Goal: Complete application form: Complete application form

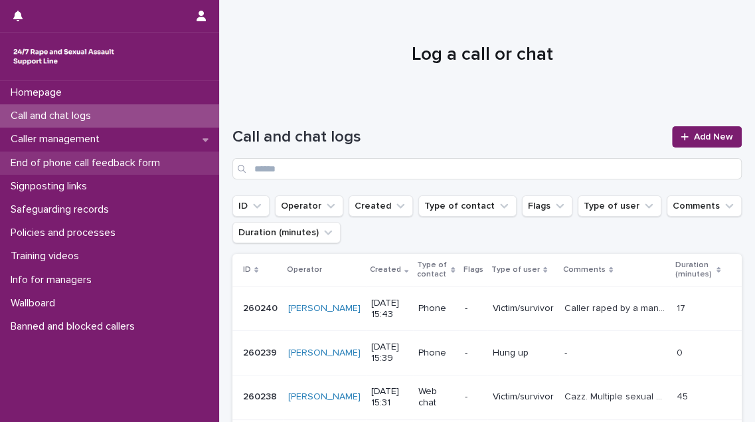
click at [56, 158] on p "End of phone call feedback form" at bounding box center [87, 163] width 165 height 13
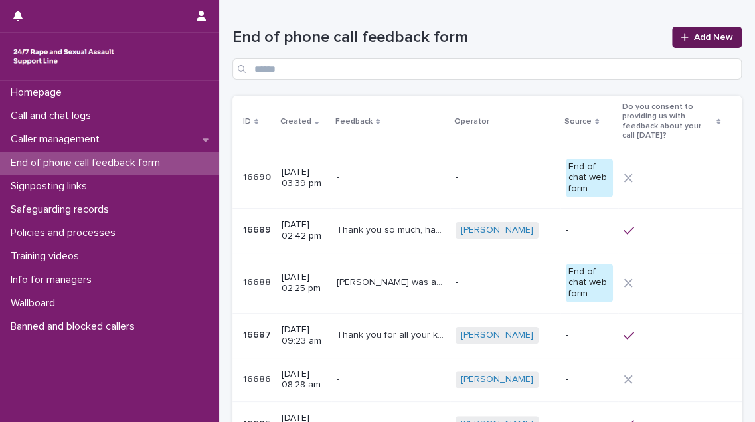
click at [712, 31] on link "Add New" at bounding box center [707, 37] width 70 height 21
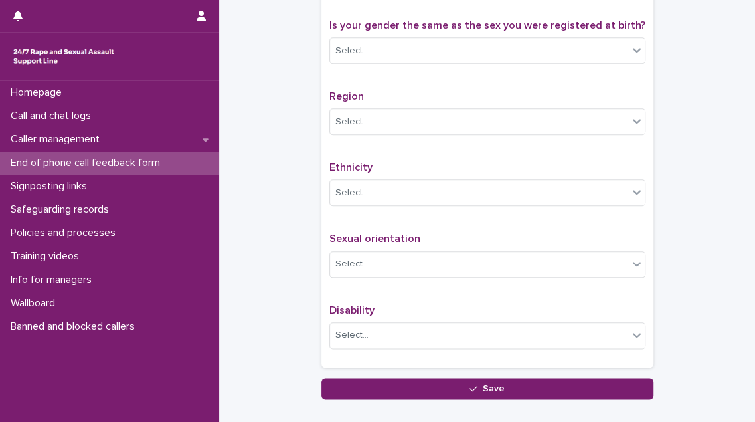
scroll to position [785, 0]
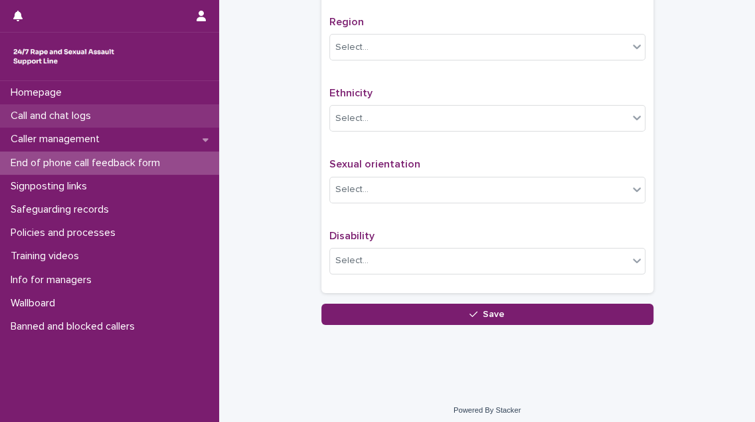
click at [60, 112] on p "Call and chat logs" at bounding box center [53, 116] width 96 height 13
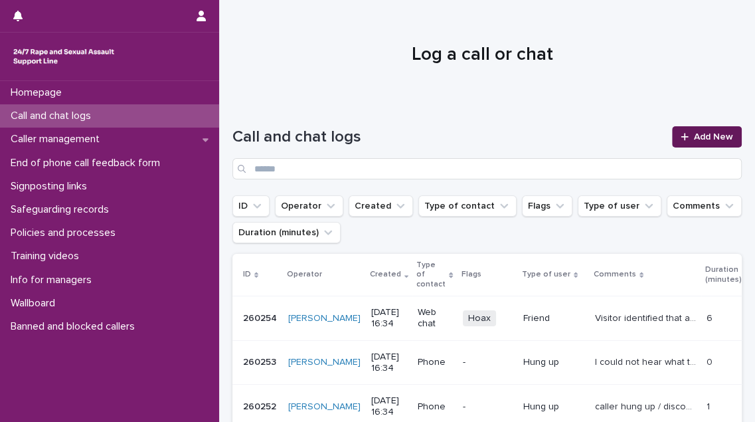
click at [714, 133] on span "Add New" at bounding box center [713, 136] width 39 height 9
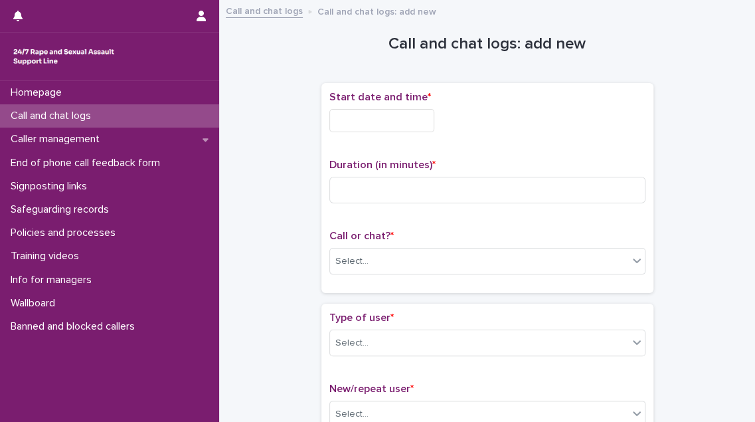
click at [415, 118] on input "text" at bounding box center [382, 120] width 105 height 23
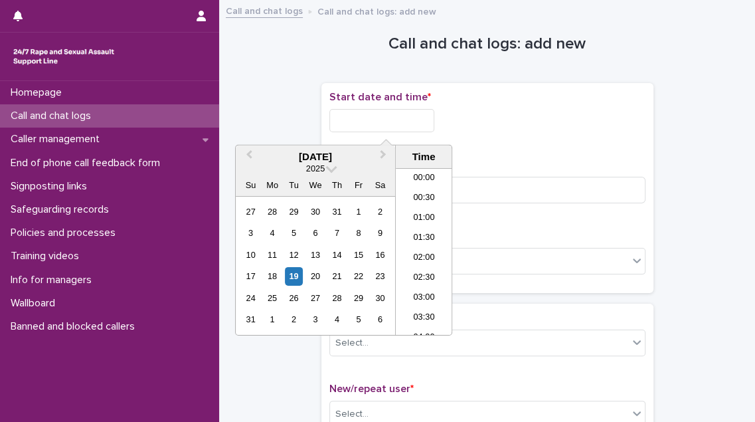
scroll to position [585, 0]
click at [423, 188] on li "15:00" at bounding box center [424, 192] width 56 height 20
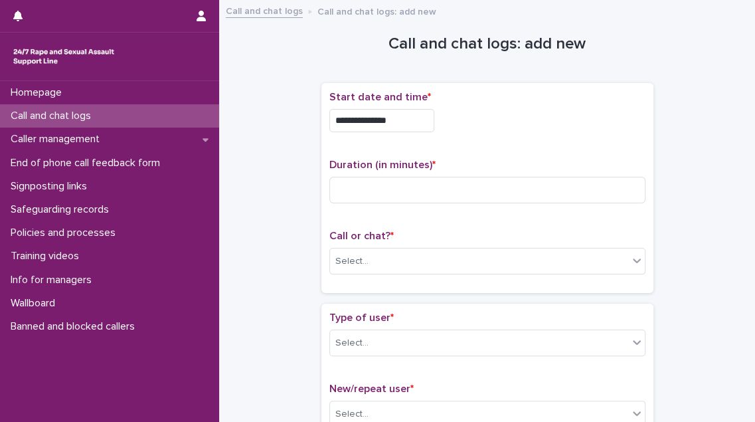
click at [401, 128] on input "**********" at bounding box center [382, 120] width 105 height 23
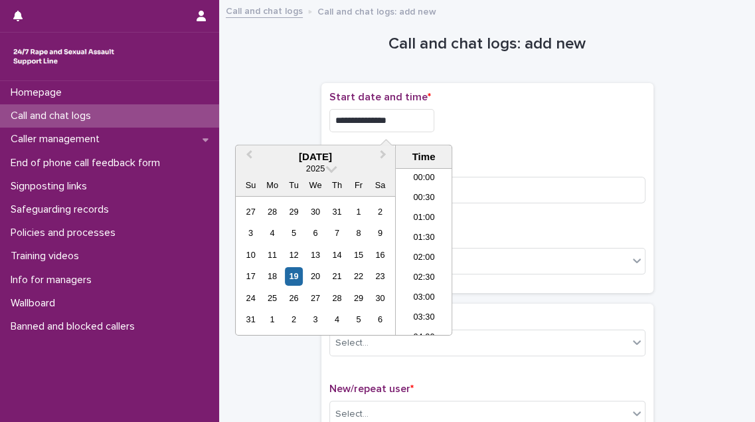
scroll to position [524, 0]
type input "**********"
drag, startPoint x: 480, startPoint y: 138, endPoint x: 464, endPoint y: 150, distance: 20.1
click at [478, 140] on div "**********" at bounding box center [488, 117] width 316 height 52
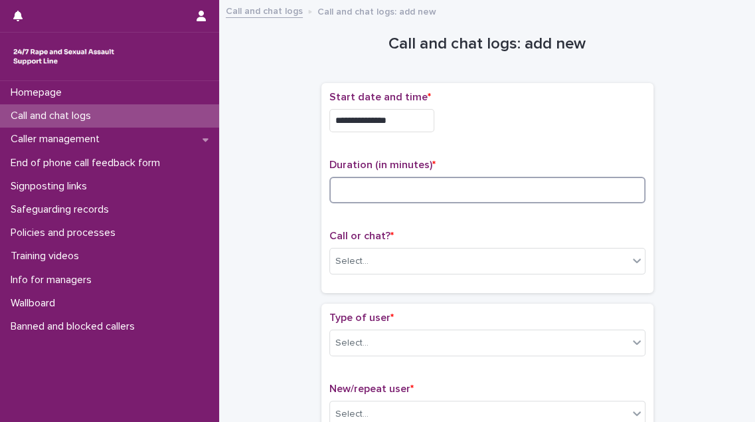
click at [391, 187] on input at bounding box center [488, 190] width 316 height 27
type input "**"
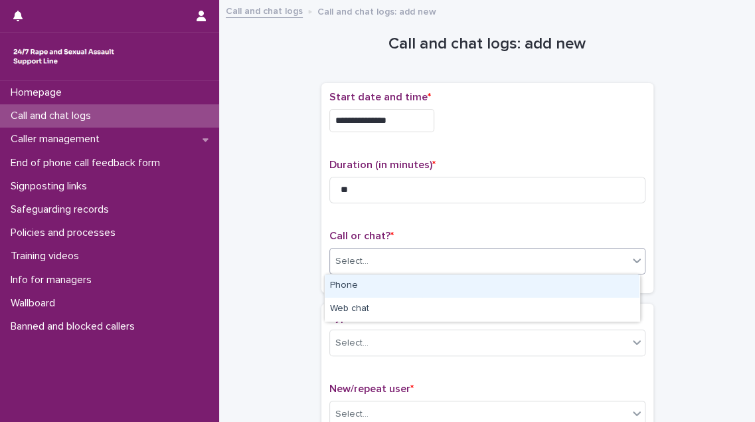
click at [370, 259] on input "text" at bounding box center [370, 261] width 1 height 11
click at [365, 289] on div "Phone" at bounding box center [482, 285] width 315 height 23
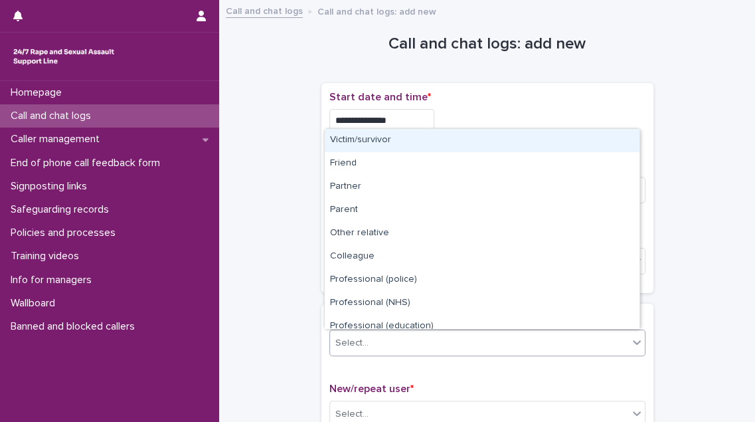
click at [369, 336] on div "Select..." at bounding box center [479, 343] width 298 height 22
click at [381, 148] on div "Victim/survivor" at bounding box center [482, 140] width 315 height 23
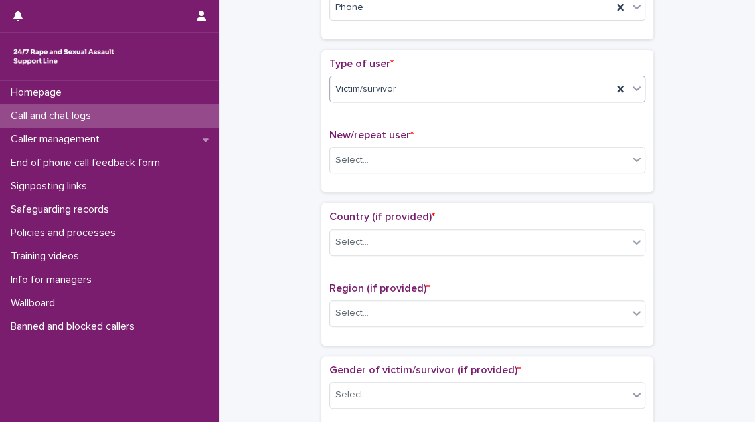
scroll to position [302, 0]
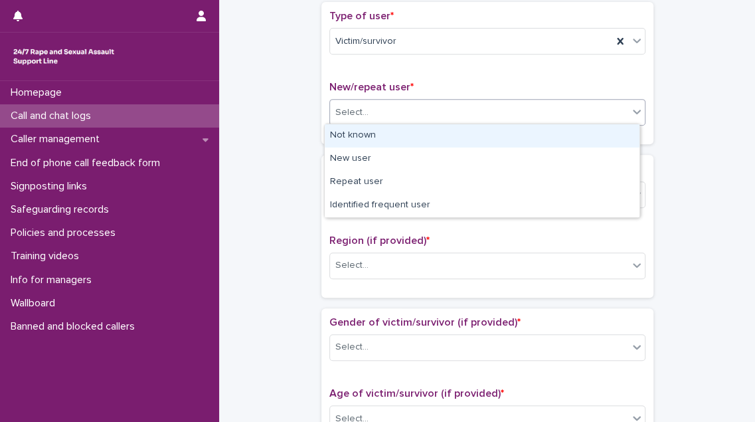
click at [423, 112] on div "Select..." at bounding box center [479, 113] width 298 height 22
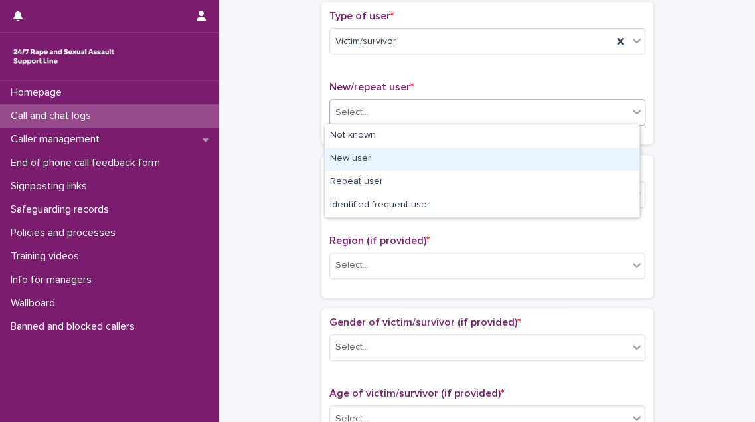
click at [415, 155] on div "New user" at bounding box center [482, 159] width 315 height 23
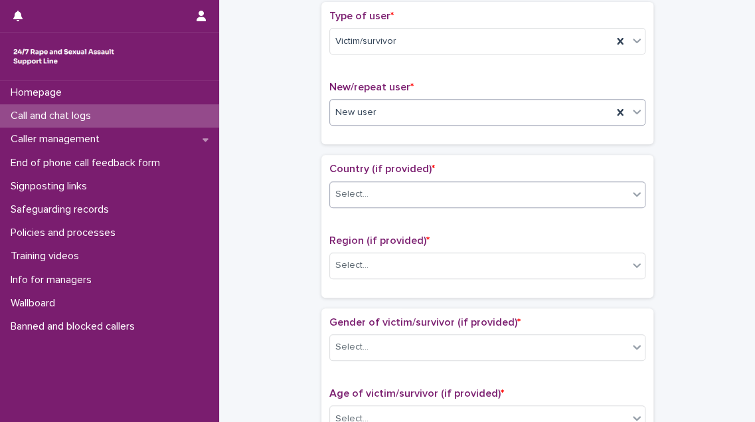
click at [404, 195] on div "Select..." at bounding box center [479, 194] width 298 height 22
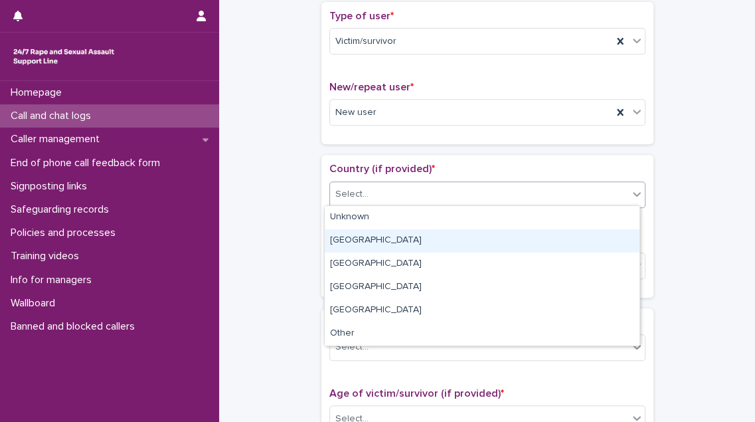
click at [397, 238] on div "[GEOGRAPHIC_DATA]" at bounding box center [482, 240] width 315 height 23
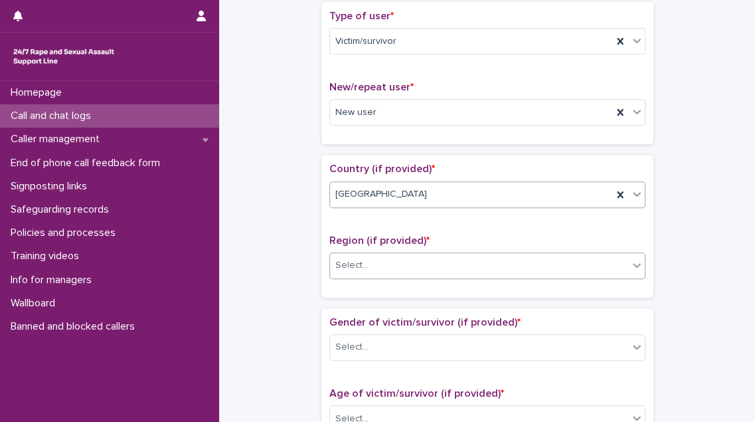
click at [395, 259] on div "Select..." at bounding box center [479, 265] width 298 height 22
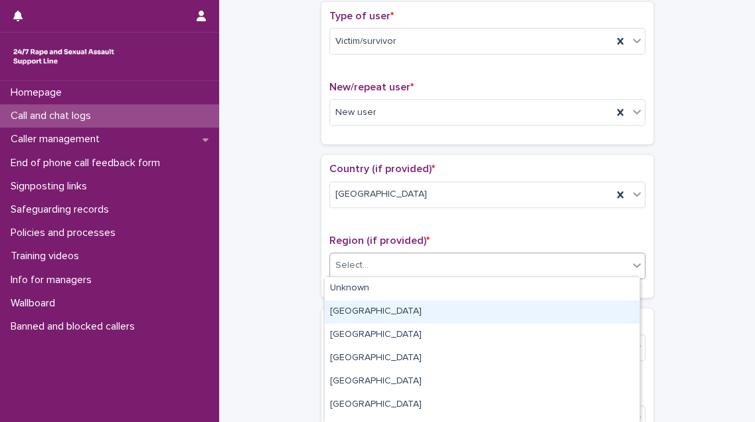
click at [391, 308] on div "[GEOGRAPHIC_DATA]" at bounding box center [482, 311] width 315 height 23
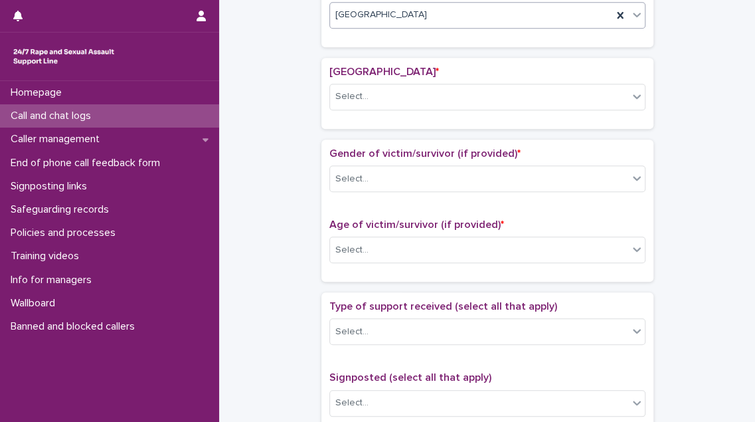
scroll to position [584, 0]
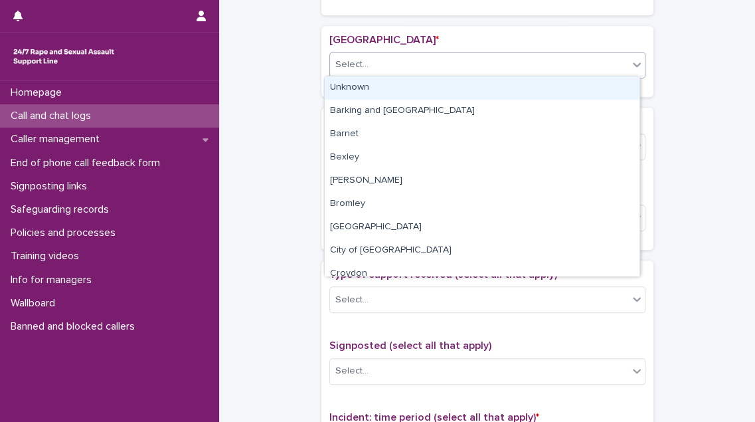
click at [372, 55] on div "Select..." at bounding box center [479, 65] width 298 height 22
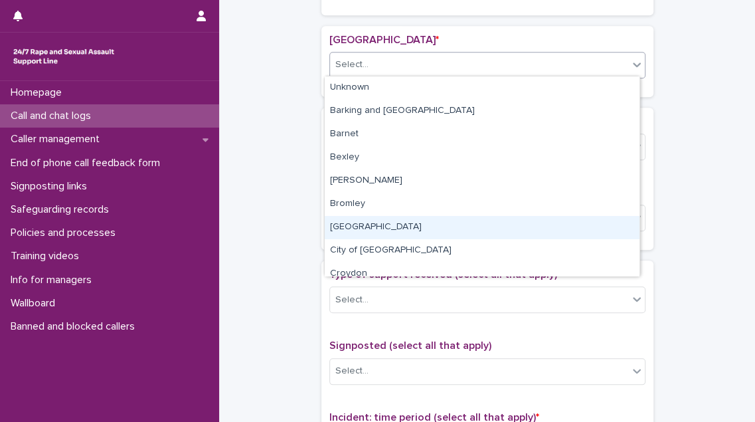
click at [365, 222] on div "[GEOGRAPHIC_DATA]" at bounding box center [482, 227] width 315 height 23
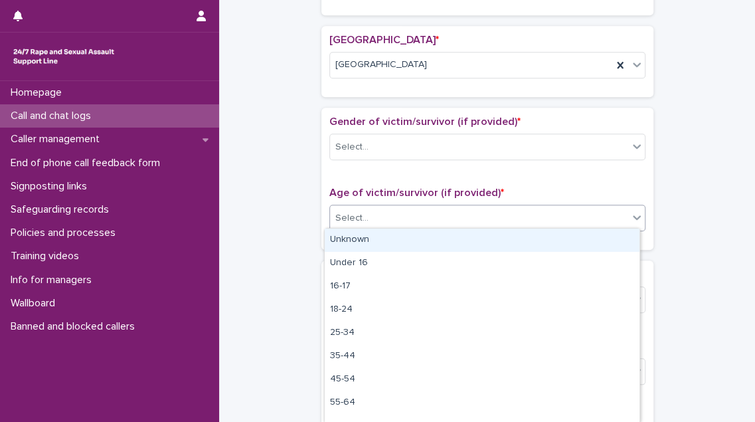
click at [371, 217] on div "Select..." at bounding box center [479, 218] width 298 height 22
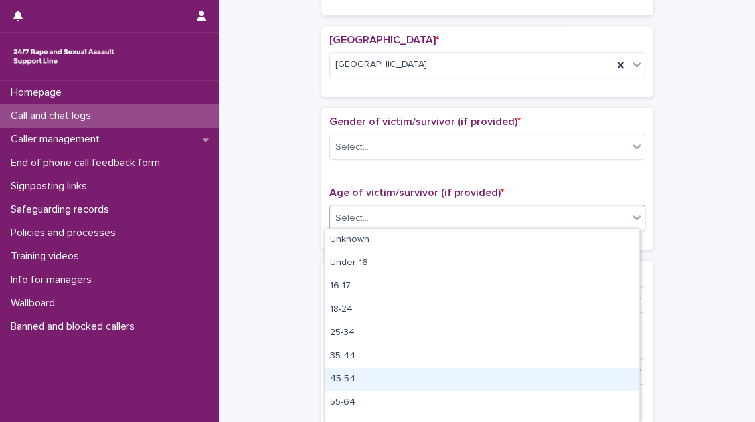
drag, startPoint x: 367, startPoint y: 364, endPoint x: 367, endPoint y: 385, distance: 20.6
click at [367, 385] on div "45-54" at bounding box center [482, 379] width 315 height 23
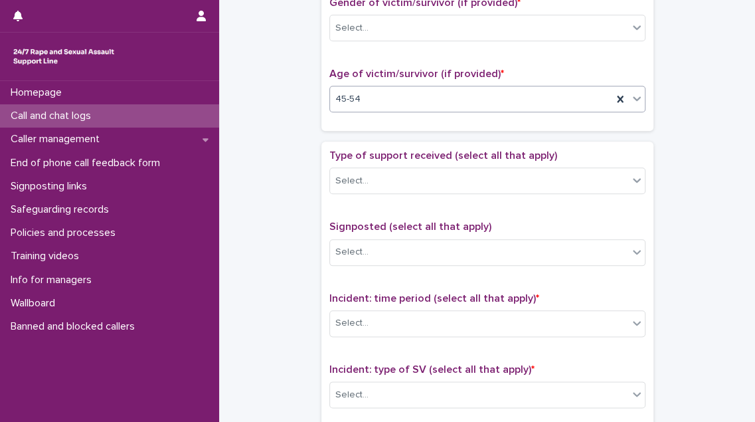
scroll to position [705, 0]
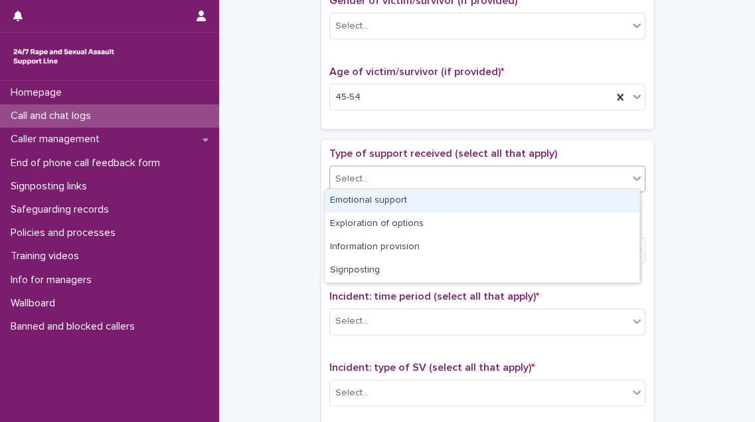
click at [439, 180] on div "Select..." at bounding box center [479, 179] width 298 height 22
click at [438, 201] on div "Emotional support" at bounding box center [482, 200] width 315 height 23
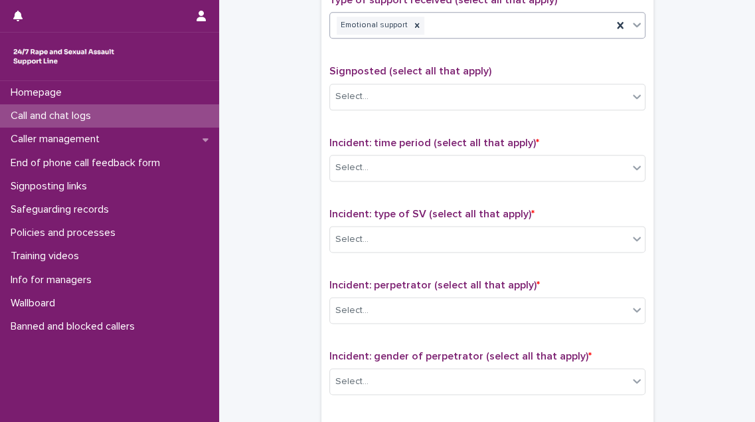
scroll to position [886, 0]
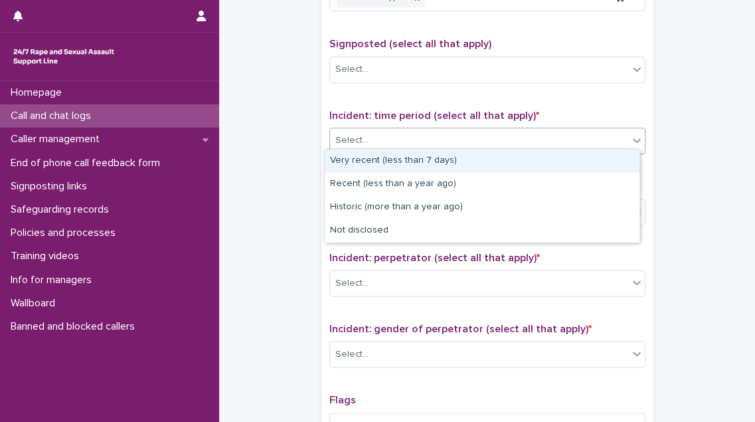
click at [438, 137] on div "Select..." at bounding box center [479, 141] width 298 height 22
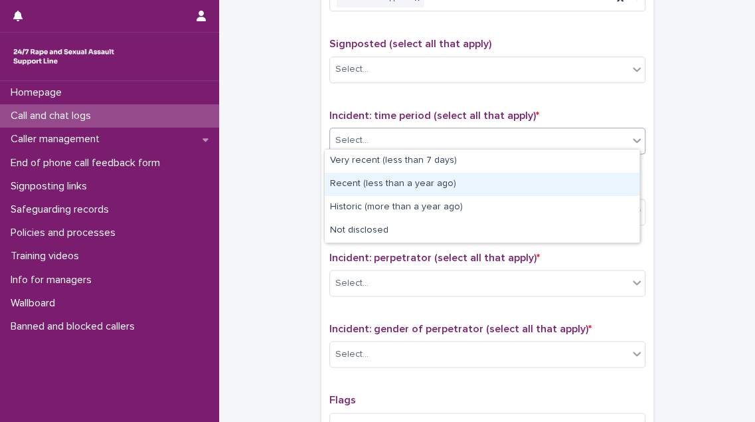
click at [431, 188] on div "Recent (less than a year ago)" at bounding box center [482, 184] width 315 height 23
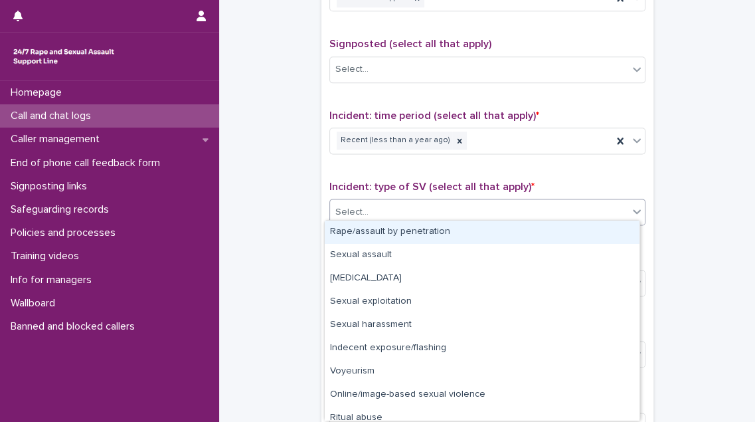
click at [431, 201] on div "Select..." at bounding box center [479, 212] width 298 height 22
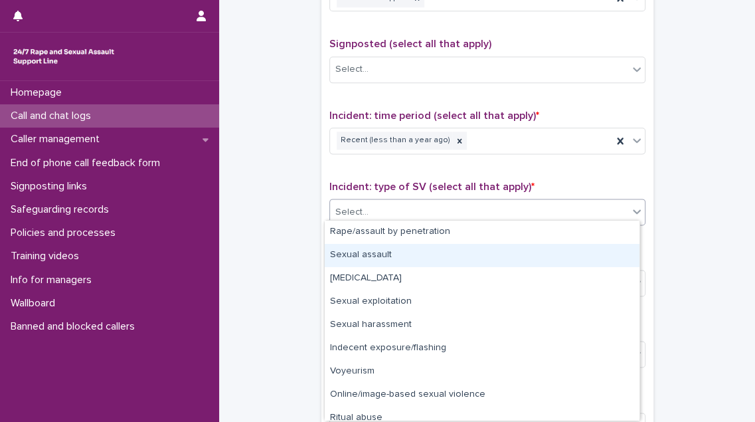
click at [424, 259] on div "Sexual assault" at bounding box center [482, 255] width 315 height 23
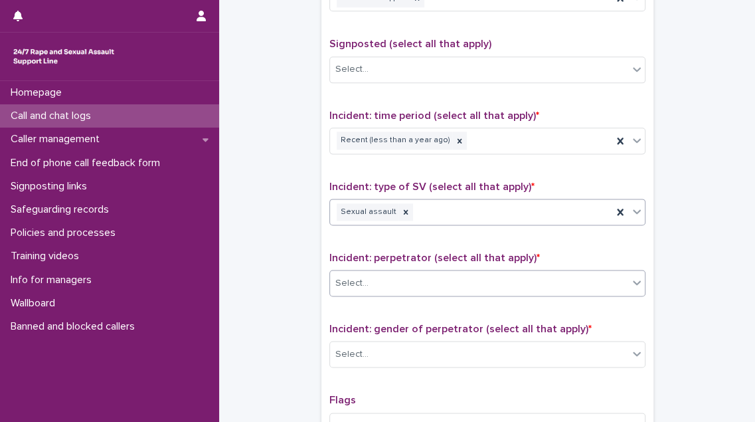
click at [424, 272] on div "Select..." at bounding box center [479, 283] width 298 height 22
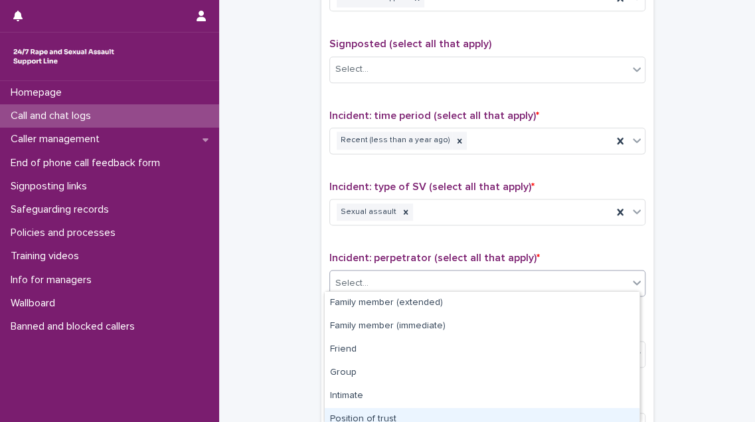
click at [417, 413] on div "Position of trust" at bounding box center [482, 419] width 315 height 23
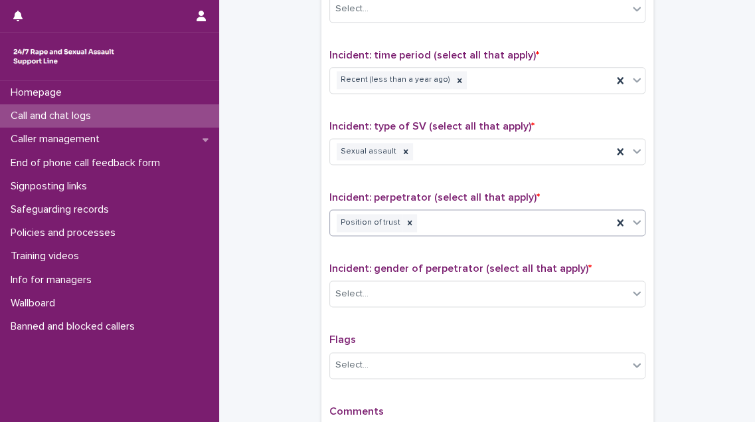
scroll to position [1007, 0]
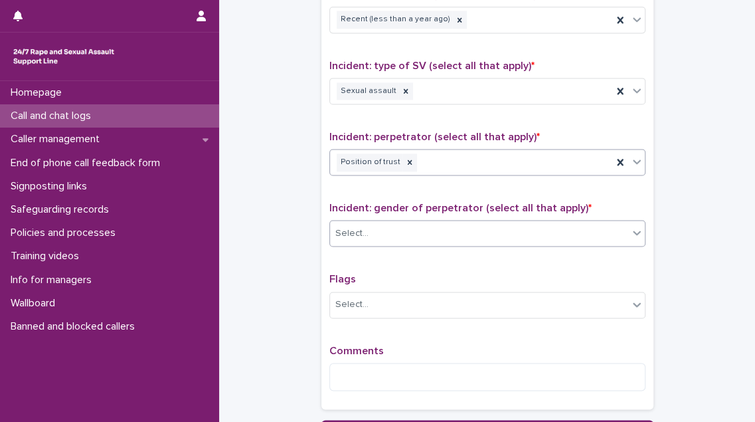
click at [489, 224] on div "Select..." at bounding box center [479, 234] width 298 height 22
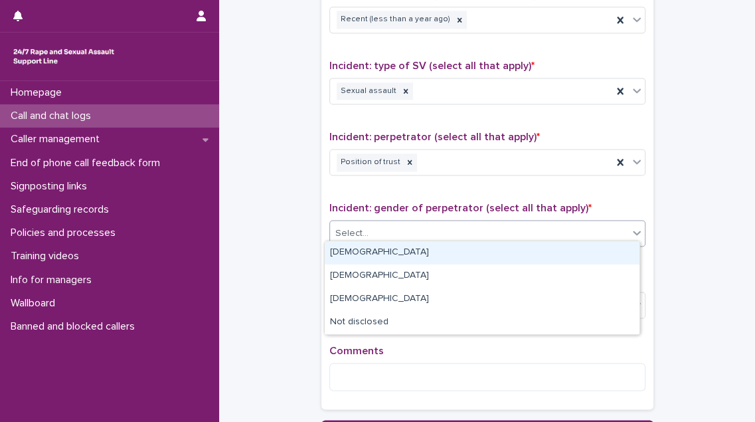
click at [482, 245] on div "[DEMOGRAPHIC_DATA]" at bounding box center [482, 252] width 315 height 23
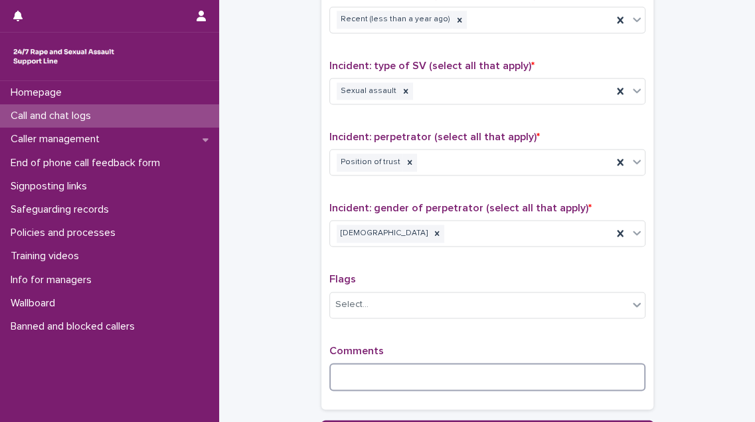
click at [348, 365] on textarea at bounding box center [488, 377] width 316 height 28
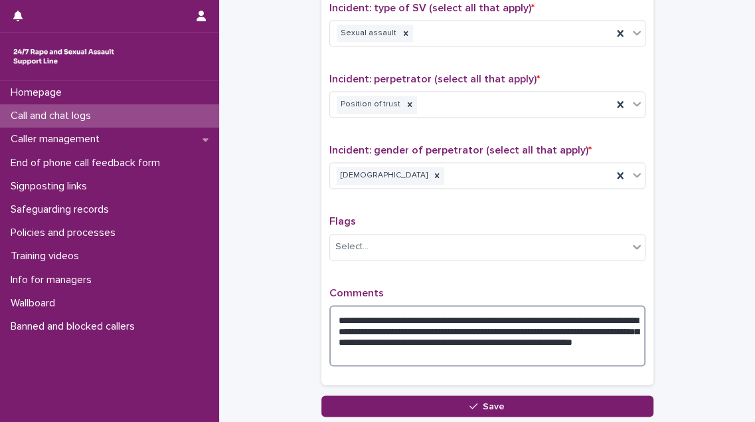
scroll to position [1128, 0]
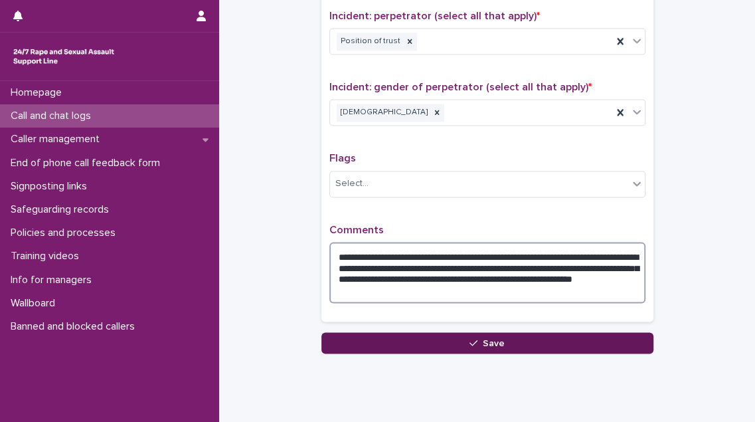
type textarea "**********"
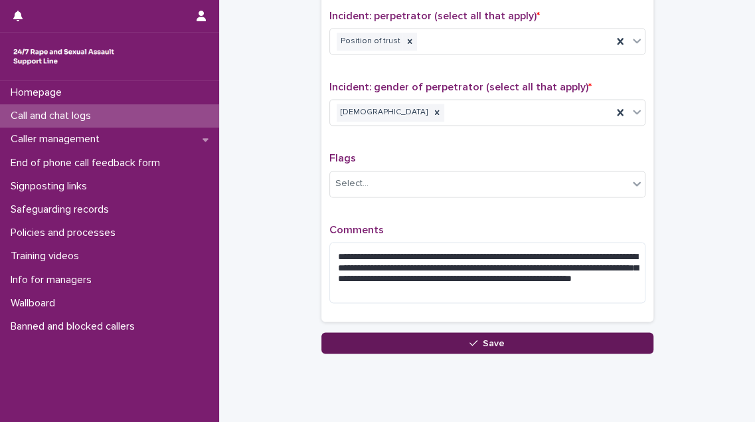
click at [519, 340] on button "Save" at bounding box center [488, 342] width 332 height 21
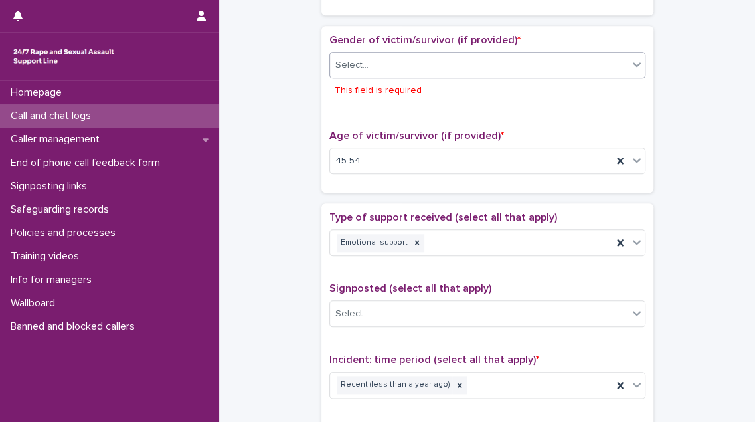
scroll to position [645, 0]
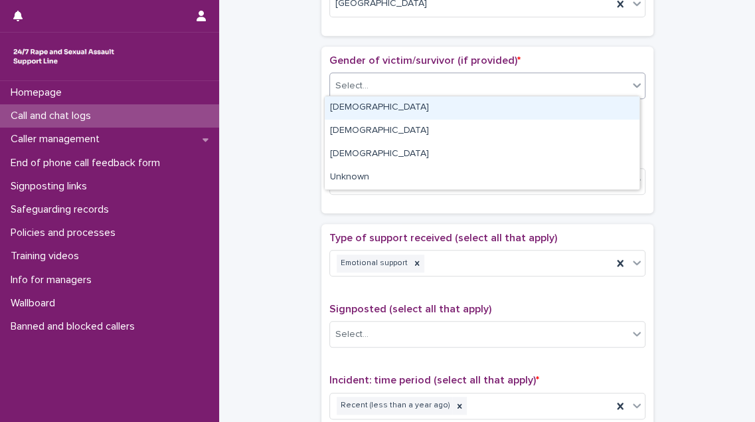
click at [453, 82] on div "Select..." at bounding box center [479, 86] width 298 height 22
click at [445, 114] on div "[DEMOGRAPHIC_DATA]" at bounding box center [482, 107] width 315 height 23
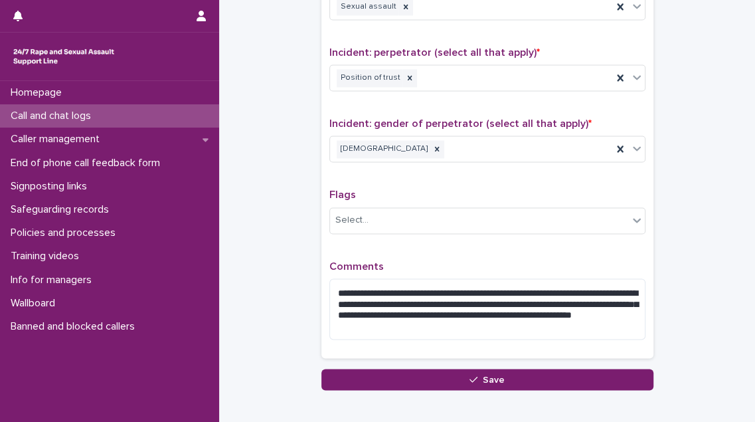
scroll to position [1157, 0]
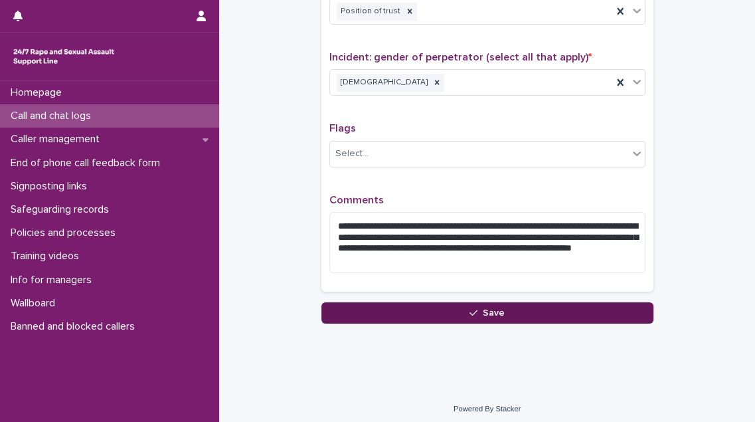
click at [551, 302] on button "Save" at bounding box center [488, 312] width 332 height 21
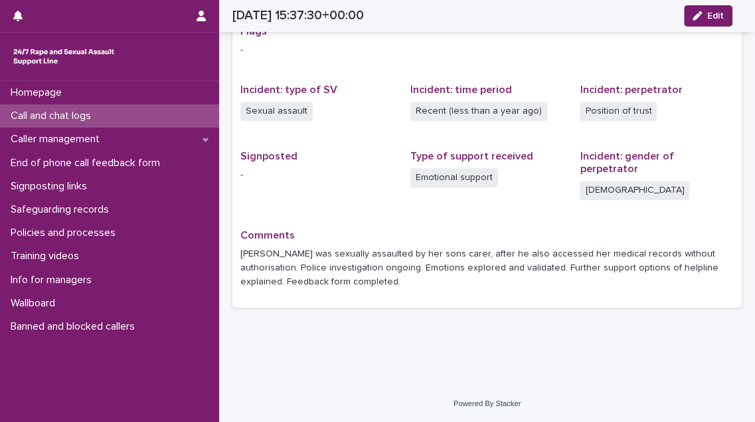
scroll to position [258, 0]
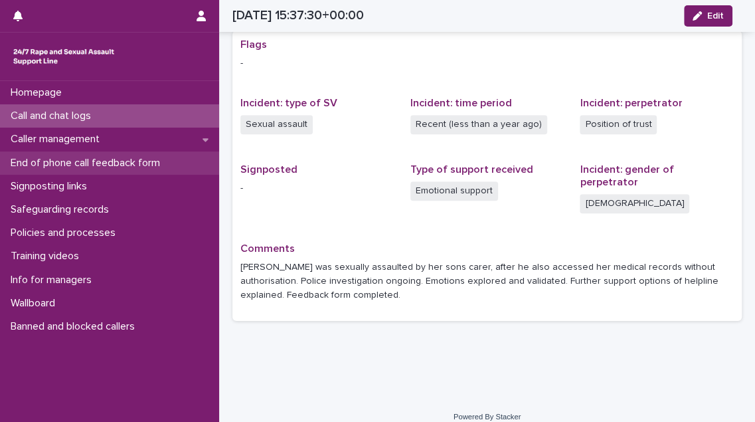
click at [51, 164] on p "End of phone call feedback form" at bounding box center [87, 163] width 165 height 13
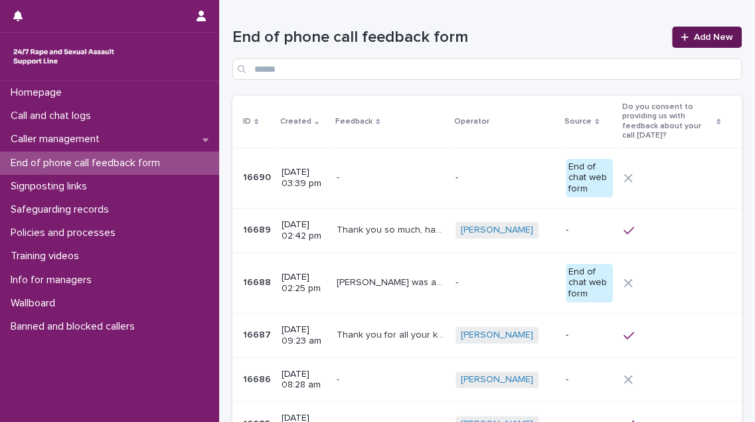
click at [700, 34] on span "Add New" at bounding box center [713, 37] width 39 height 9
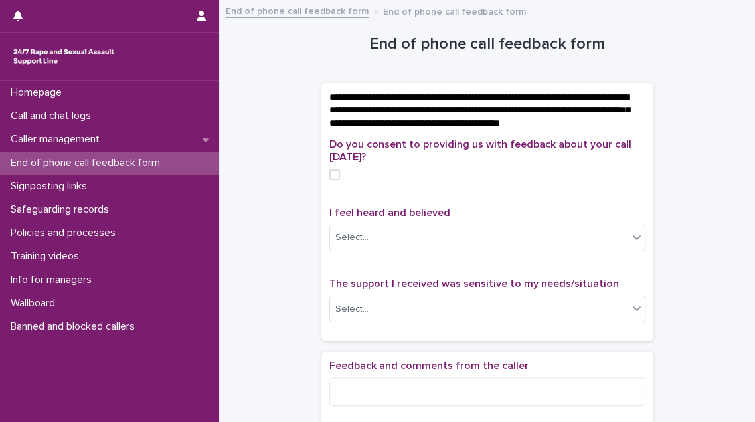
click at [330, 180] on span at bounding box center [335, 174] width 11 height 11
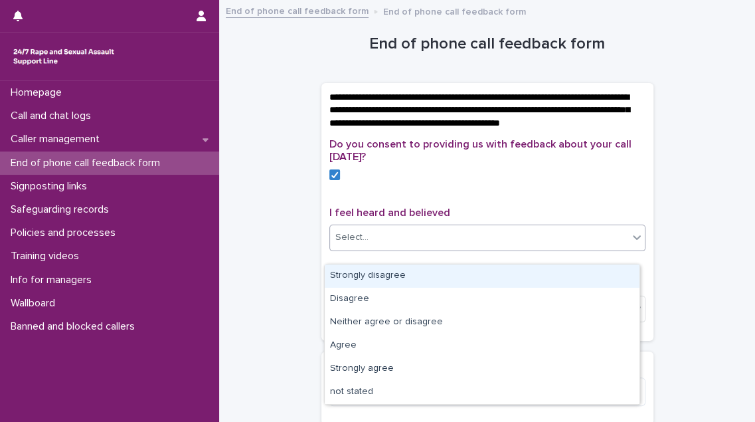
click at [350, 245] on div "Select..." at bounding box center [352, 238] width 33 height 14
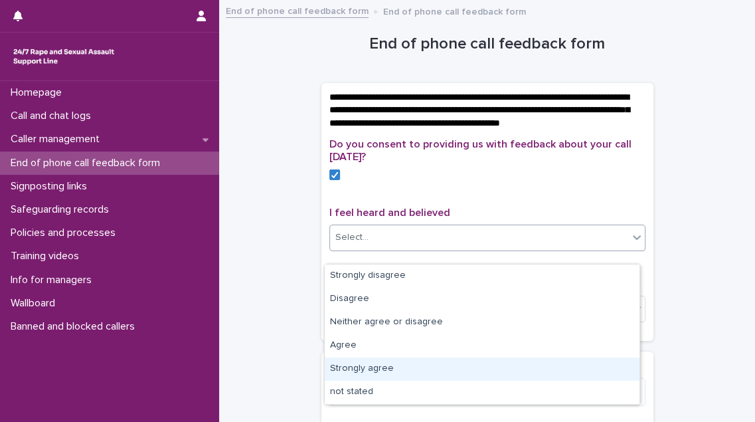
click at [375, 362] on div "Strongly agree" at bounding box center [482, 368] width 315 height 23
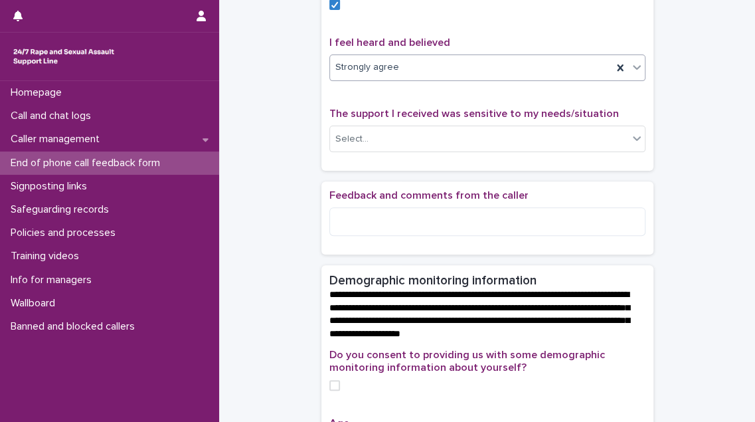
scroll to position [181, 0]
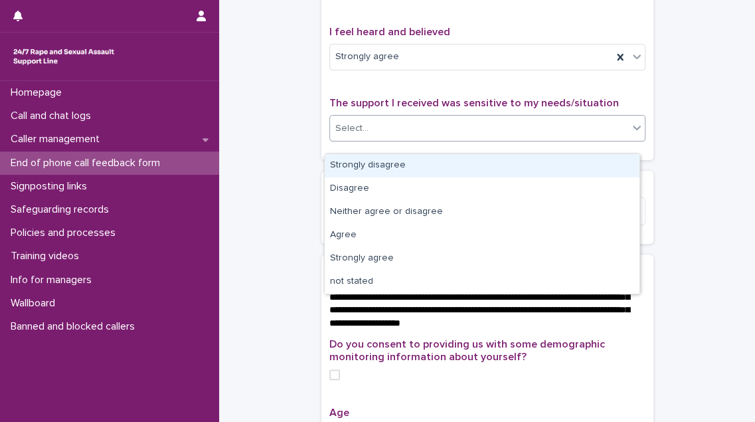
click at [502, 137] on div "Select..." at bounding box center [479, 129] width 298 height 22
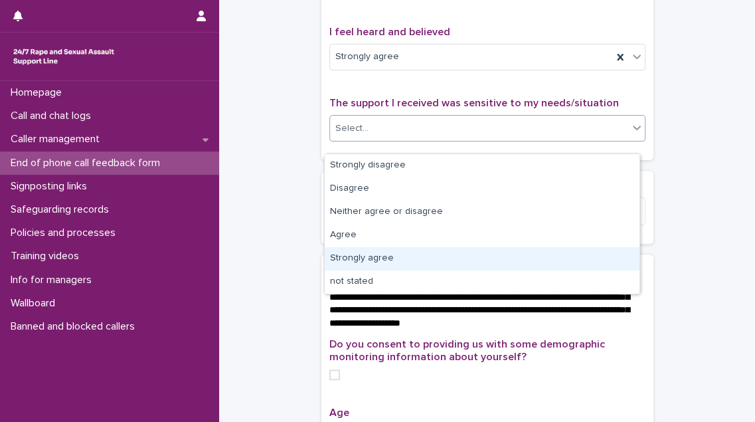
click at [480, 258] on div "Strongly agree" at bounding box center [482, 258] width 315 height 23
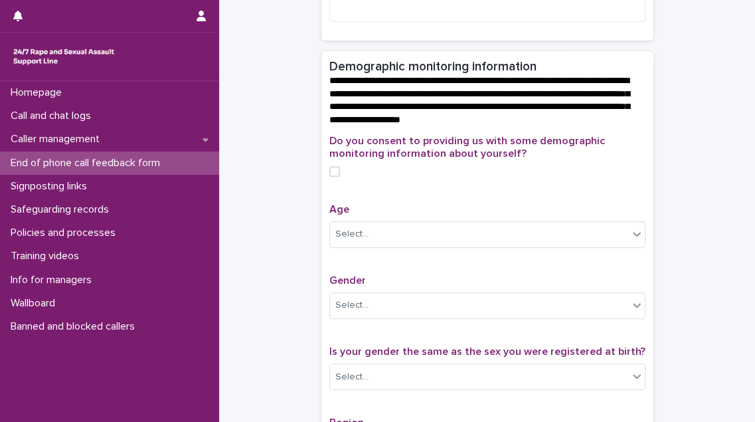
scroll to position [423, 0]
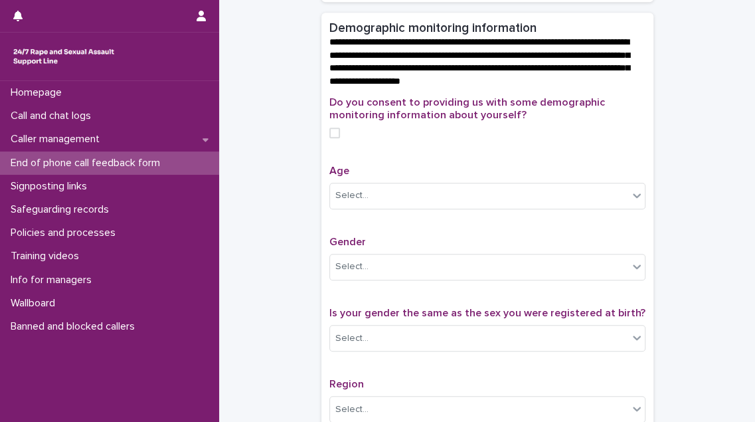
click at [336, 138] on label at bounding box center [488, 133] width 316 height 11
click at [369, 199] on div "Select..." at bounding box center [479, 196] width 298 height 22
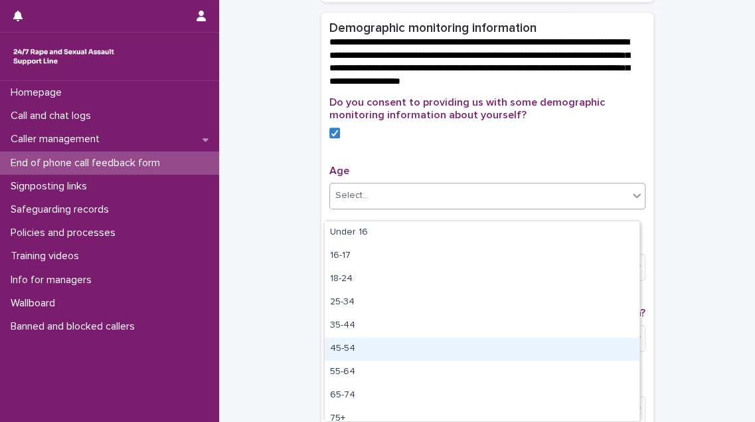
drag, startPoint x: 395, startPoint y: 237, endPoint x: 427, endPoint y: 351, distance: 117.8
click at [423, 355] on div "45-54" at bounding box center [482, 349] width 315 height 23
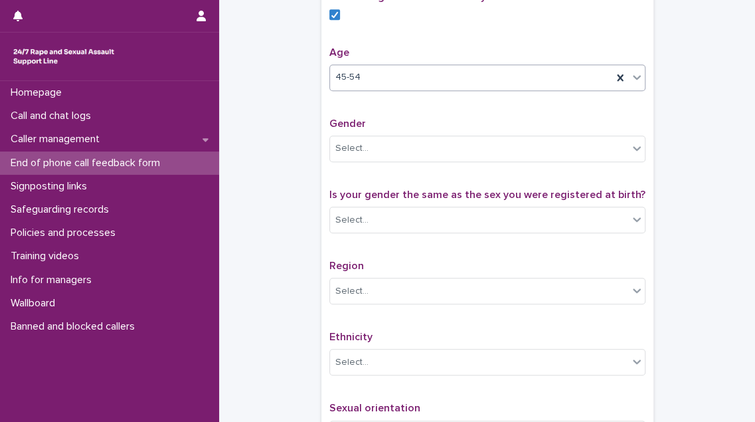
scroll to position [544, 0]
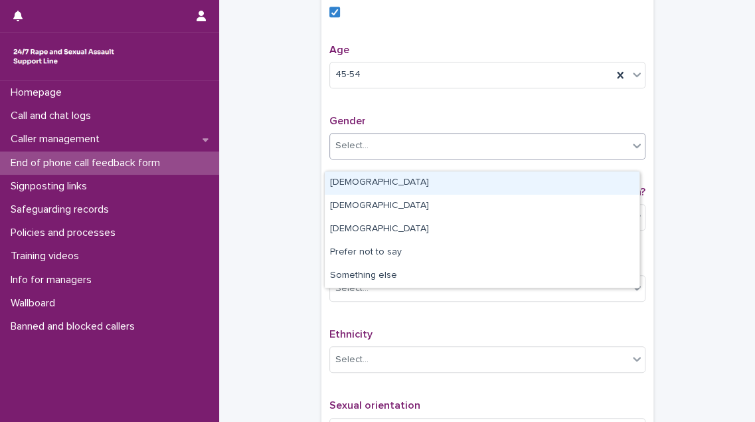
click at [486, 157] on div "Select..." at bounding box center [479, 146] width 298 height 22
click at [478, 183] on div "[DEMOGRAPHIC_DATA]" at bounding box center [482, 182] width 315 height 23
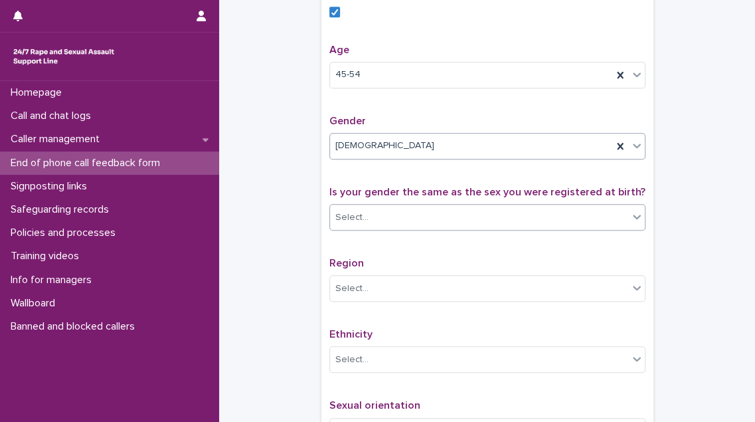
click at [480, 225] on div "Select..." at bounding box center [479, 218] width 298 height 22
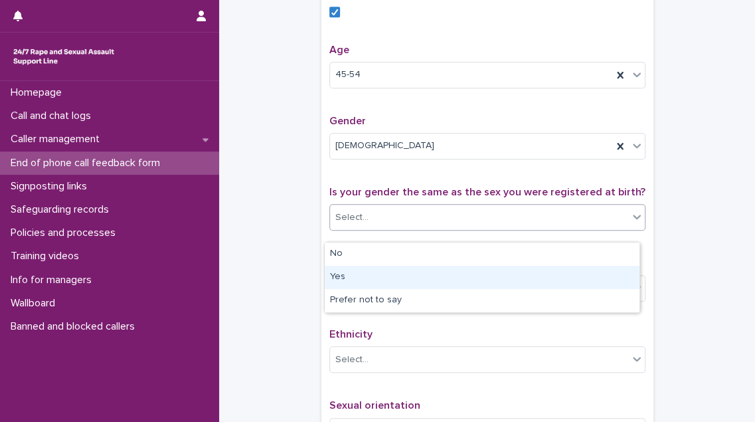
click at [476, 277] on div "Yes" at bounding box center [482, 277] width 315 height 23
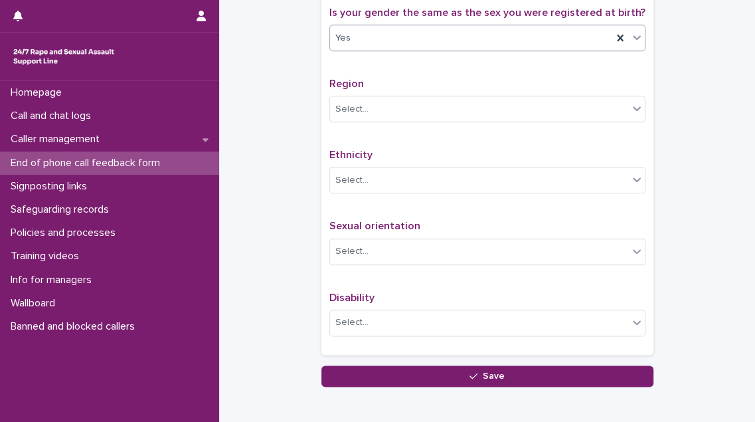
scroll to position [724, 0]
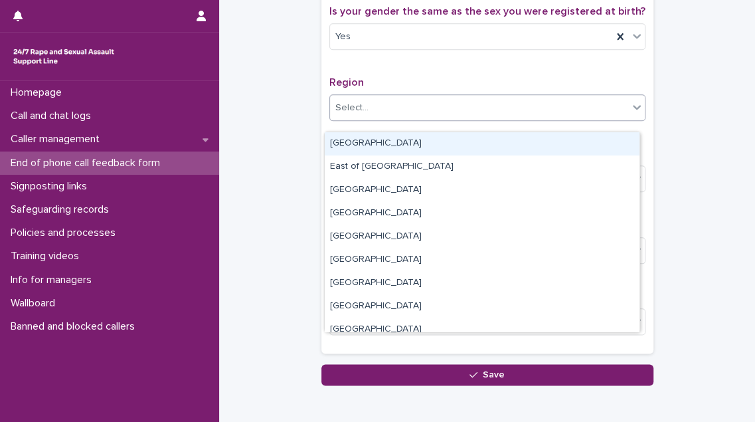
click at [477, 119] on div "Select..." at bounding box center [479, 108] width 298 height 22
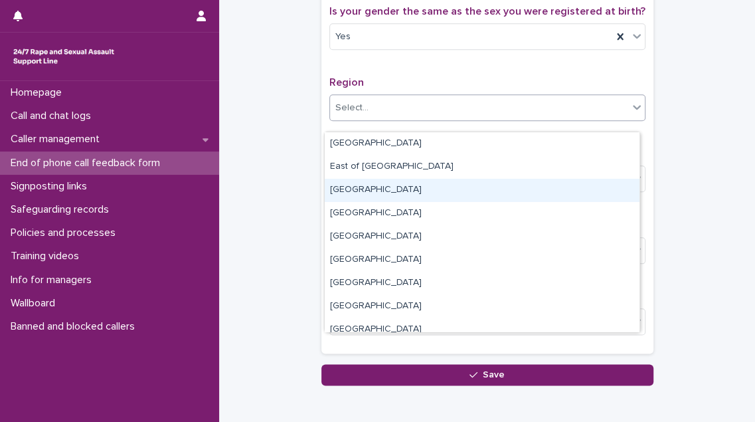
click at [477, 188] on div "[GEOGRAPHIC_DATA]" at bounding box center [482, 190] width 315 height 23
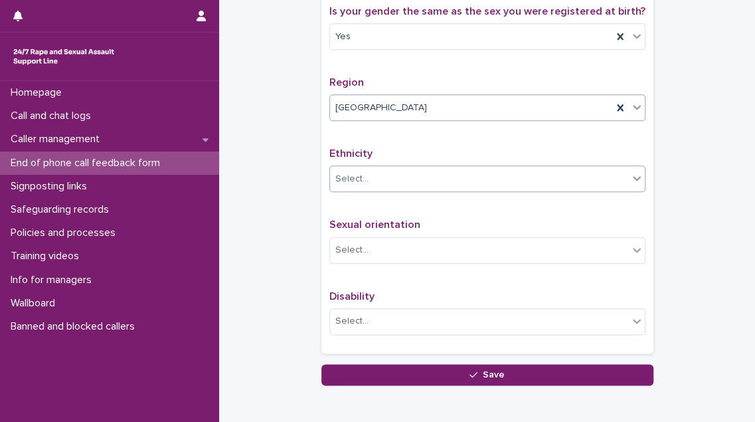
click at [476, 190] on div "Select..." at bounding box center [479, 179] width 298 height 22
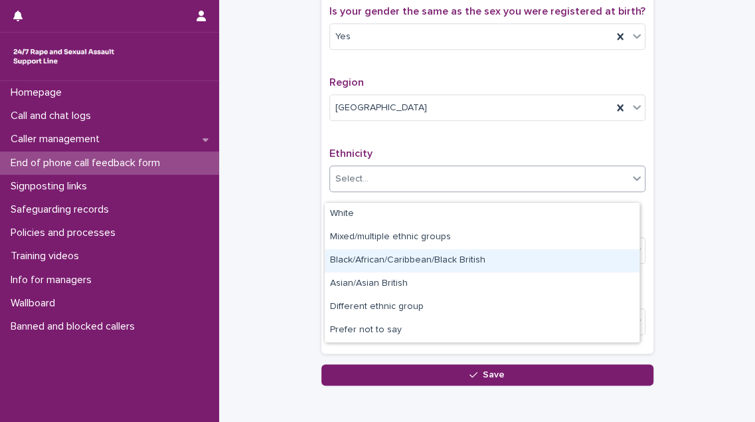
click at [478, 262] on div "Black/African/Caribbean/Black British" at bounding box center [482, 260] width 315 height 23
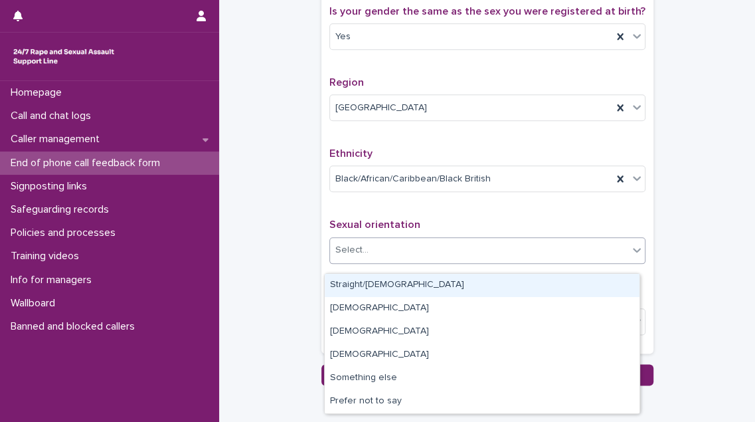
click at [478, 261] on div "Select..." at bounding box center [479, 250] width 298 height 22
click at [478, 286] on div "Straight/[DEMOGRAPHIC_DATA]" at bounding box center [482, 285] width 315 height 23
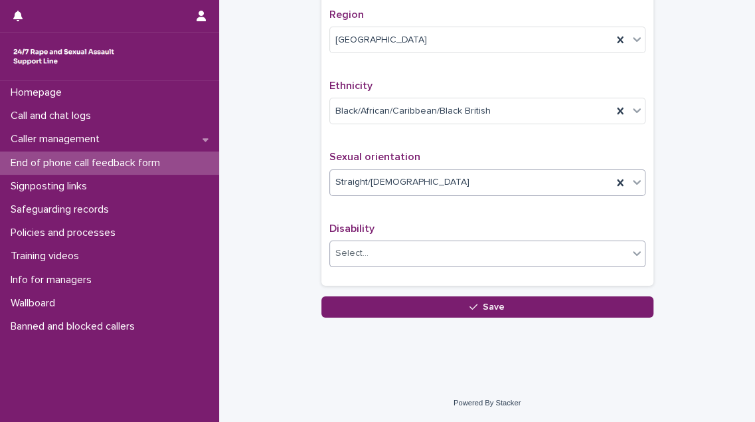
scroll to position [801, 0]
click at [481, 262] on div "Select..." at bounding box center [479, 254] width 298 height 22
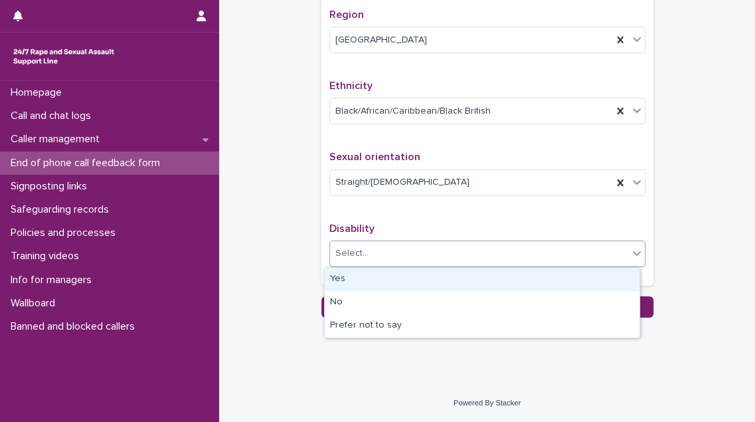
click at [474, 286] on div "Yes" at bounding box center [482, 279] width 315 height 23
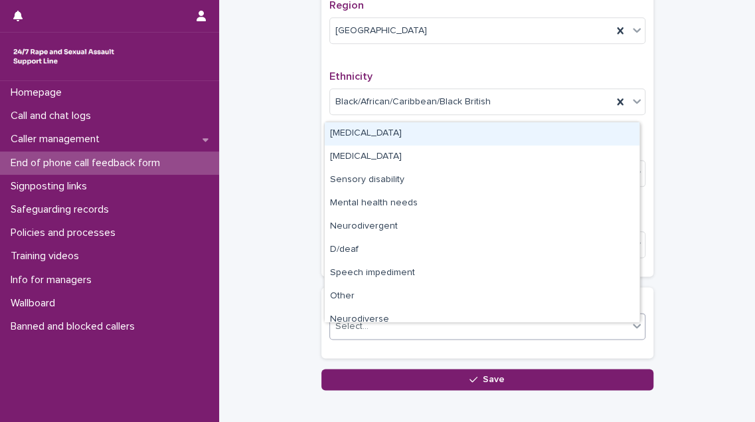
click at [455, 330] on div "Select..." at bounding box center [479, 327] width 298 height 22
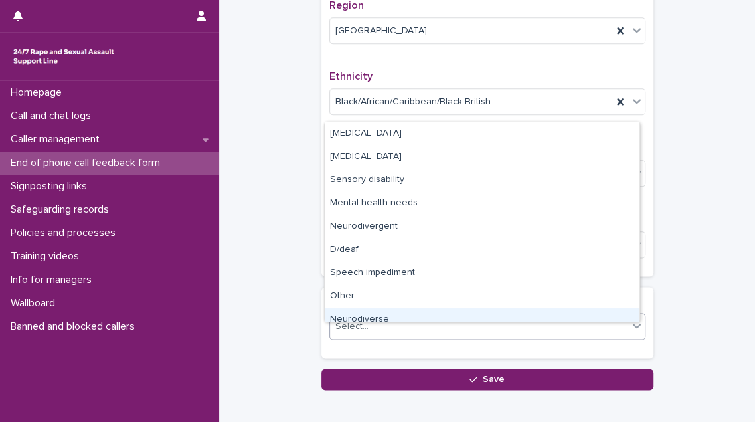
click at [456, 324] on div "Select..." at bounding box center [488, 326] width 316 height 27
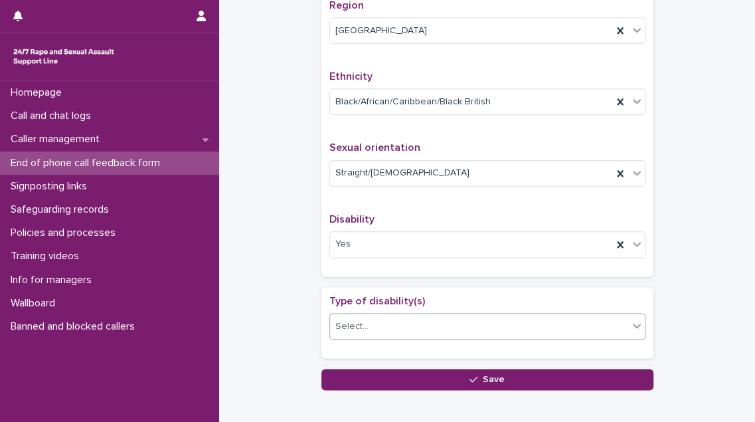
click at [454, 330] on div "Select..." at bounding box center [479, 327] width 298 height 22
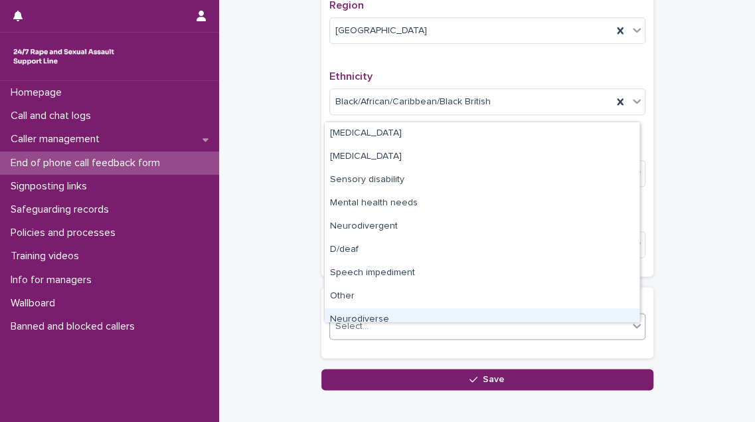
click at [450, 316] on div "Neurodiverse" at bounding box center [482, 319] width 315 height 23
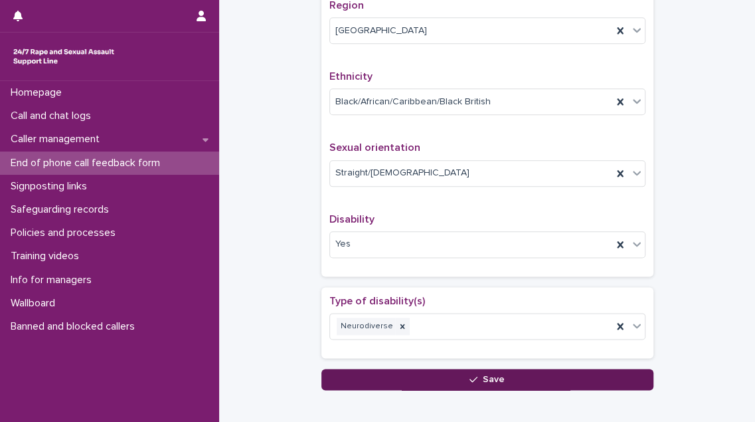
click at [457, 385] on button "Save" at bounding box center [488, 379] width 332 height 21
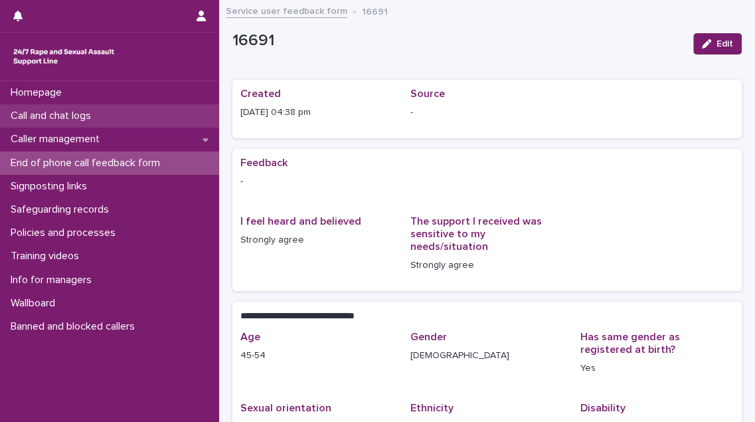
click at [104, 114] on div "Call and chat logs" at bounding box center [109, 115] width 219 height 23
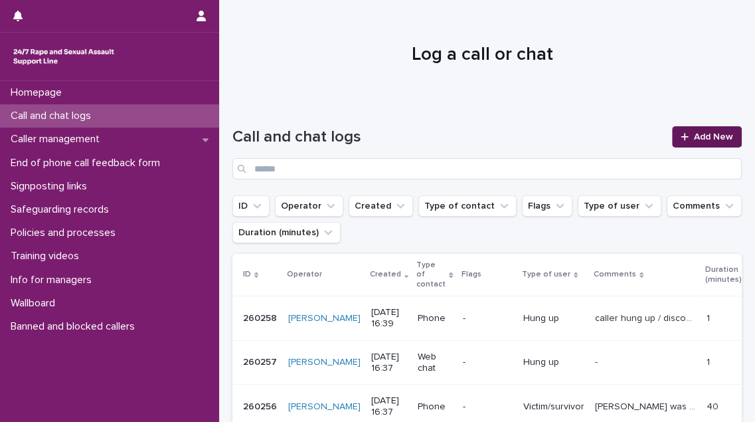
click at [700, 130] on link "Add New" at bounding box center [707, 136] width 70 height 21
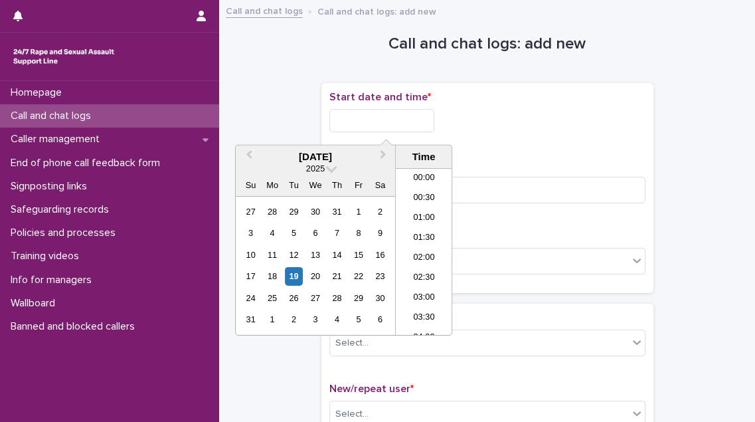
click at [409, 121] on input "text" at bounding box center [382, 120] width 105 height 23
click at [423, 229] on li "16:30" at bounding box center [424, 233] width 56 height 20
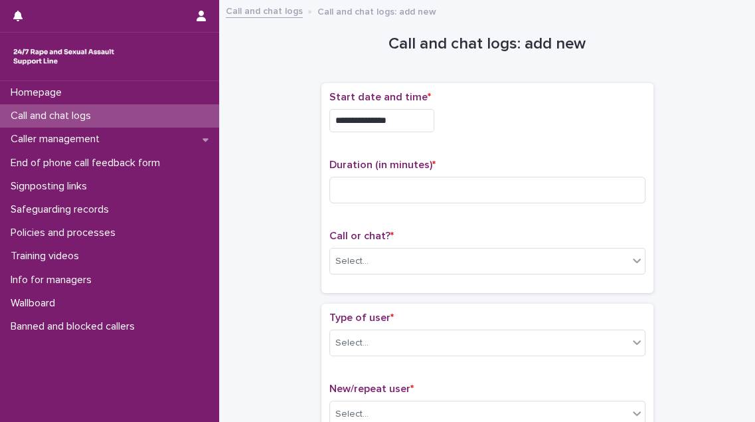
click at [409, 117] on input "**********" at bounding box center [382, 120] width 105 height 23
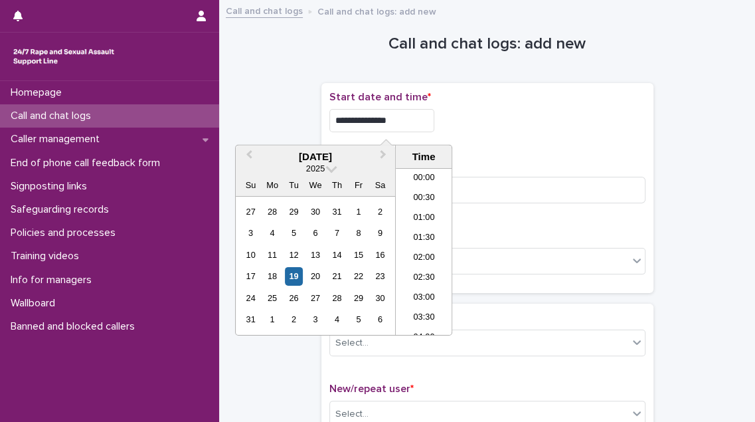
scroll to position [585, 0]
type input "**********"
drag, startPoint x: 478, startPoint y: 132, endPoint x: 462, endPoint y: 153, distance: 27.1
click at [473, 143] on div "**********" at bounding box center [488, 188] width 316 height 194
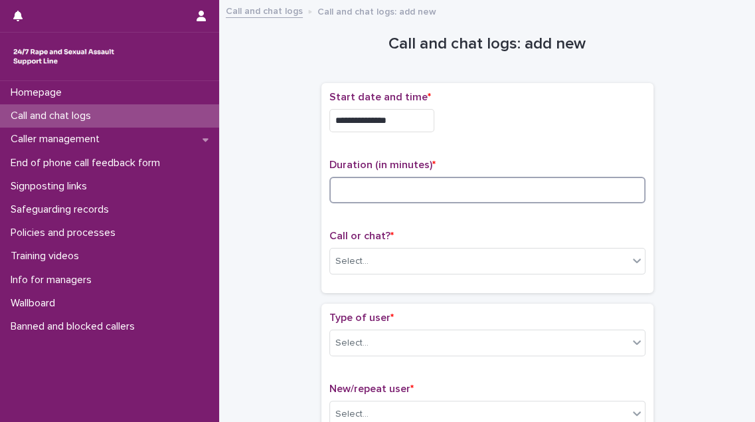
click at [408, 183] on input at bounding box center [488, 190] width 316 height 27
type input "**"
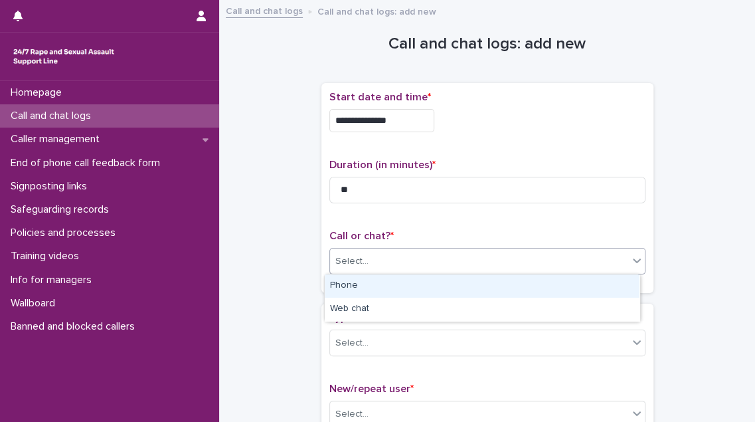
click at [407, 258] on div "Select..." at bounding box center [479, 262] width 298 height 22
click at [393, 283] on div "Phone" at bounding box center [482, 285] width 315 height 23
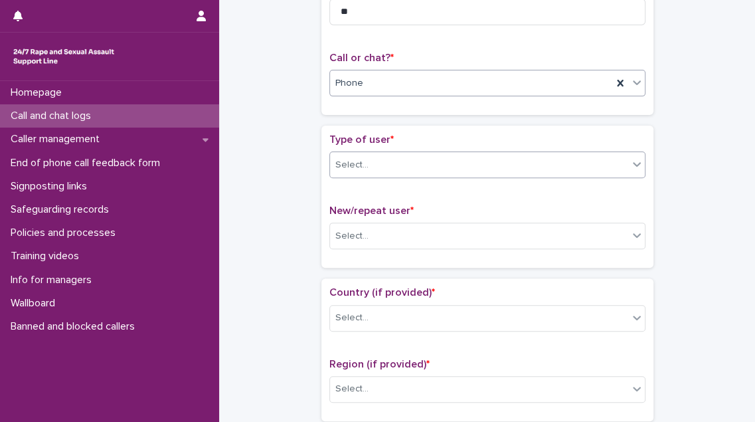
scroll to position [181, 0]
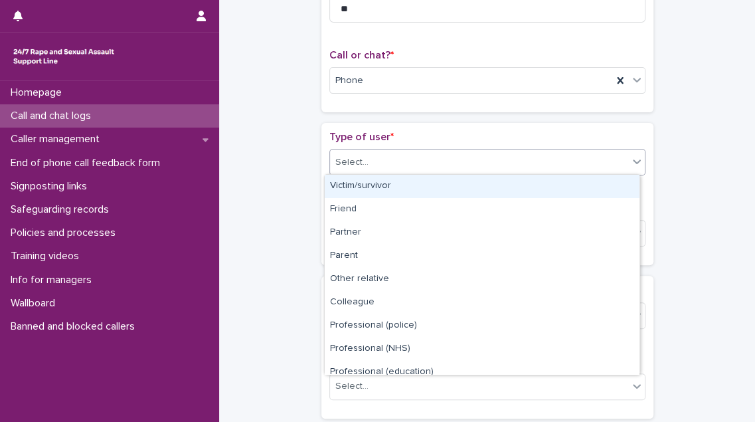
click at [460, 165] on div "Select..." at bounding box center [479, 162] width 298 height 22
click at [451, 185] on div "Victim/survivor" at bounding box center [482, 186] width 315 height 23
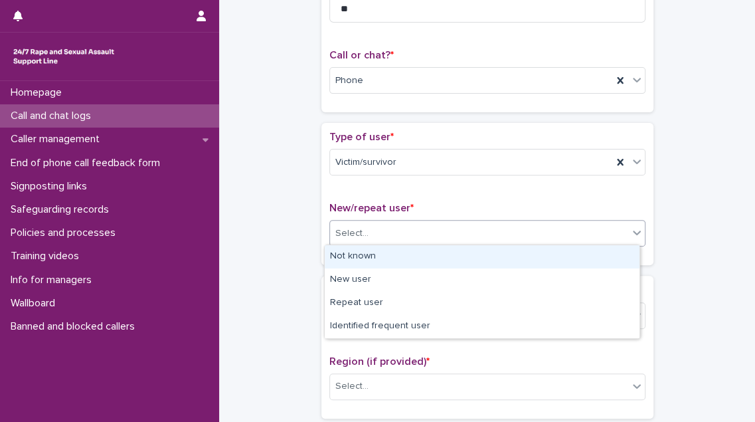
click at [443, 229] on div "Select..." at bounding box center [479, 234] width 298 height 22
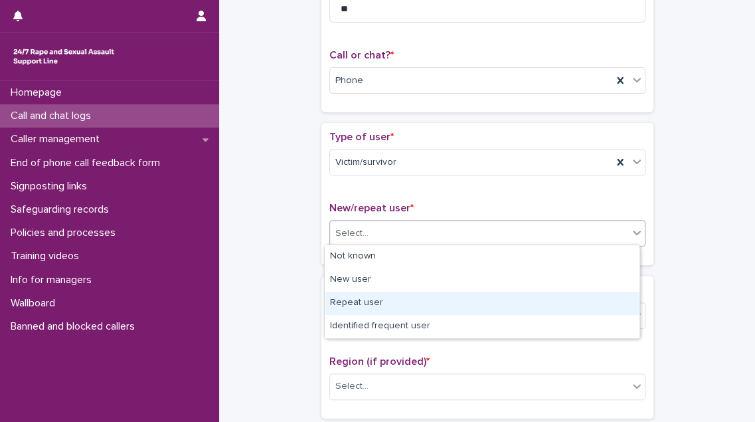
click at [437, 305] on div "Repeat user" at bounding box center [482, 303] width 315 height 23
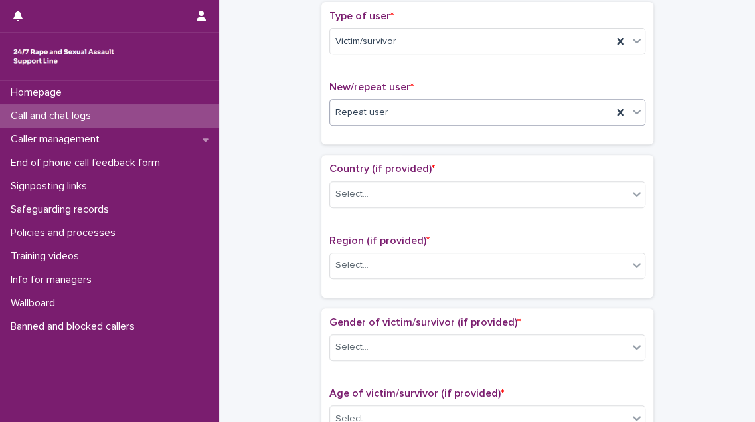
scroll to position [362, 0]
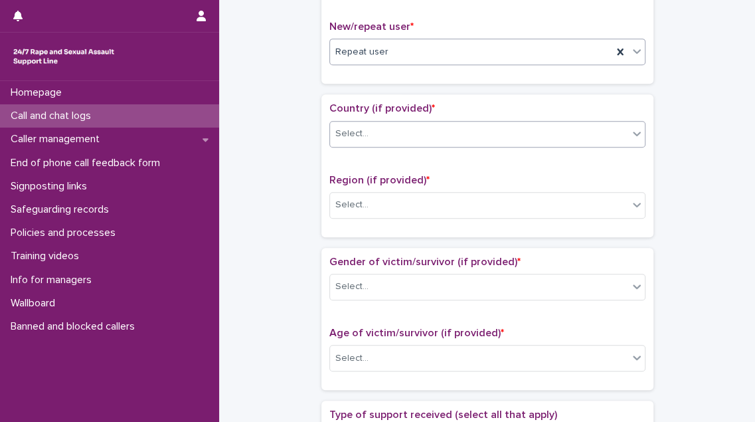
click at [488, 136] on div "Select..." at bounding box center [479, 134] width 298 height 22
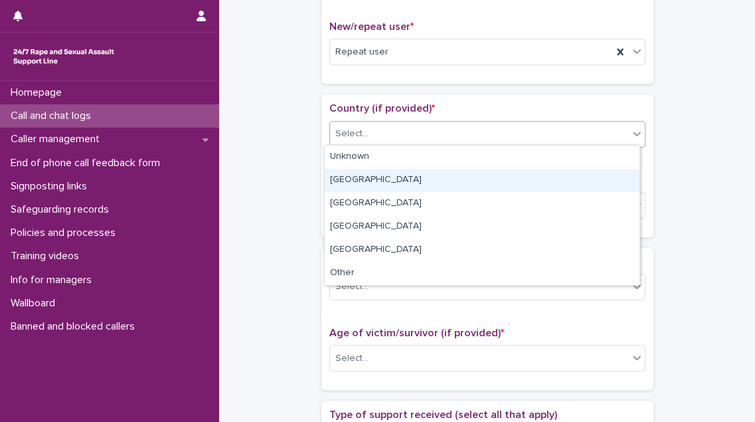
click at [463, 179] on div "[GEOGRAPHIC_DATA]" at bounding box center [482, 180] width 315 height 23
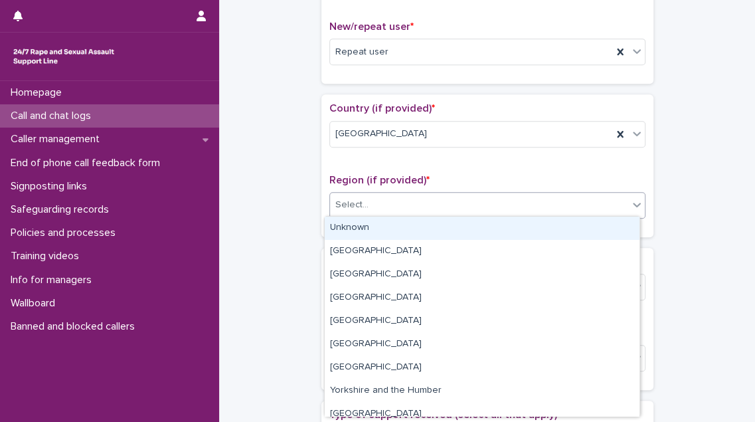
click at [459, 199] on div "Select..." at bounding box center [479, 205] width 298 height 22
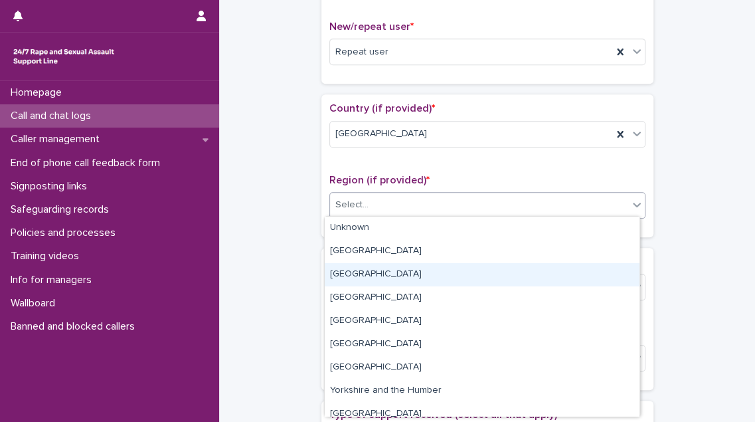
click at [450, 274] on div "[GEOGRAPHIC_DATA]" at bounding box center [482, 274] width 315 height 23
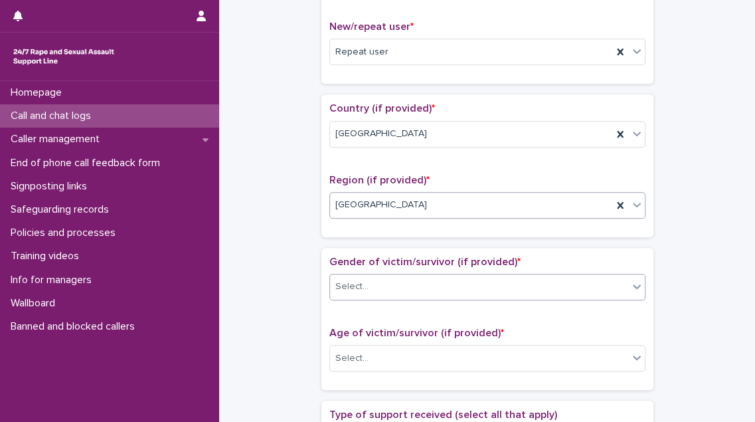
click at [447, 284] on div "Select..." at bounding box center [479, 287] width 298 height 22
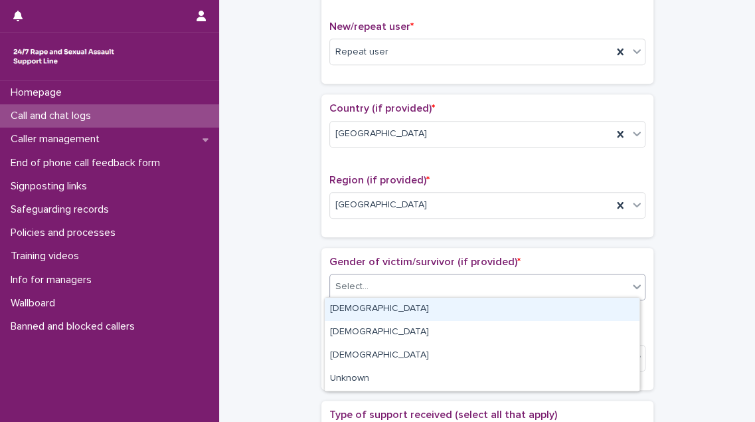
click at [438, 309] on div "[DEMOGRAPHIC_DATA]" at bounding box center [482, 309] width 315 height 23
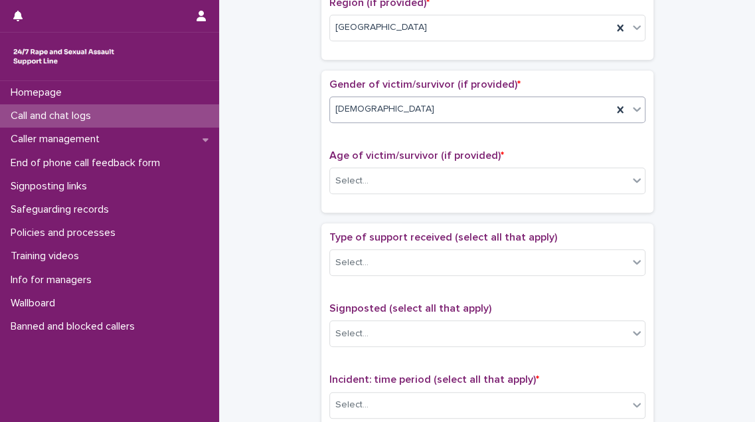
scroll to position [544, 0]
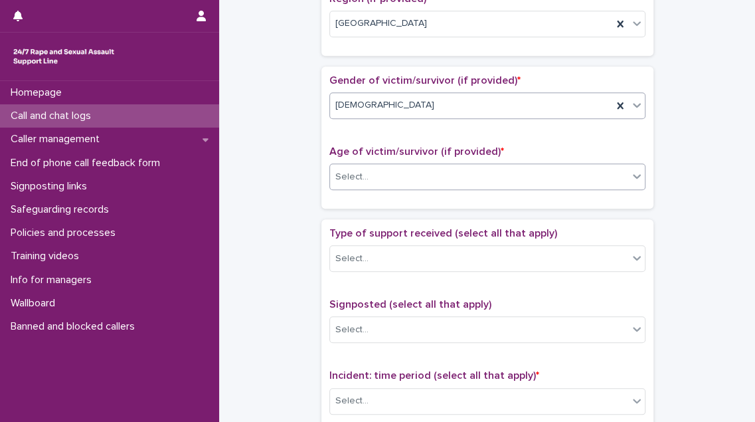
click at [492, 174] on div "Select..." at bounding box center [479, 177] width 298 height 22
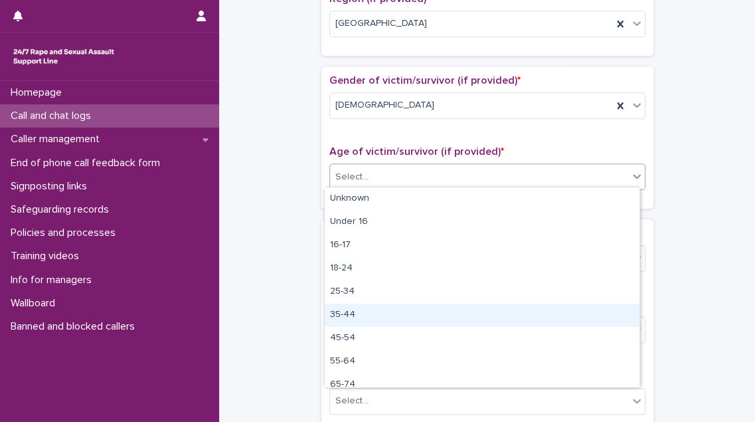
click at [452, 320] on div "35-44" at bounding box center [482, 315] width 315 height 23
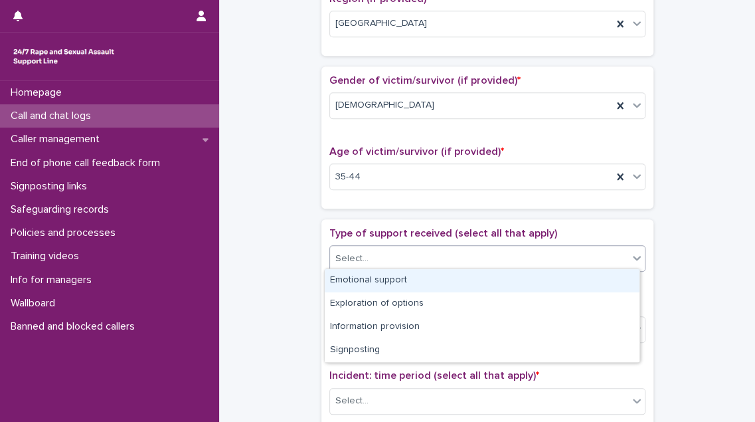
click at [460, 257] on div "Select..." at bounding box center [479, 259] width 298 height 22
click at [448, 280] on div "Emotional support" at bounding box center [482, 280] width 315 height 23
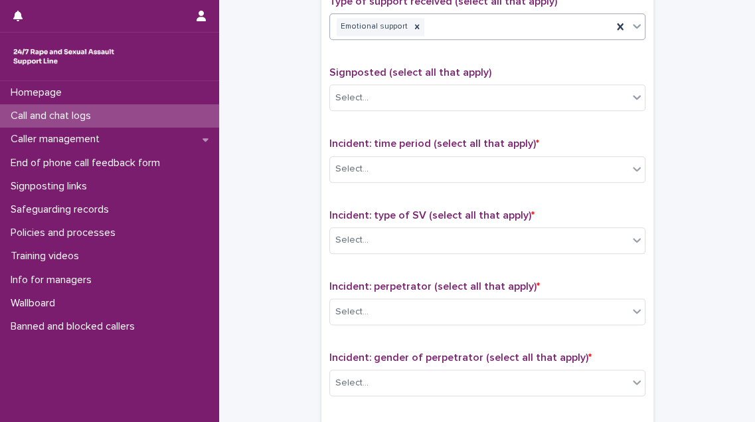
scroll to position [785, 0]
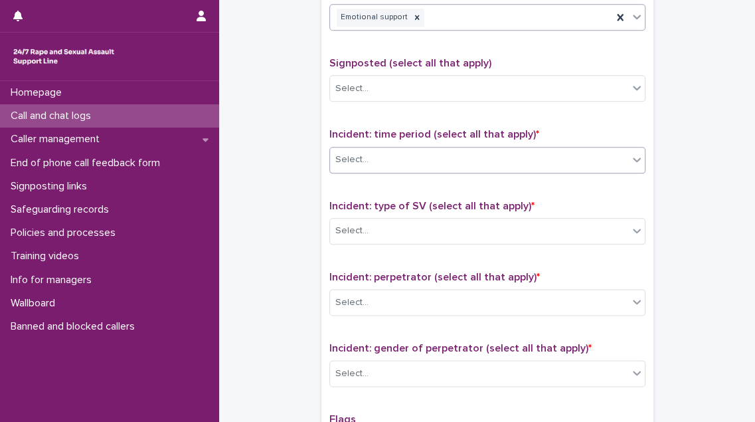
click at [498, 156] on div "Select..." at bounding box center [479, 160] width 298 height 22
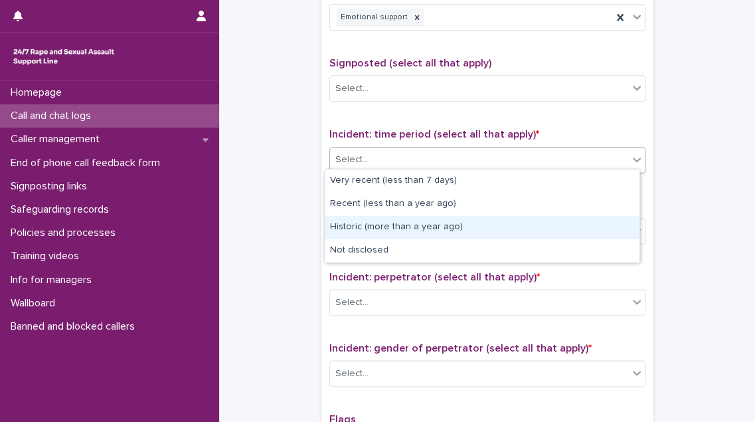
click at [478, 223] on div "Historic (more than a year ago)" at bounding box center [482, 227] width 315 height 23
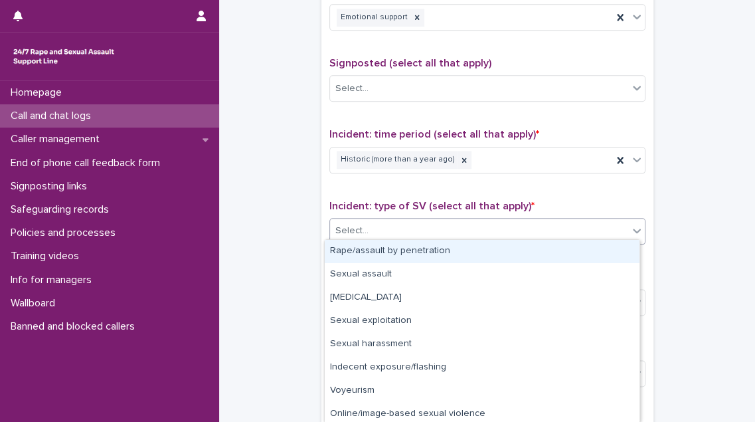
click at [475, 228] on div "Select..." at bounding box center [479, 231] width 298 height 22
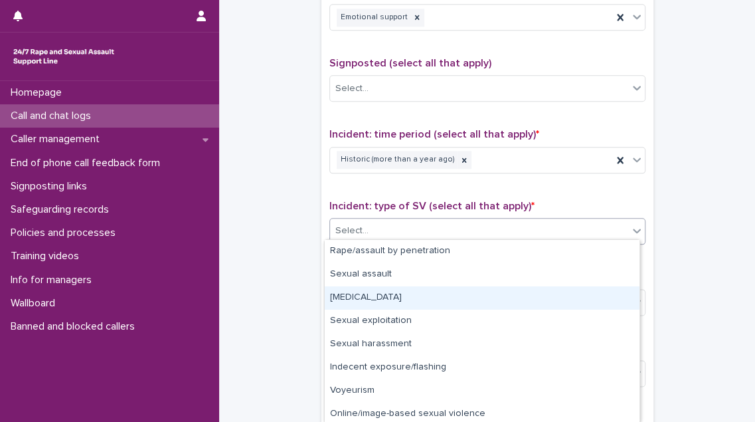
click at [466, 294] on div "[MEDICAL_DATA]" at bounding box center [482, 297] width 315 height 23
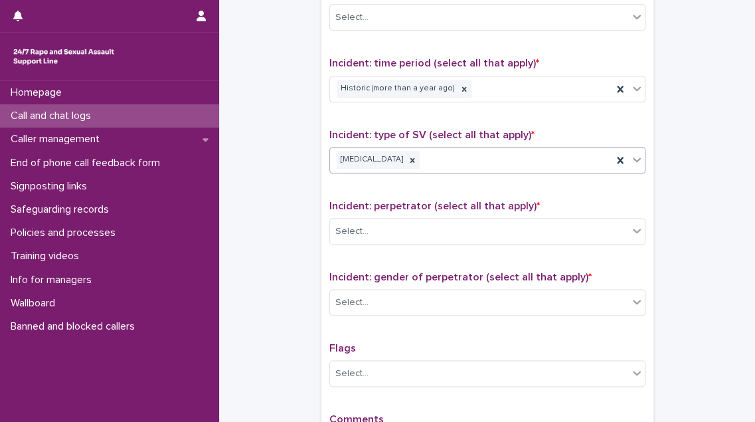
scroll to position [966, 0]
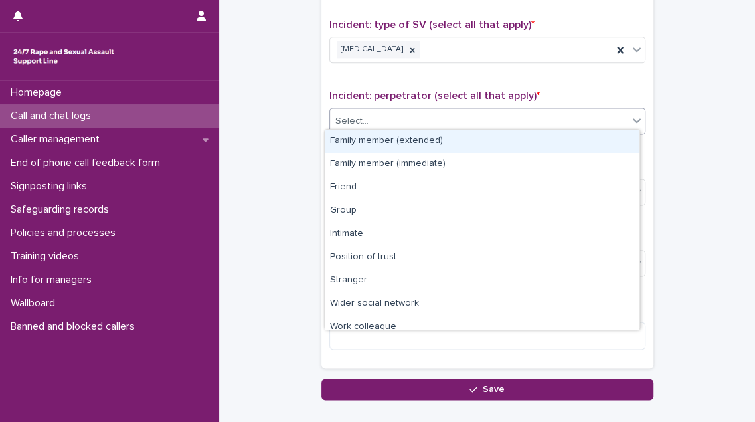
click at [468, 114] on div "Select..." at bounding box center [479, 121] width 298 height 22
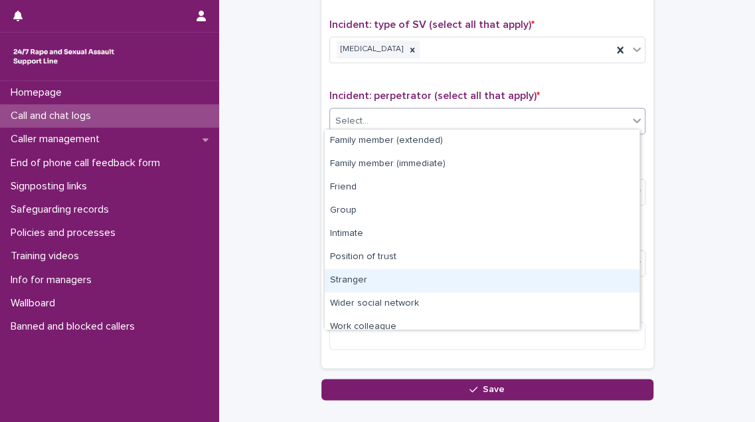
scroll to position [56, 0]
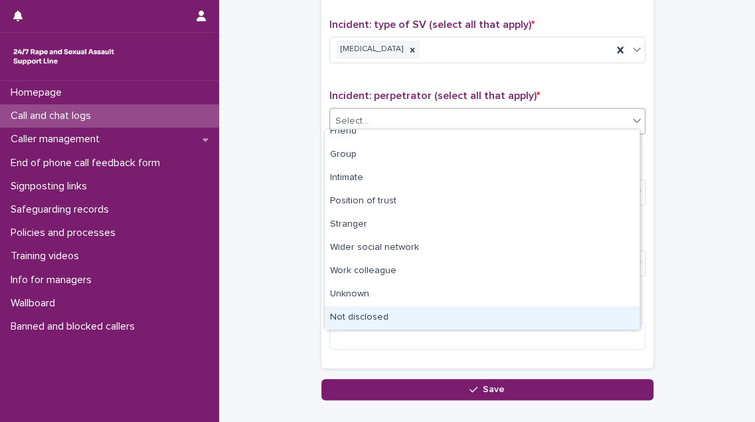
click at [456, 311] on div "Not disclosed" at bounding box center [482, 317] width 315 height 23
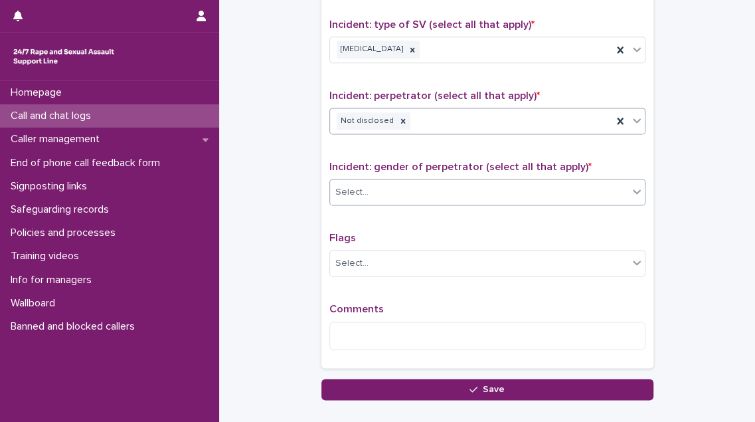
click at [460, 193] on div "Select..." at bounding box center [479, 192] width 298 height 22
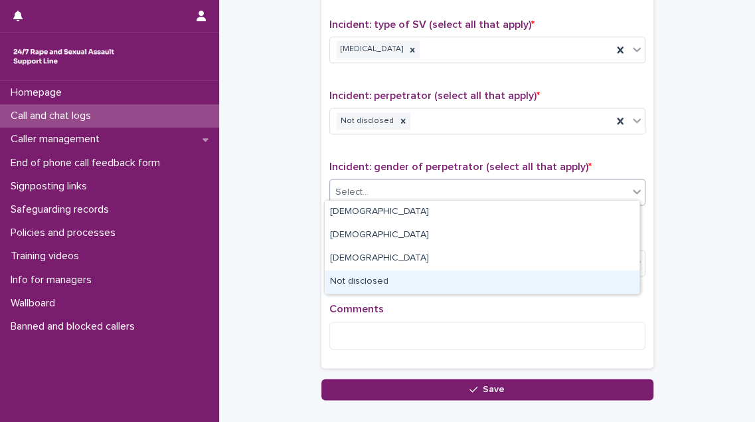
click at [447, 276] on div "Not disclosed" at bounding box center [482, 281] width 315 height 23
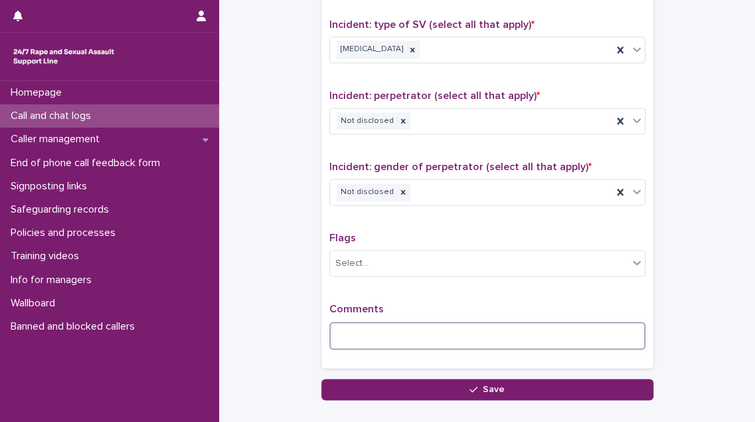
click at [345, 325] on textarea at bounding box center [488, 336] width 316 height 28
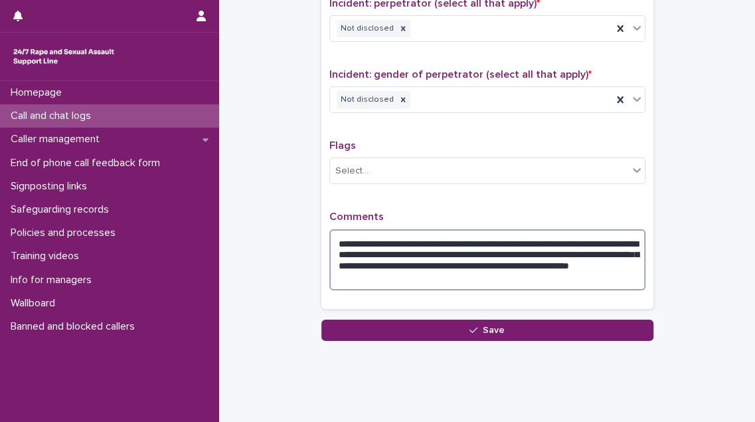
scroll to position [1076, 0]
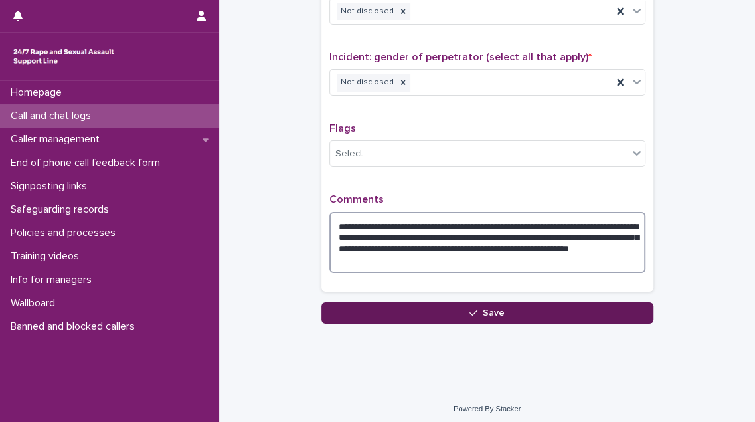
type textarea "**********"
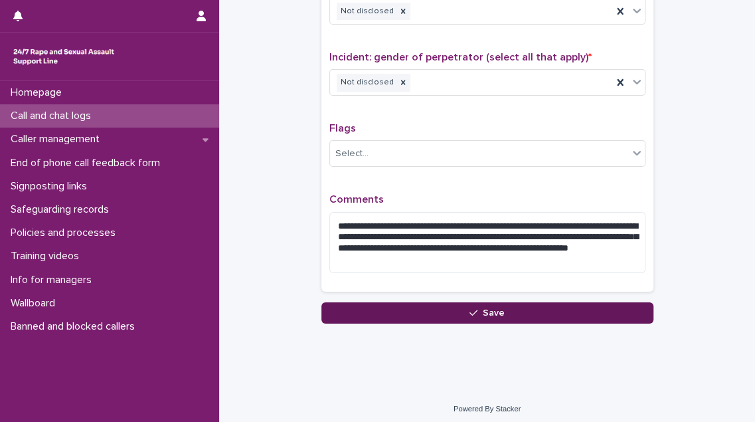
click at [573, 312] on button "Save" at bounding box center [488, 312] width 332 height 21
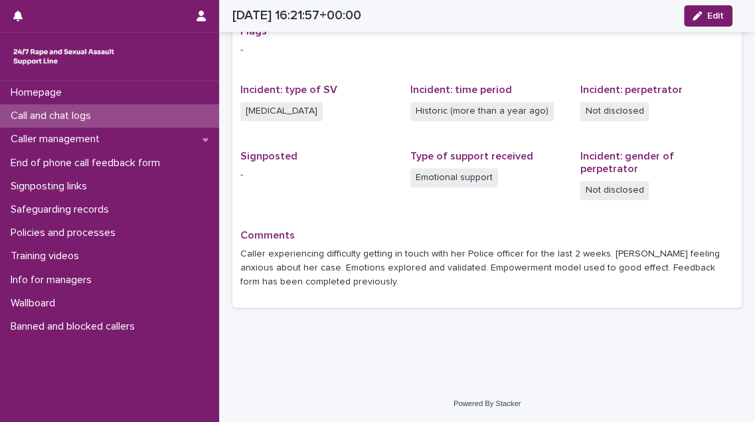
scroll to position [258, 0]
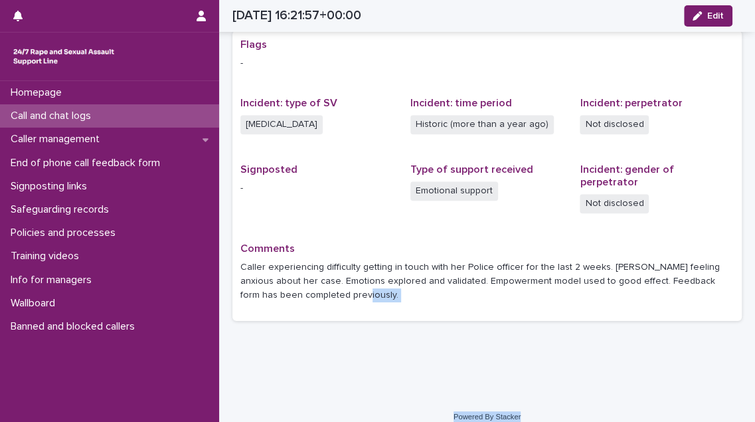
drag, startPoint x: 470, startPoint y: 404, endPoint x: 528, endPoint y: 395, distance: 58.4
click at [528, 395] on div "Homepage Call and chat logs Caller management End of phone call feedback form S…" at bounding box center [487, 89] width 536 height 694
click at [110, 121] on div "Call and chat logs" at bounding box center [109, 115] width 219 height 23
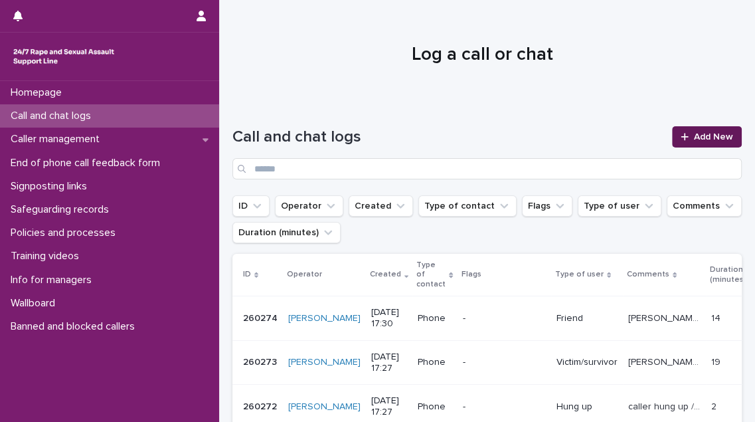
click at [694, 131] on link "Add New" at bounding box center [707, 136] width 70 height 21
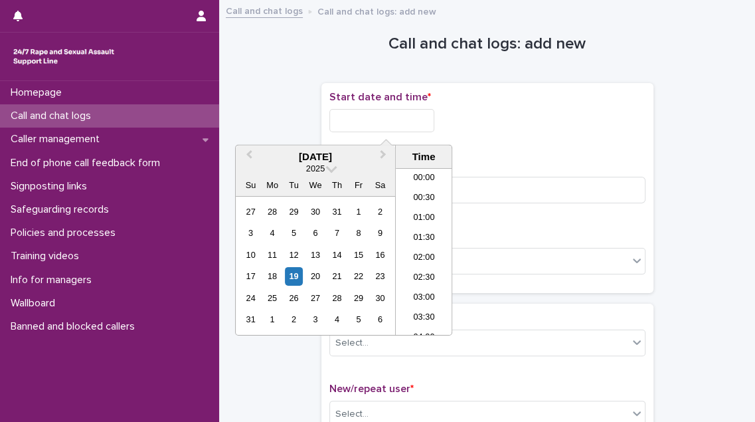
click at [429, 120] on input "text" at bounding box center [382, 120] width 105 height 23
click at [413, 228] on li "17:00" at bounding box center [424, 232] width 56 height 20
click at [418, 120] on input "**********" at bounding box center [382, 120] width 105 height 23
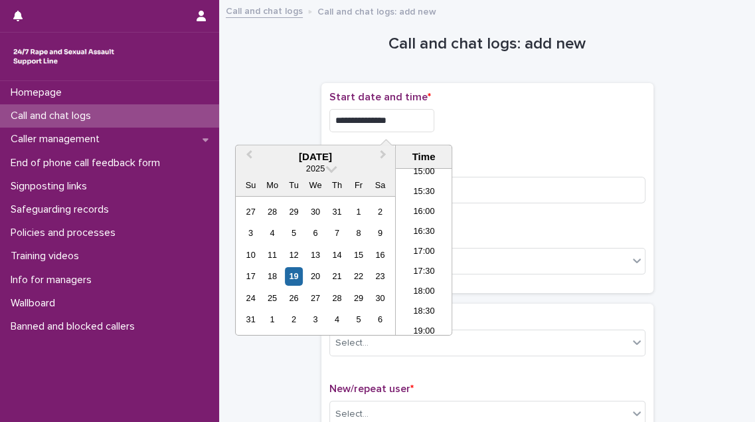
type input "**********"
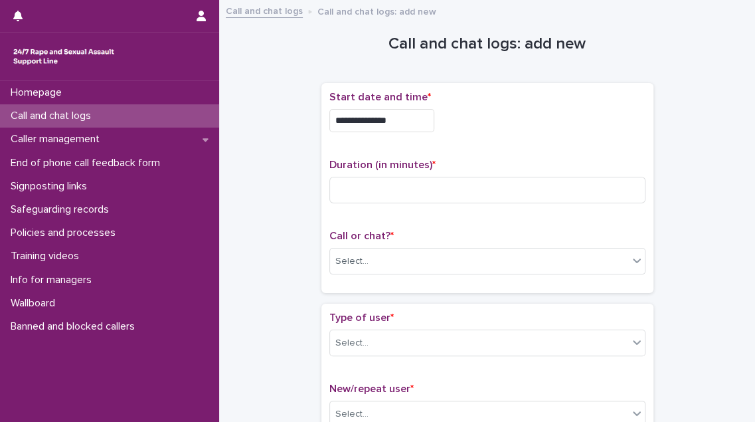
drag, startPoint x: 485, startPoint y: 137, endPoint x: 475, endPoint y: 148, distance: 15.1
click at [478, 144] on div "**********" at bounding box center [488, 188] width 316 height 194
click at [433, 186] on input at bounding box center [488, 190] width 316 height 27
type input "*"
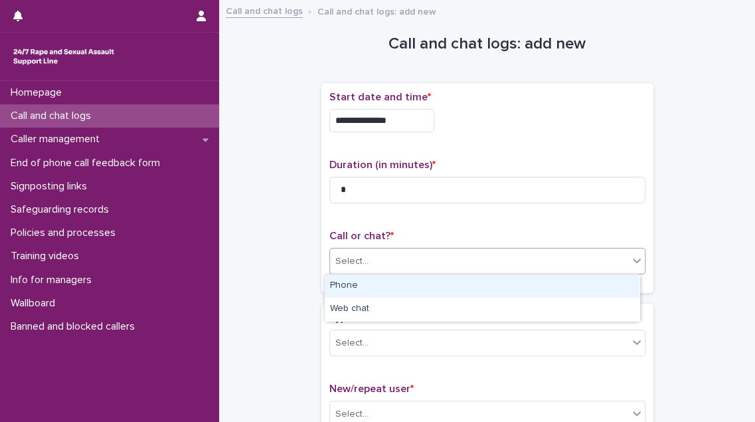
click at [398, 261] on div "Select..." at bounding box center [479, 262] width 298 height 22
click at [398, 291] on div "Phone" at bounding box center [482, 285] width 315 height 23
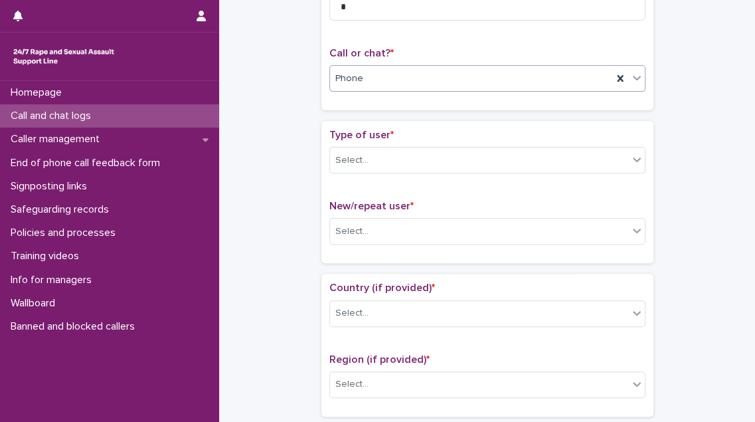
scroll to position [241, 0]
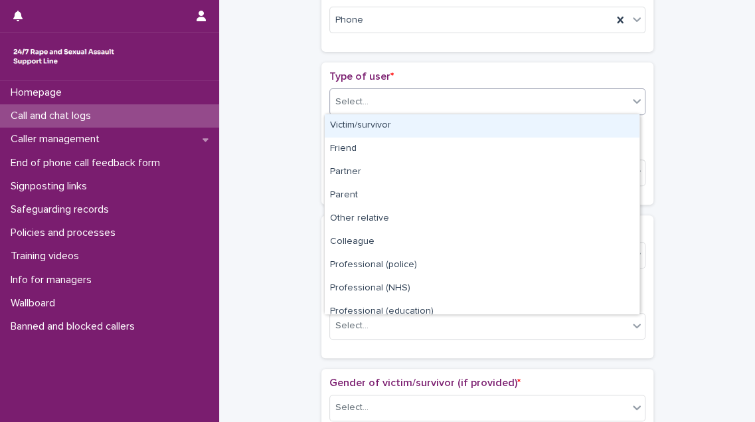
click at [414, 105] on div "Select..." at bounding box center [479, 102] width 298 height 22
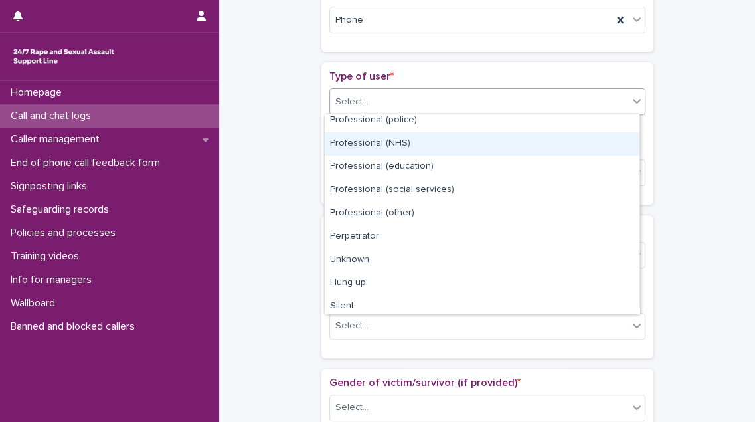
scroll to position [149, 0]
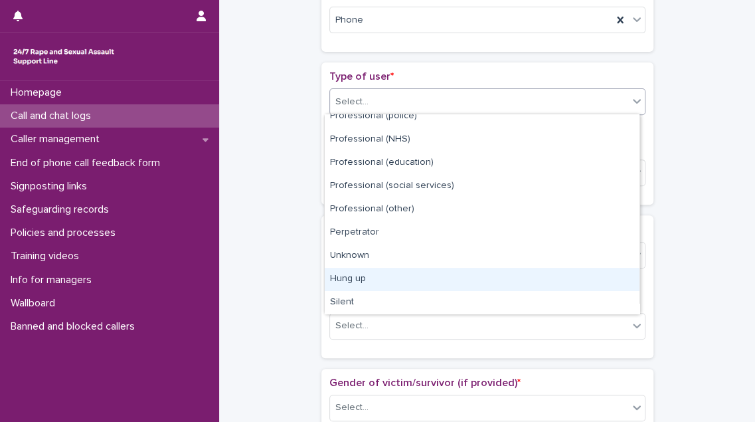
click at [415, 268] on div "Hung up" at bounding box center [482, 279] width 315 height 23
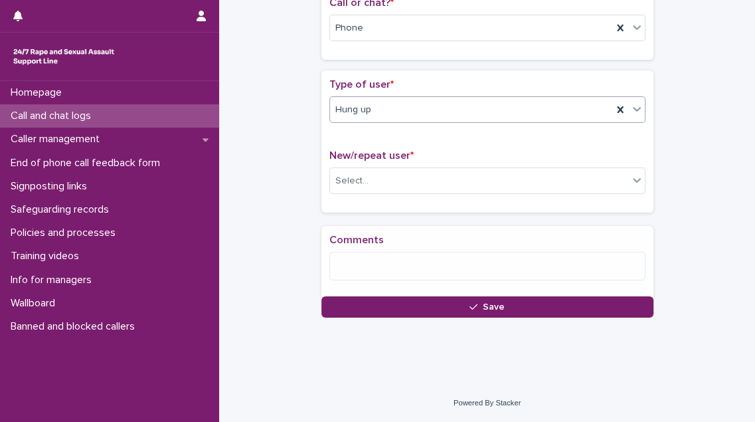
scroll to position [241, 0]
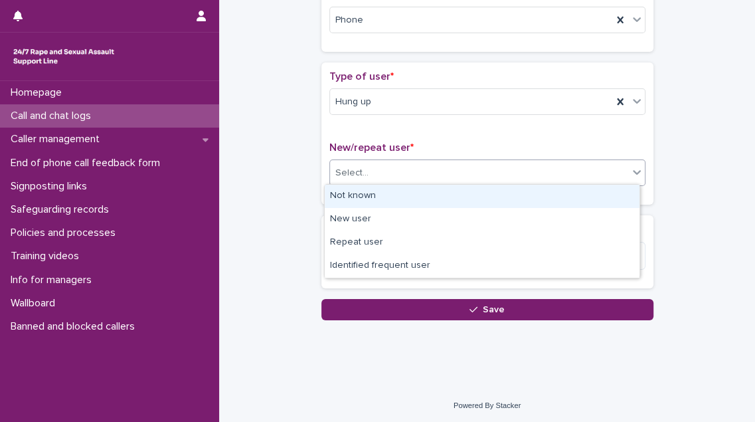
click at [424, 167] on div "Select..." at bounding box center [479, 173] width 298 height 22
click at [411, 193] on div "Not known" at bounding box center [482, 196] width 315 height 23
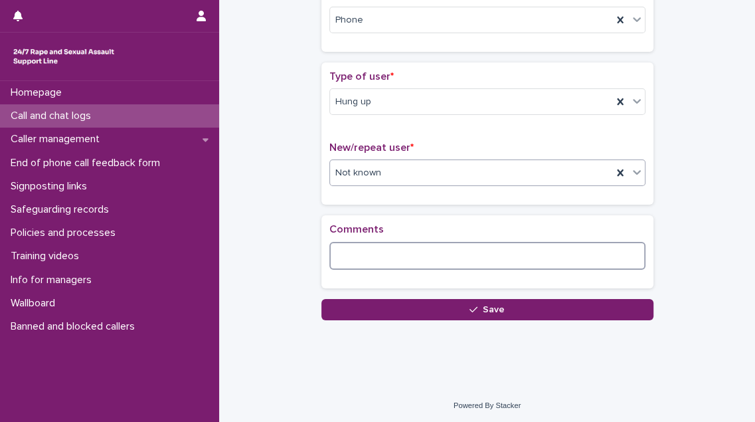
click at [372, 249] on textarea at bounding box center [488, 256] width 316 height 28
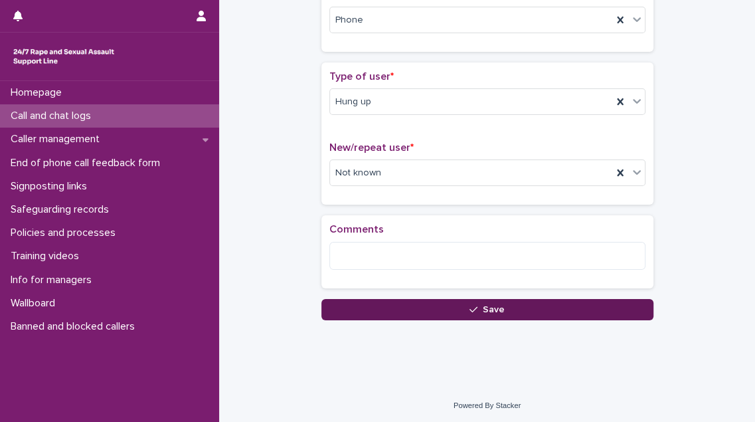
click at [390, 307] on button "Save" at bounding box center [488, 309] width 332 height 21
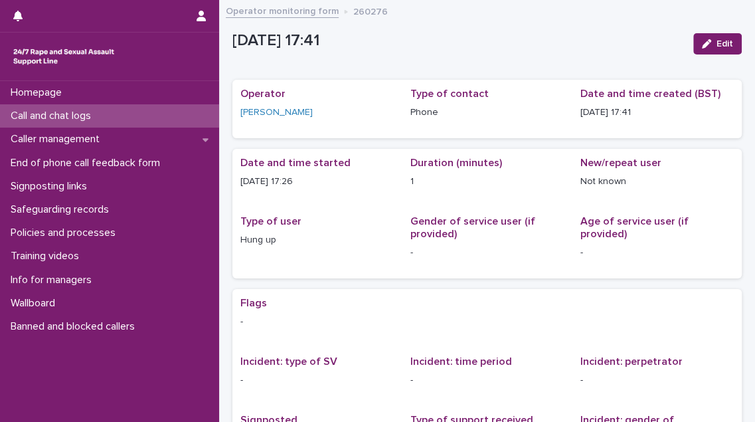
click at [65, 116] on p "Call and chat logs" at bounding box center [53, 116] width 96 height 13
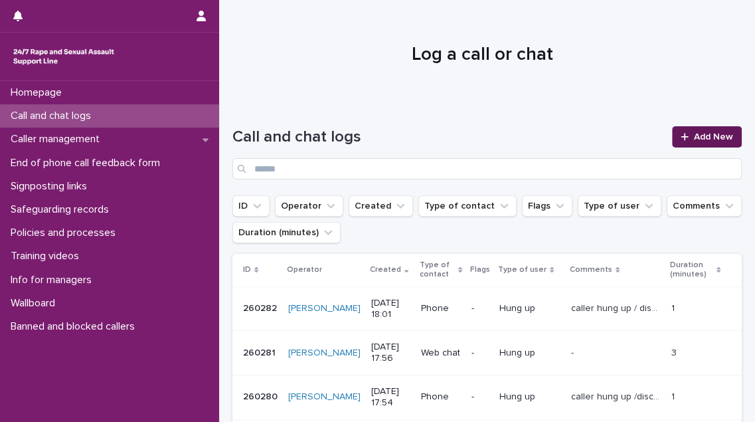
click at [694, 138] on span "Add New" at bounding box center [713, 136] width 39 height 9
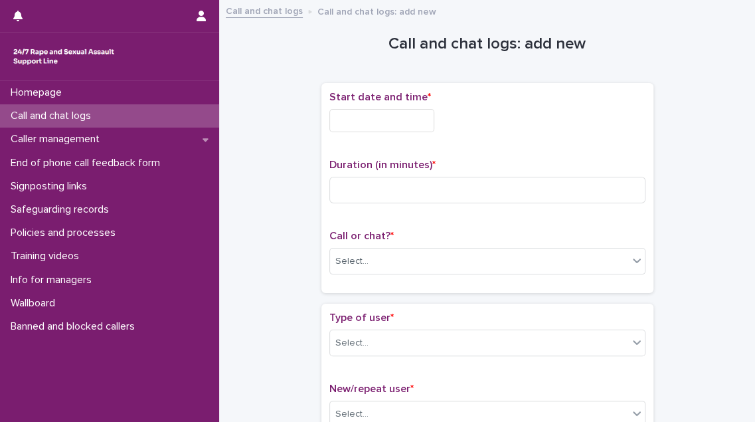
click at [355, 120] on input "text" at bounding box center [382, 120] width 105 height 23
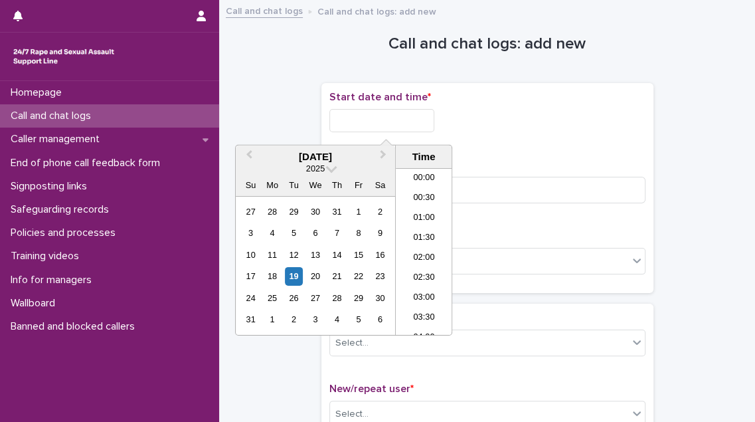
scroll to position [645, 0]
click at [425, 225] on li "17:30" at bounding box center [424, 232] width 56 height 20
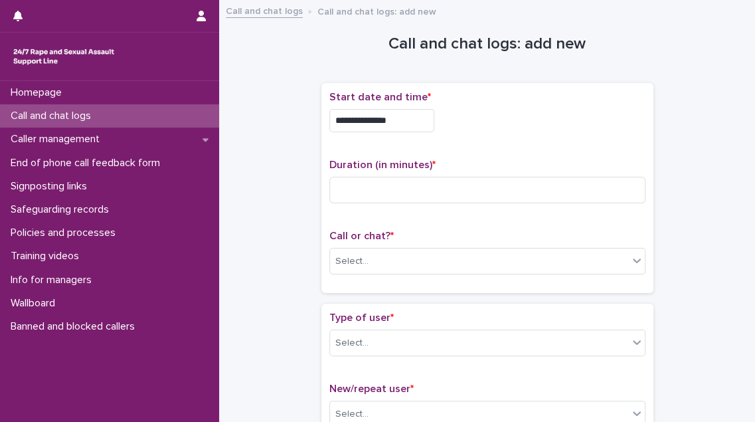
click at [405, 126] on input "**********" at bounding box center [382, 120] width 105 height 23
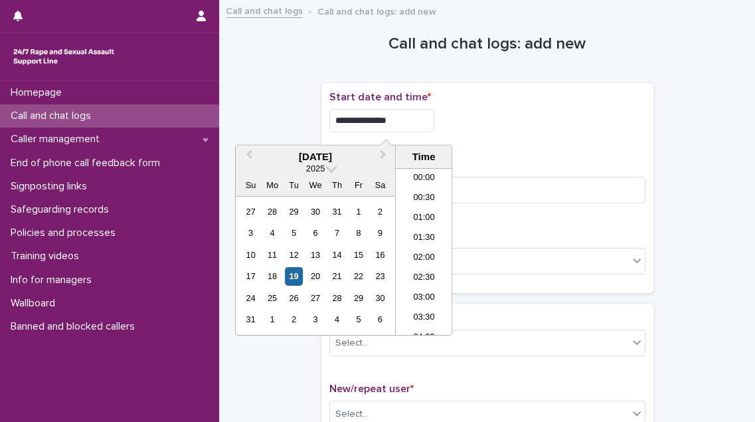
scroll to position [625, 0]
type input "**********"
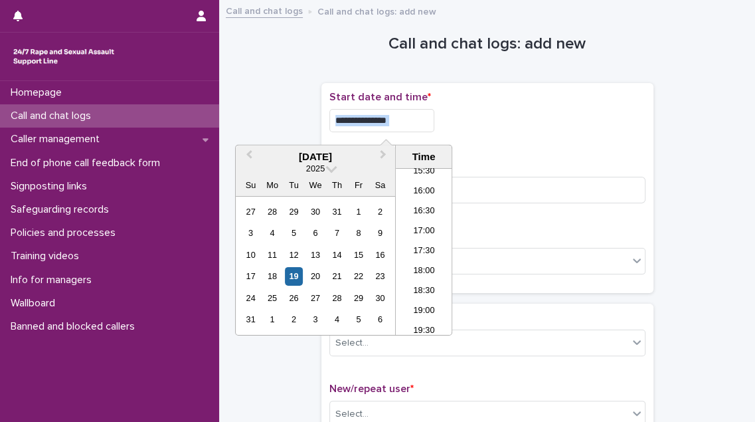
drag, startPoint x: 533, startPoint y: 149, endPoint x: 524, endPoint y: 157, distance: 12.7
click at [524, 157] on div "**********" at bounding box center [488, 188] width 316 height 194
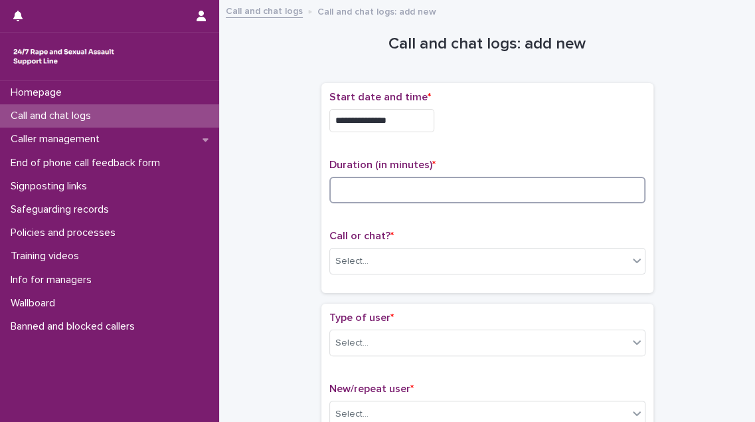
drag, startPoint x: 524, startPoint y: 157, endPoint x: 457, endPoint y: 185, distance: 71.8
click at [457, 185] on input at bounding box center [488, 190] width 316 height 27
type input "**"
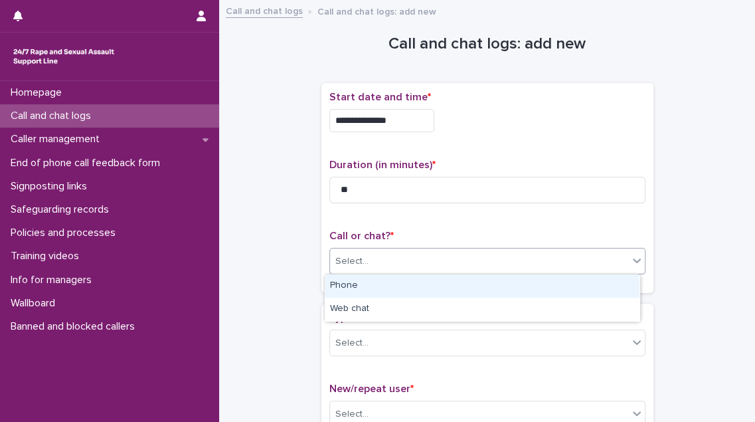
drag, startPoint x: 409, startPoint y: 261, endPoint x: 405, endPoint y: 271, distance: 10.5
click at [409, 262] on div "Select..." at bounding box center [479, 262] width 298 height 22
click at [404, 286] on div "Phone" at bounding box center [482, 285] width 315 height 23
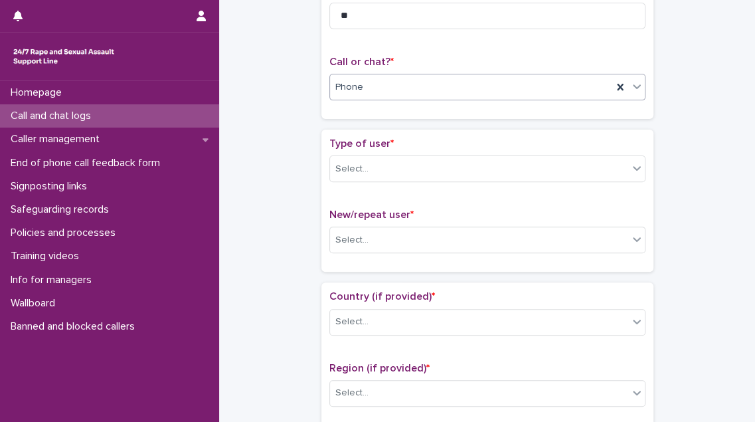
scroll to position [181, 0]
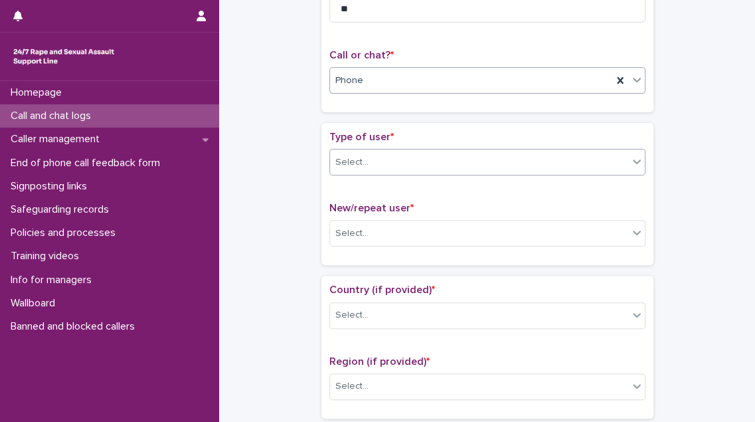
click at [445, 168] on div "Select..." at bounding box center [479, 162] width 298 height 22
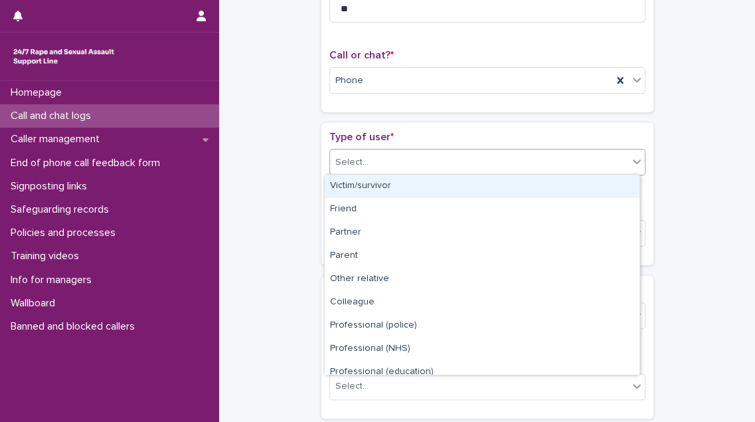
click at [440, 184] on div "Victim/survivor" at bounding box center [482, 186] width 315 height 23
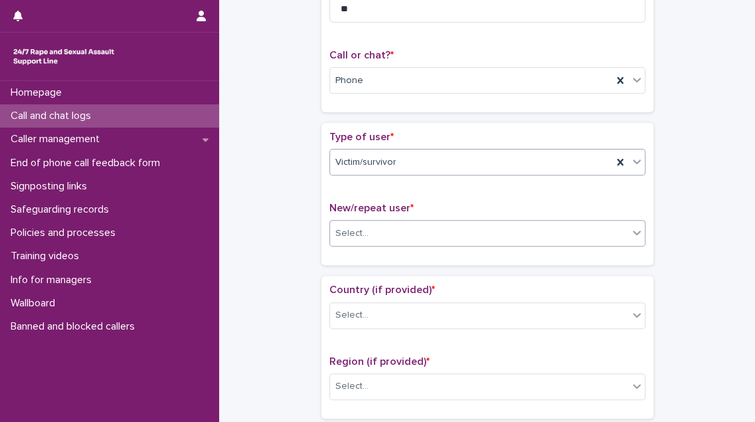
click at [423, 231] on div "Select..." at bounding box center [479, 234] width 298 height 22
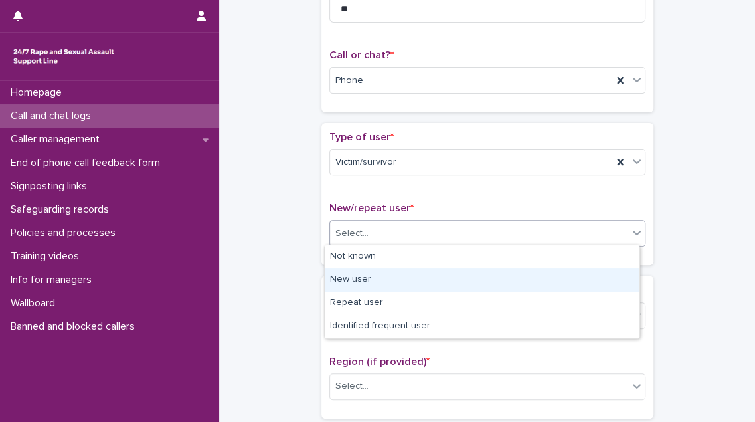
click at [413, 273] on div "New user" at bounding box center [482, 279] width 315 height 23
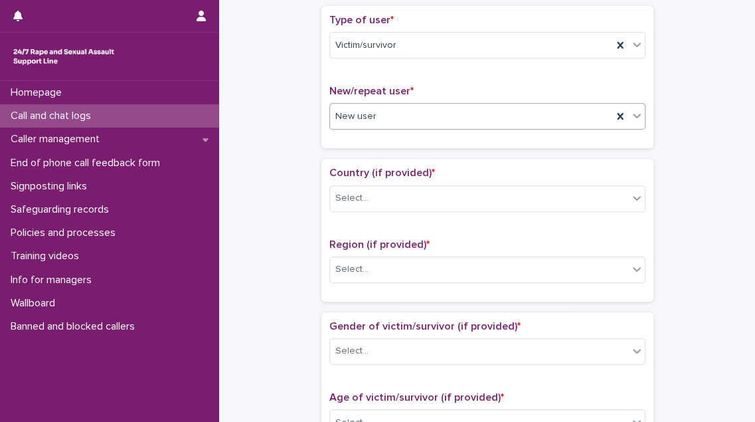
scroll to position [362, 0]
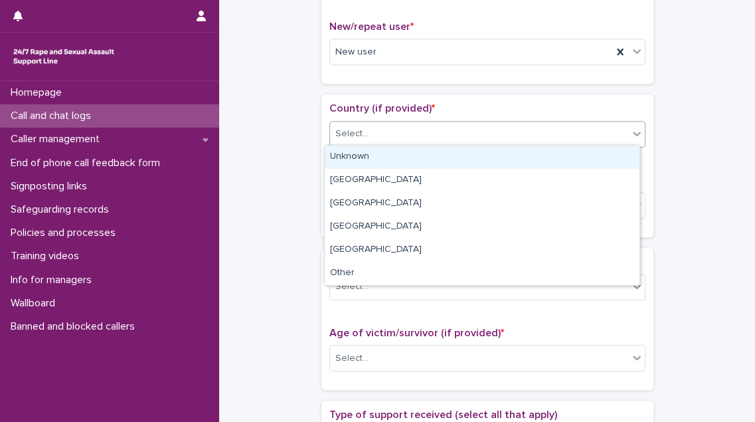
drag, startPoint x: 427, startPoint y: 125, endPoint x: 424, endPoint y: 140, distance: 15.5
click at [427, 126] on div "Select..." at bounding box center [479, 134] width 298 height 22
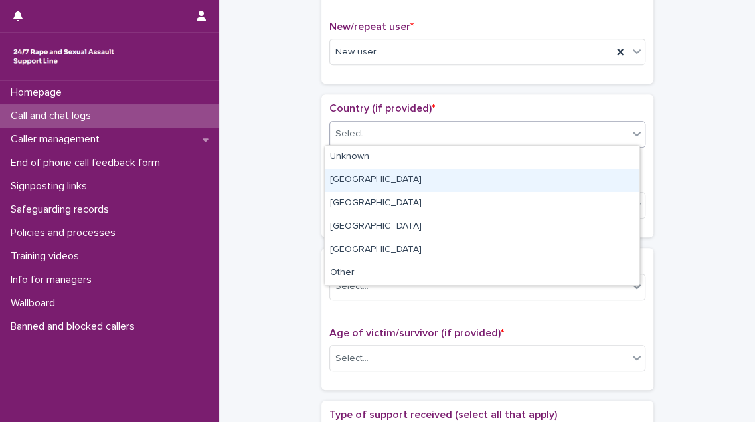
click at [415, 179] on div "[GEOGRAPHIC_DATA]" at bounding box center [482, 180] width 315 height 23
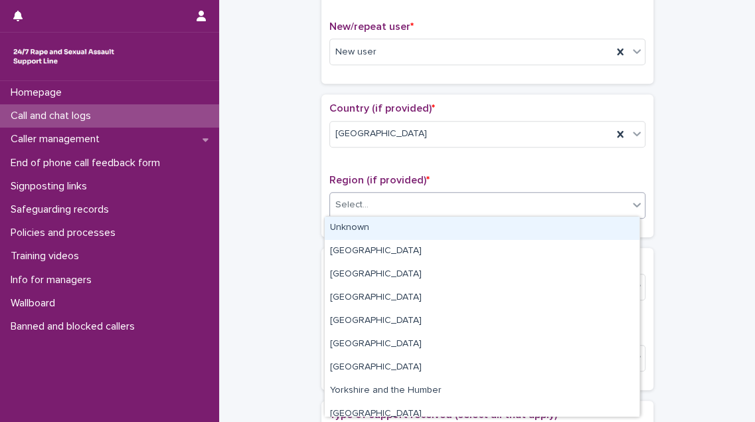
click at [407, 203] on div "Select..." at bounding box center [479, 205] width 298 height 22
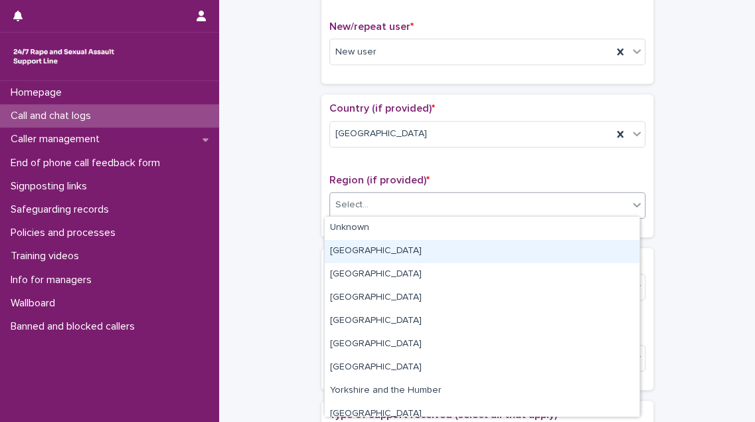
click at [407, 244] on div "[GEOGRAPHIC_DATA]" at bounding box center [482, 251] width 315 height 23
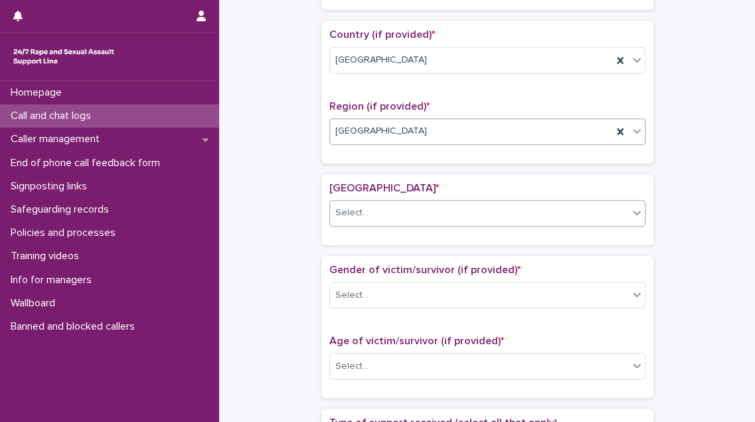
scroll to position [463, 0]
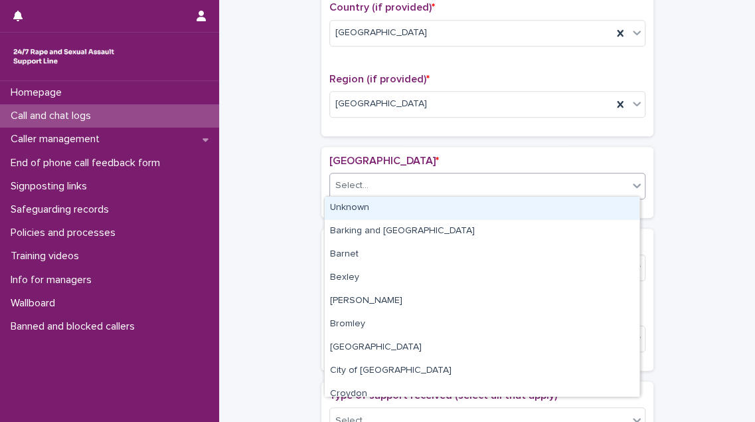
click at [411, 184] on div "Select..." at bounding box center [479, 186] width 298 height 22
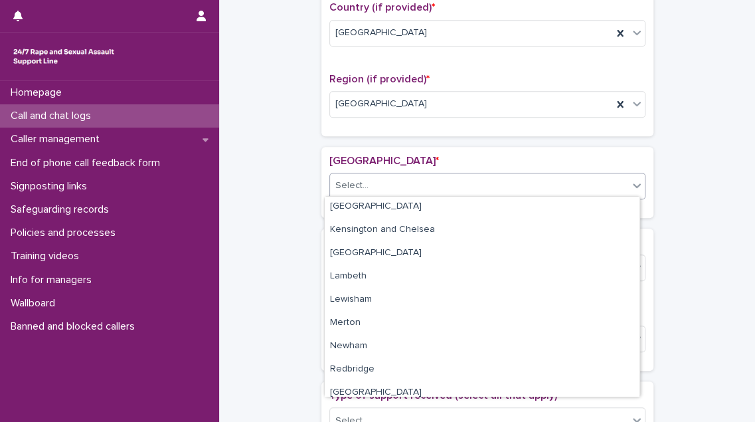
scroll to position [591, 0]
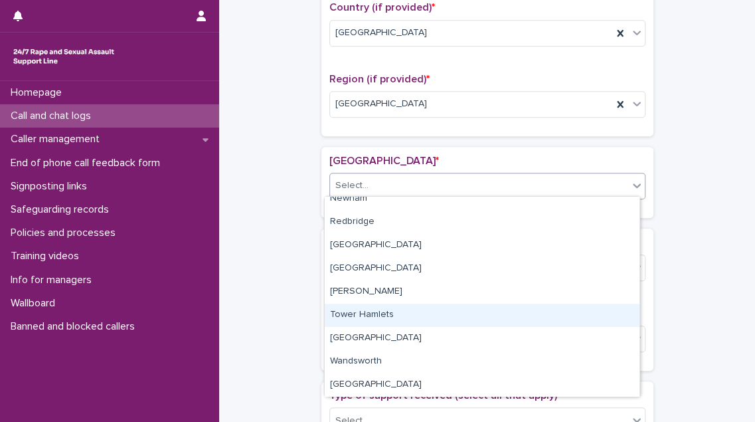
click at [388, 318] on div "Tower Hamlets" at bounding box center [482, 315] width 315 height 23
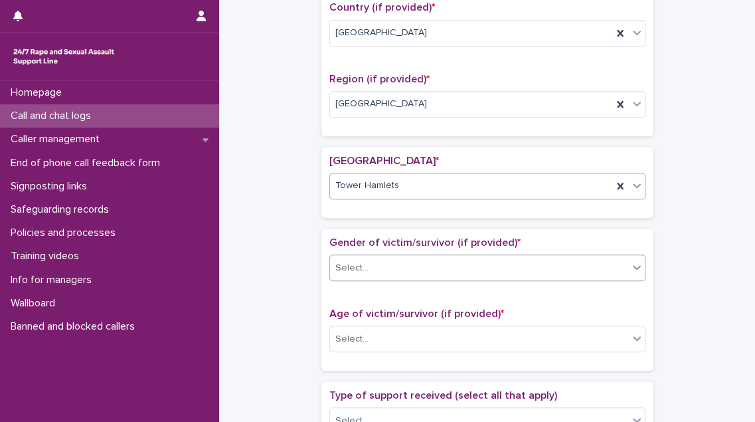
click at [413, 268] on div "Select..." at bounding box center [479, 268] width 298 height 22
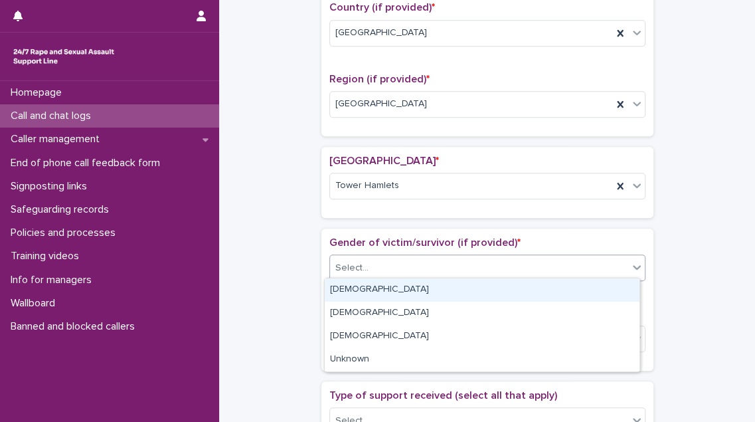
click at [409, 283] on div "[DEMOGRAPHIC_DATA]" at bounding box center [482, 289] width 315 height 23
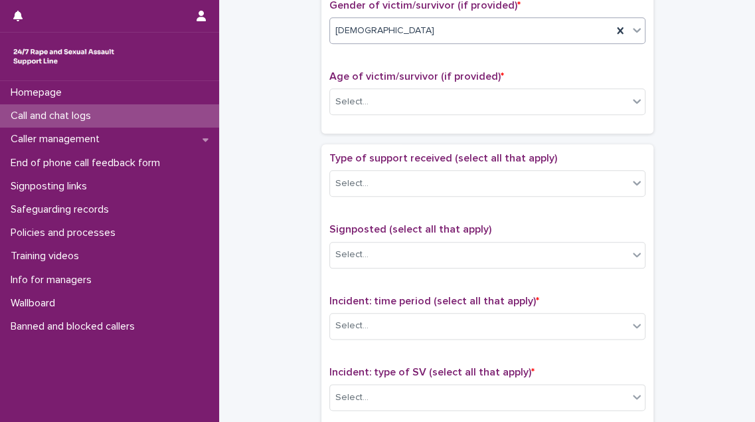
scroll to position [705, 0]
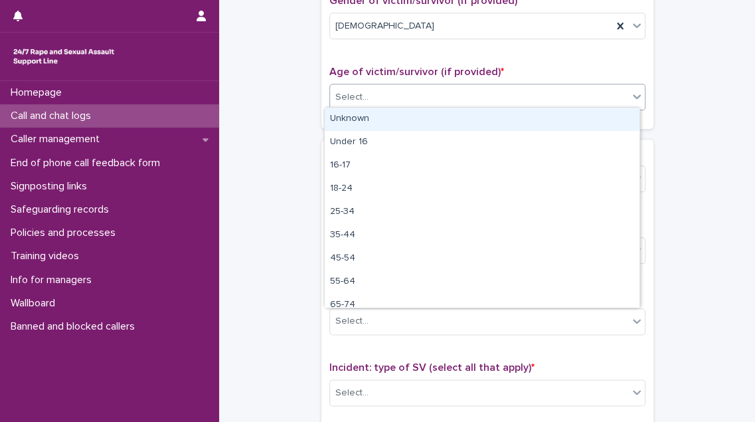
click at [433, 98] on div "Select..." at bounding box center [479, 97] width 298 height 22
click at [429, 110] on div "Unknown" at bounding box center [482, 119] width 315 height 23
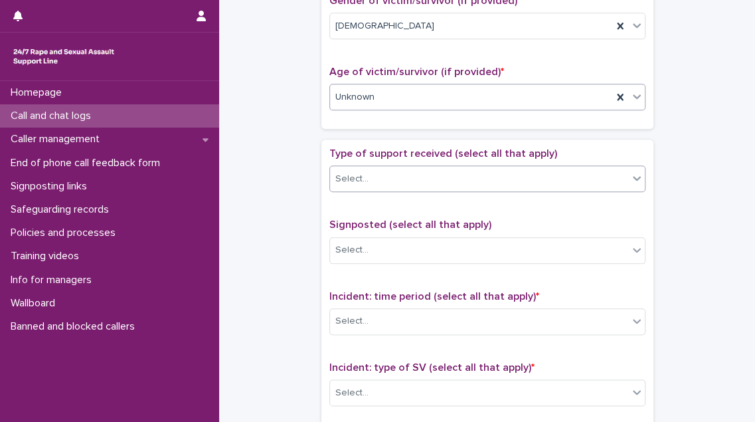
click at [417, 170] on div "Select..." at bounding box center [479, 179] width 298 height 22
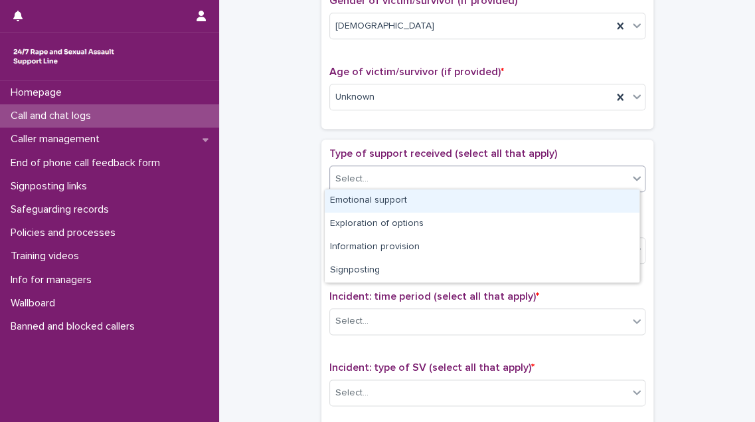
click at [411, 195] on div "Emotional support" at bounding box center [482, 200] width 315 height 23
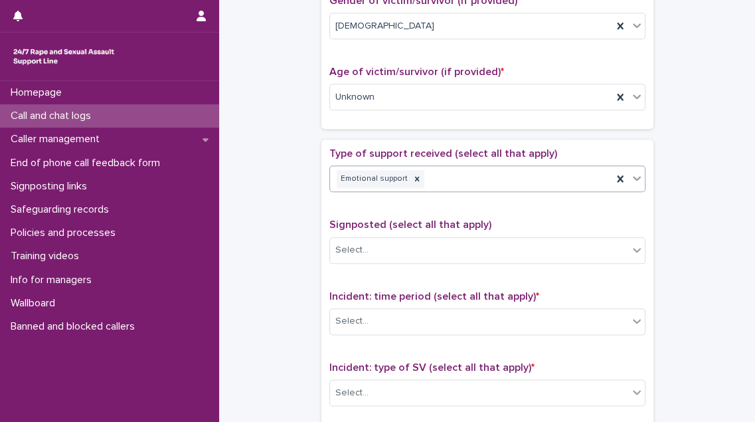
click at [432, 170] on div "Emotional support" at bounding box center [471, 178] width 282 height 23
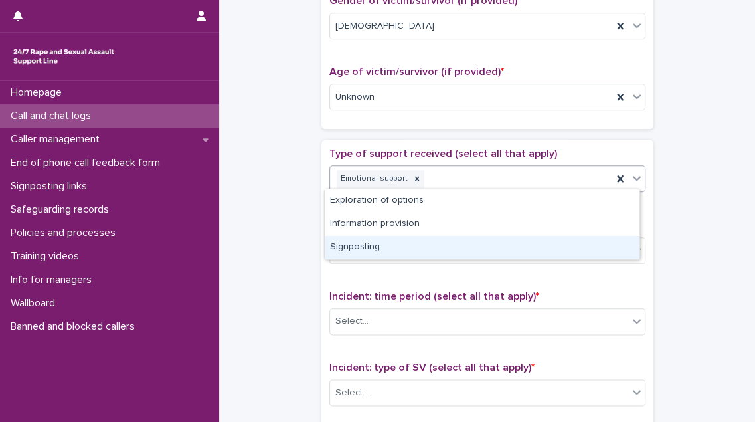
click at [419, 246] on div "Signposting" at bounding box center [482, 247] width 315 height 23
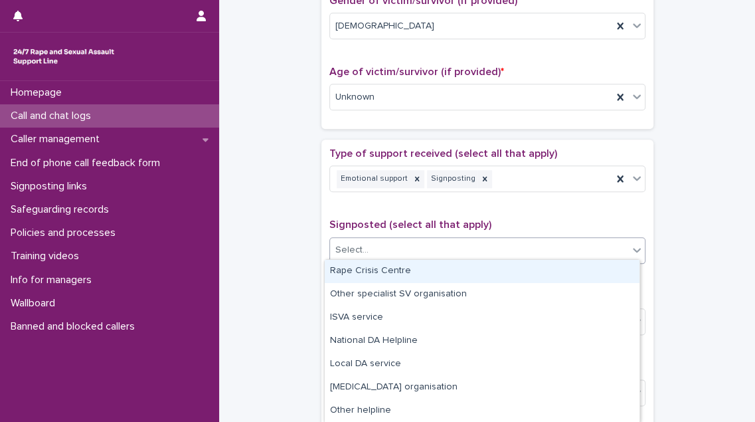
click at [419, 243] on div "Select..." at bounding box center [479, 250] width 298 height 22
click at [411, 264] on div "Rape Crisis Centre" at bounding box center [482, 271] width 315 height 23
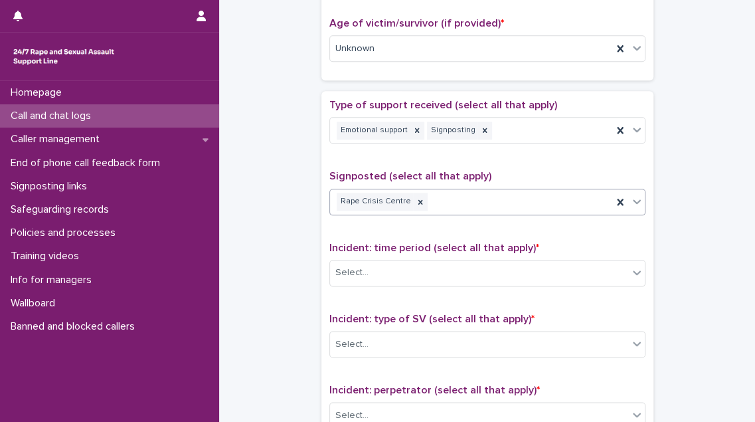
scroll to position [825, 0]
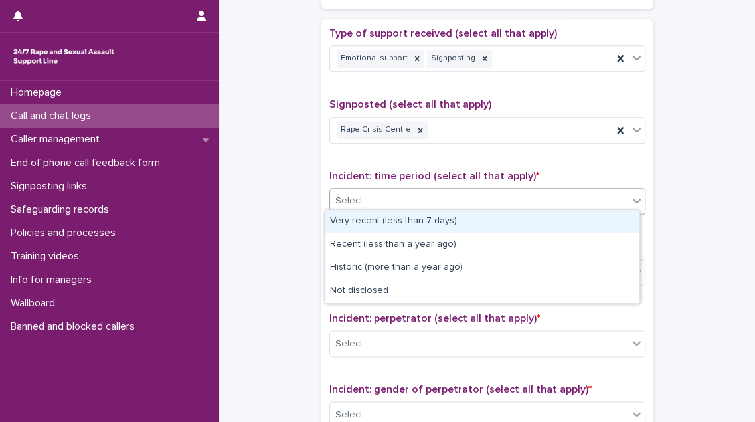
click at [426, 195] on div "Select..." at bounding box center [479, 201] width 298 height 22
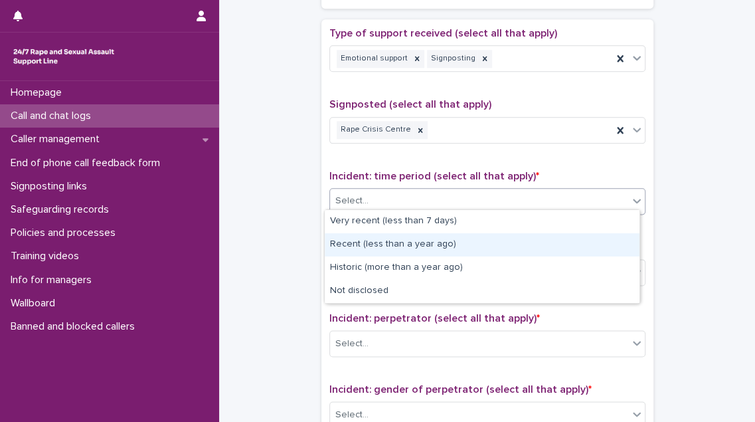
click at [419, 247] on div "Recent (less than a year ago)" at bounding box center [482, 244] width 315 height 23
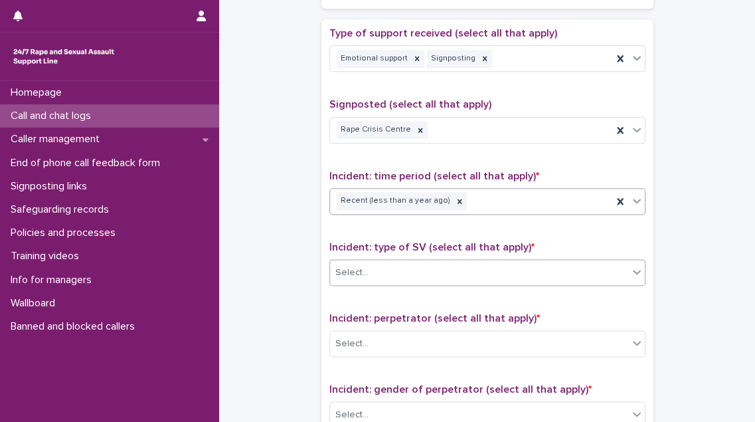
click at [417, 262] on div "Select..." at bounding box center [479, 273] width 298 height 22
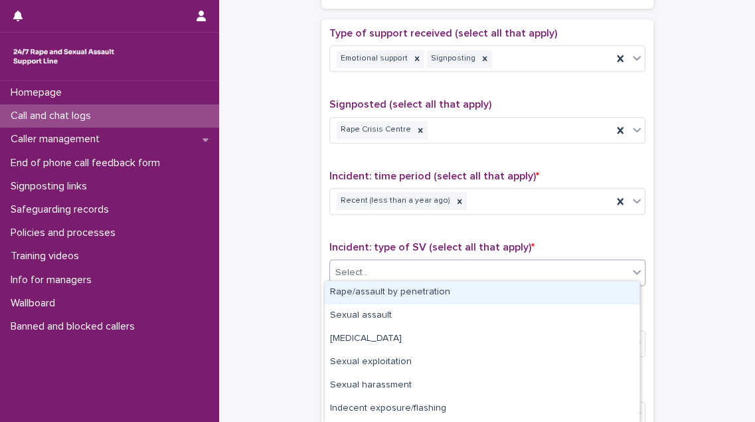
click at [416, 292] on div "Rape/assault by penetration" at bounding box center [482, 292] width 315 height 23
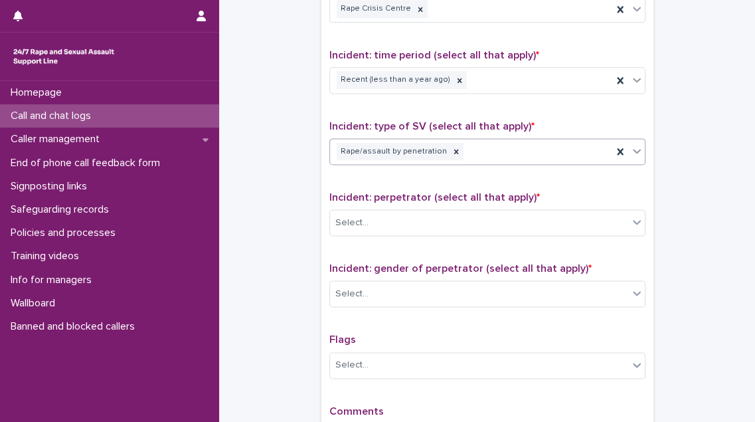
scroll to position [1007, 0]
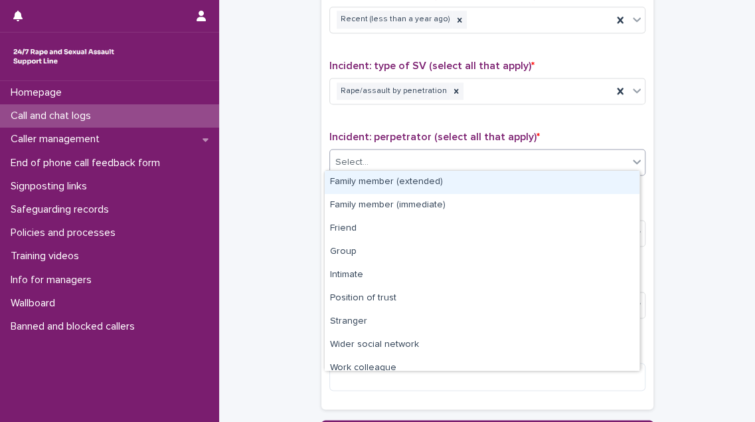
click at [419, 159] on div "Select..." at bounding box center [479, 162] width 298 height 22
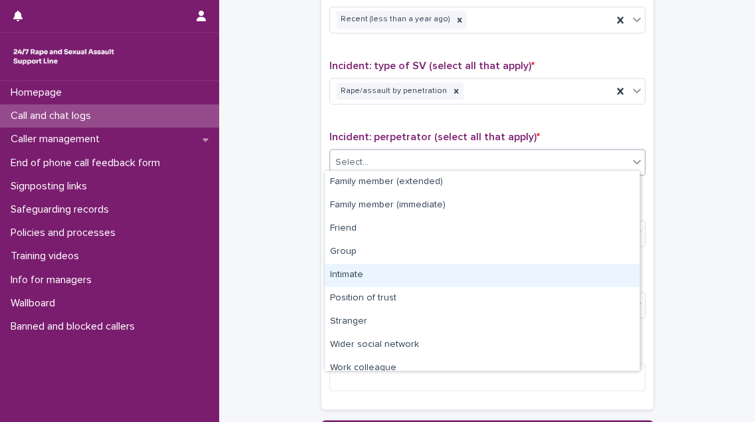
click at [415, 276] on div "Intimate" at bounding box center [482, 275] width 315 height 23
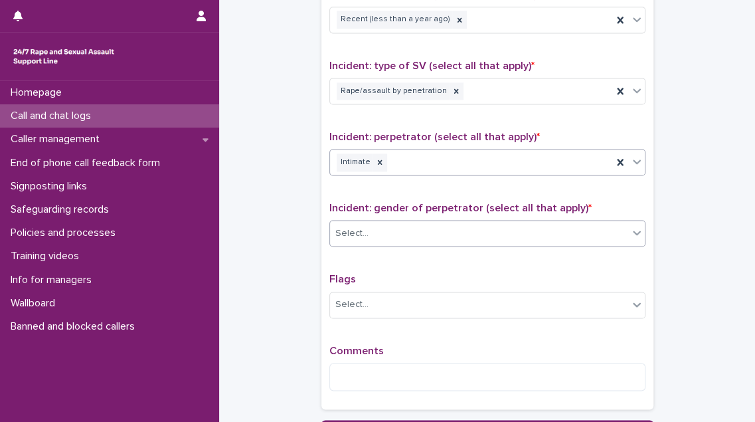
click at [417, 229] on div "Select..." at bounding box center [479, 234] width 298 height 22
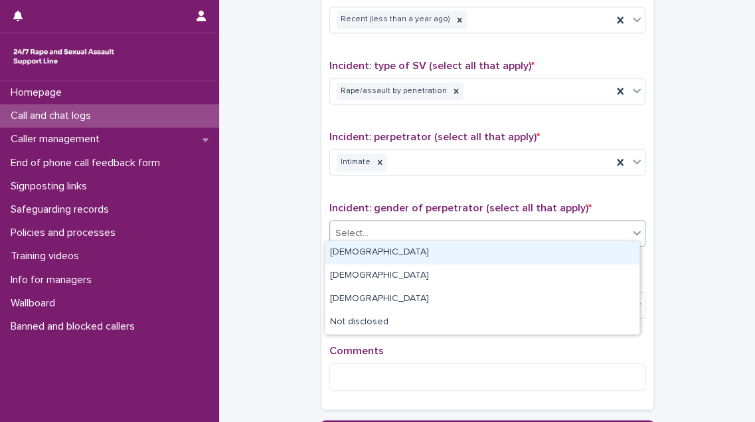
click at [410, 259] on div "[DEMOGRAPHIC_DATA]" at bounding box center [482, 252] width 315 height 23
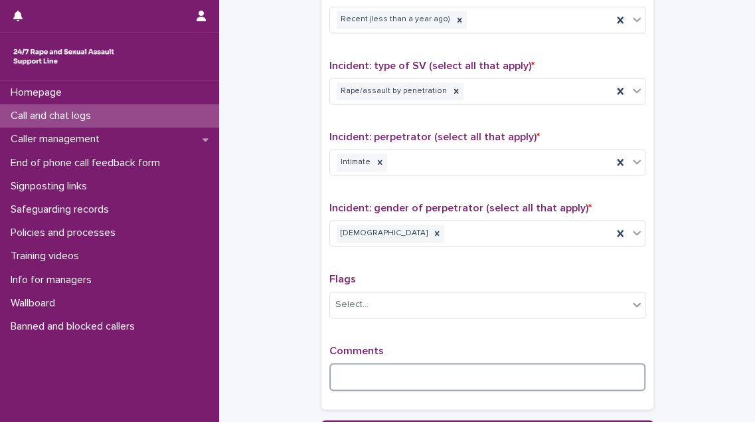
click at [347, 371] on textarea at bounding box center [488, 377] width 316 height 28
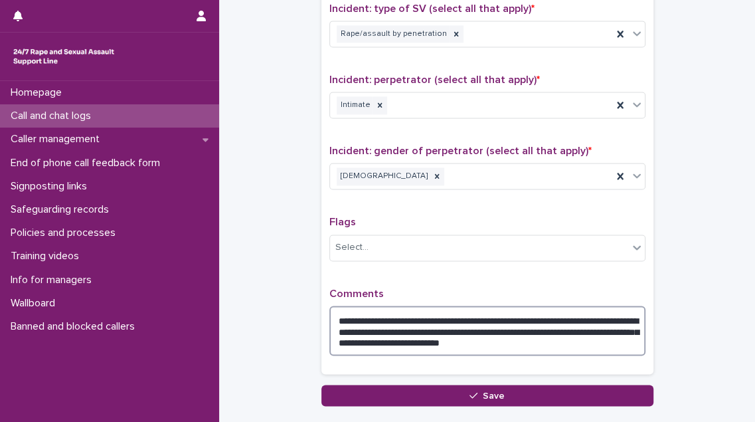
scroll to position [1146, 0]
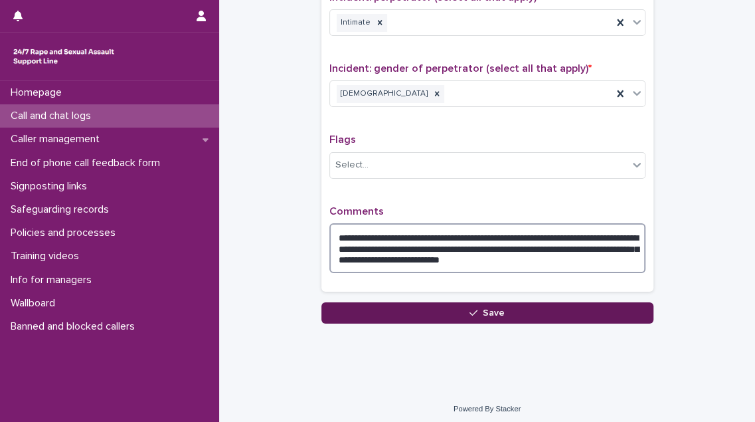
type textarea "**********"
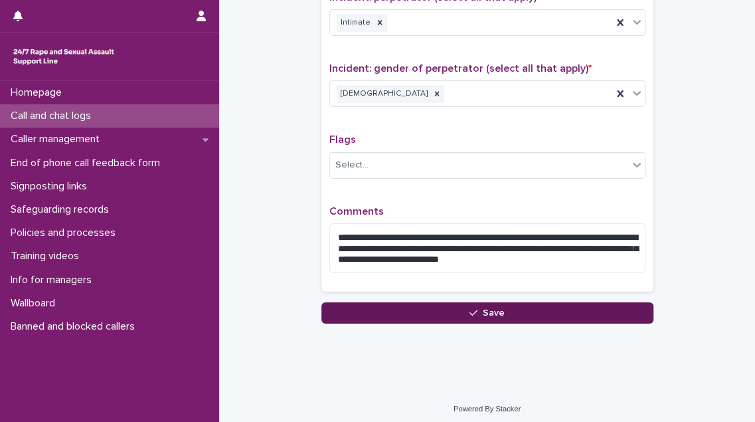
click at [522, 305] on button "Save" at bounding box center [488, 312] width 332 height 21
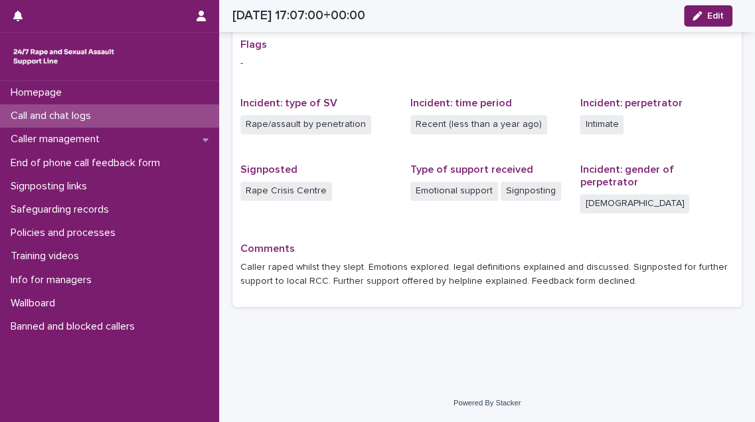
scroll to position [245, 0]
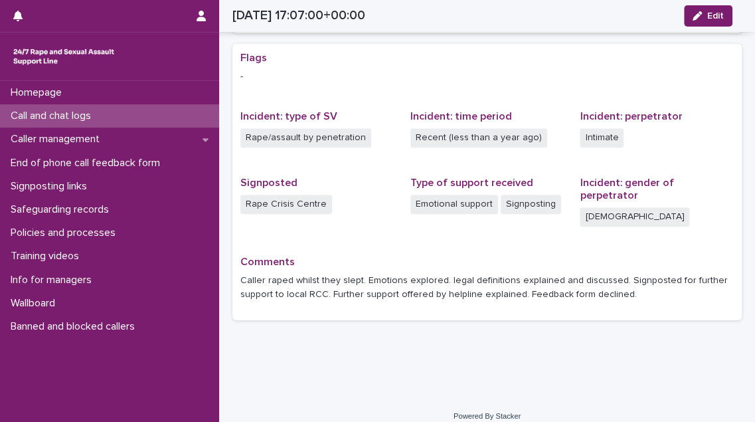
click at [96, 121] on p "Call and chat logs" at bounding box center [53, 116] width 96 height 13
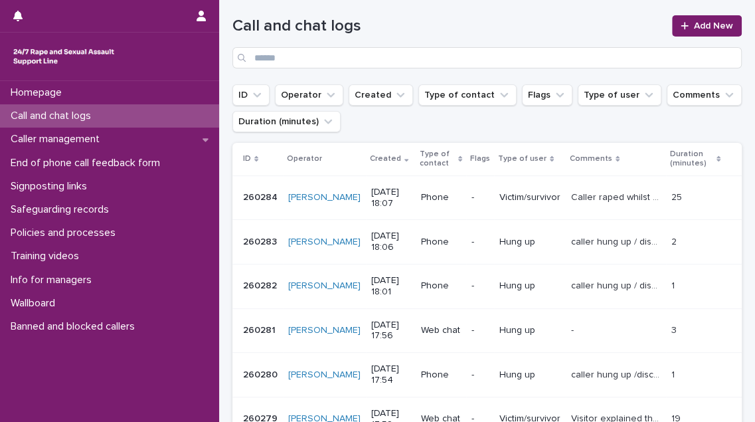
scroll to position [60, 0]
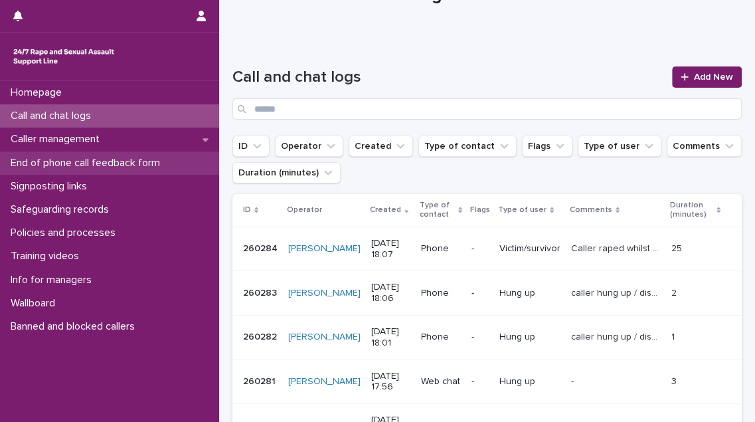
click at [121, 167] on p "End of phone call feedback form" at bounding box center [87, 163] width 165 height 13
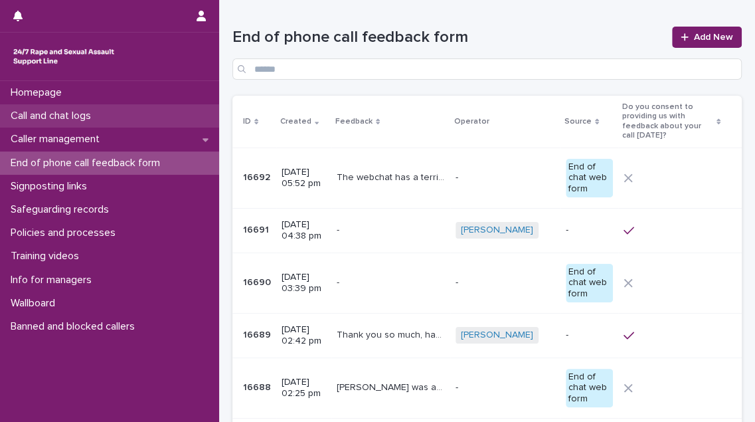
click at [124, 111] on div "Call and chat logs" at bounding box center [109, 115] width 219 height 23
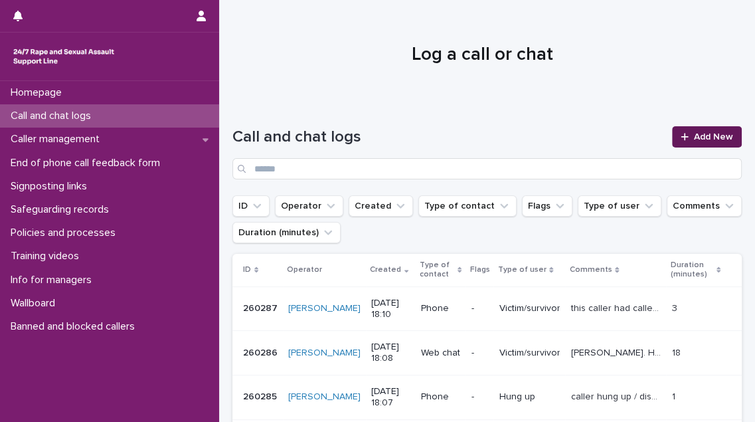
click at [706, 135] on span "Add New" at bounding box center [713, 136] width 39 height 9
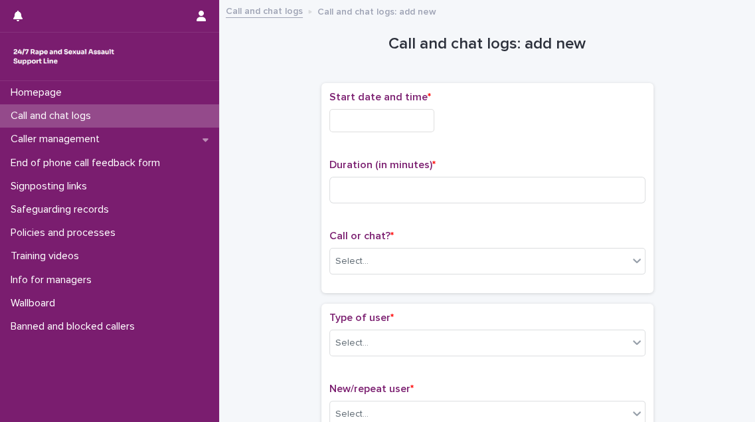
click at [430, 126] on input "text" at bounding box center [382, 120] width 105 height 23
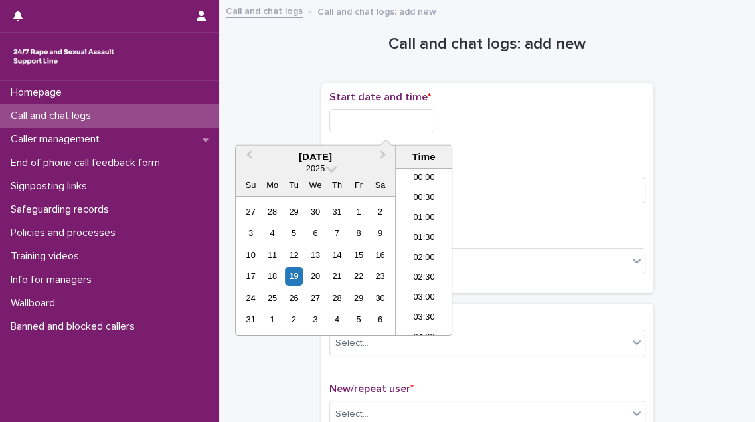
scroll to position [645, 0]
click at [429, 245] on li "18:00" at bounding box center [424, 252] width 56 height 20
click at [406, 116] on input "**********" at bounding box center [382, 120] width 105 height 23
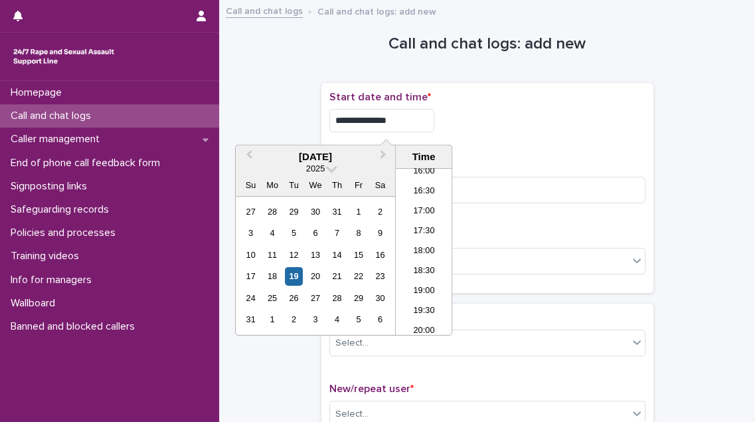
type input "**********"
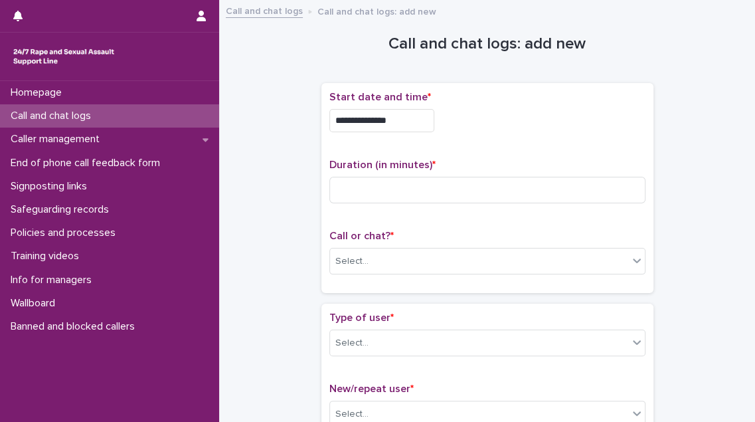
drag, startPoint x: 550, startPoint y: 121, endPoint x: 500, endPoint y: 133, distance: 51.9
click at [550, 121] on div "**********" at bounding box center [488, 120] width 316 height 23
click at [368, 195] on input at bounding box center [488, 190] width 316 height 27
type input "*"
click at [375, 258] on div "Select..." at bounding box center [479, 262] width 298 height 22
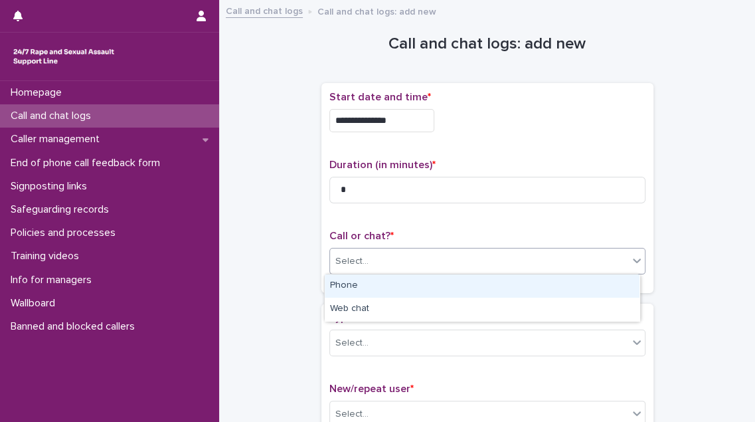
click at [372, 286] on div "Phone" at bounding box center [482, 285] width 315 height 23
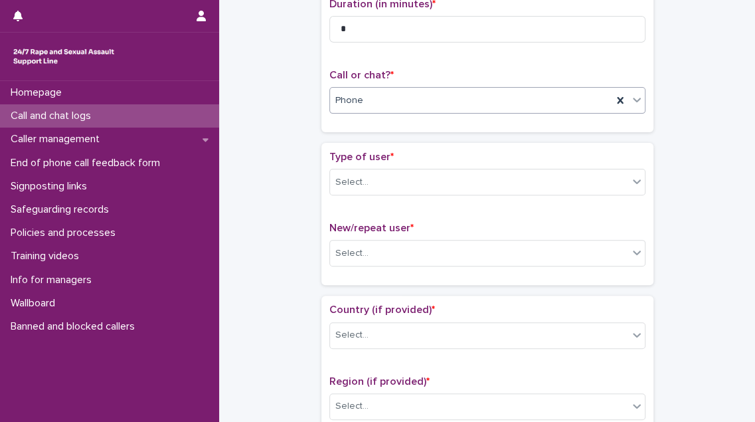
scroll to position [181, 0]
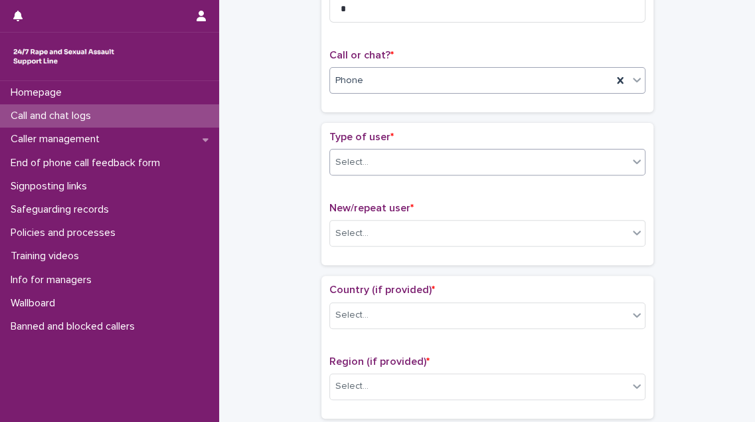
click at [458, 157] on div "Select..." at bounding box center [479, 162] width 298 height 22
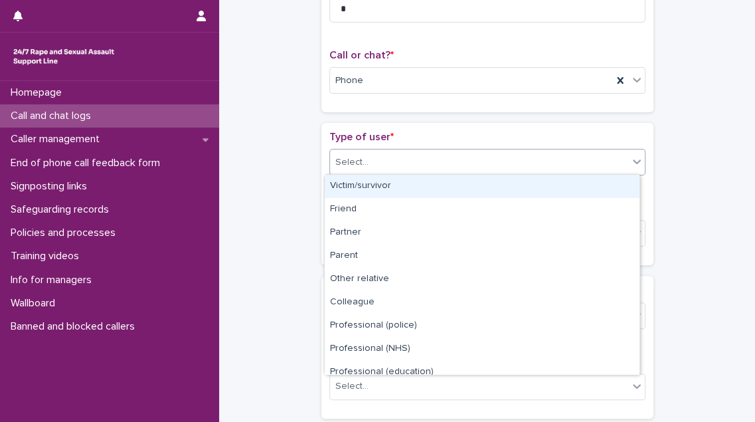
click at [445, 189] on div "Victim/survivor" at bounding box center [482, 186] width 315 height 23
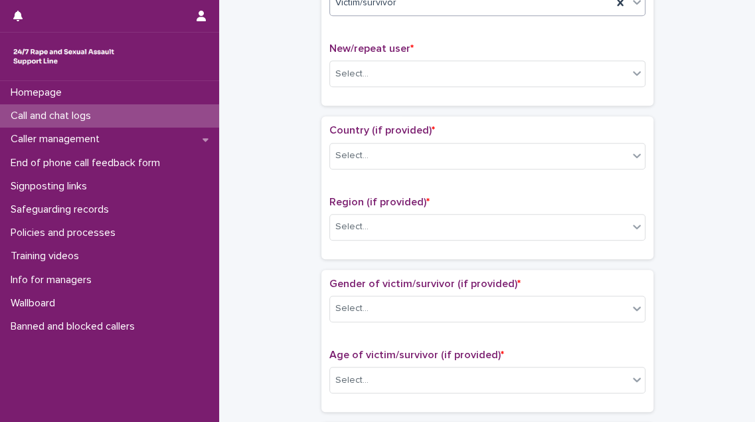
scroll to position [362, 0]
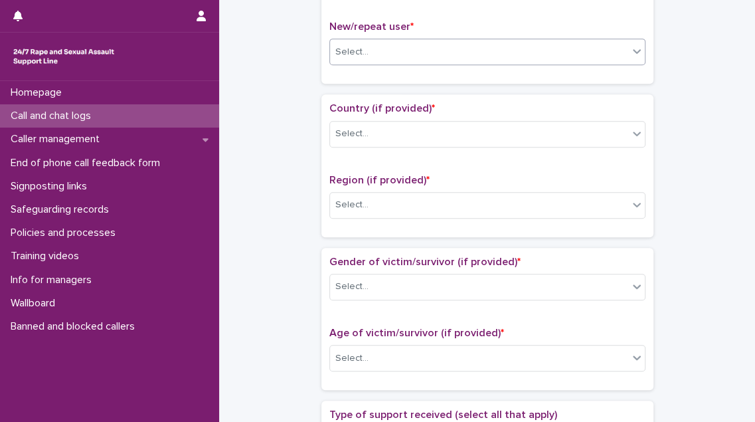
click at [437, 43] on div "Select..." at bounding box center [479, 52] width 298 height 22
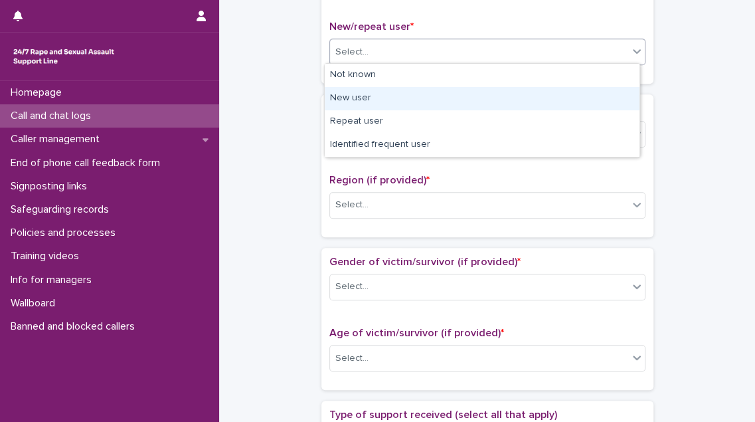
click at [418, 98] on div "New user" at bounding box center [482, 98] width 315 height 23
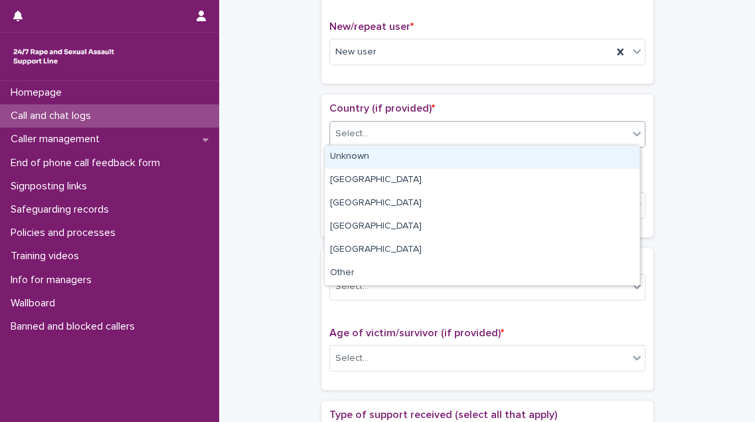
click at [411, 133] on div "Select..." at bounding box center [479, 134] width 298 height 22
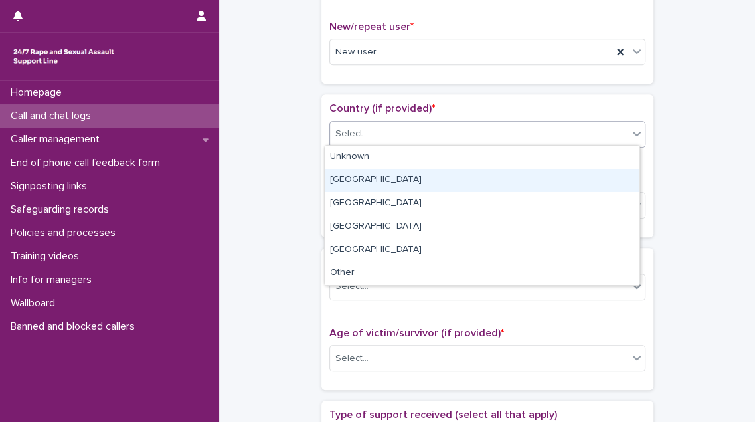
click at [404, 179] on div "[GEOGRAPHIC_DATA]" at bounding box center [482, 180] width 315 height 23
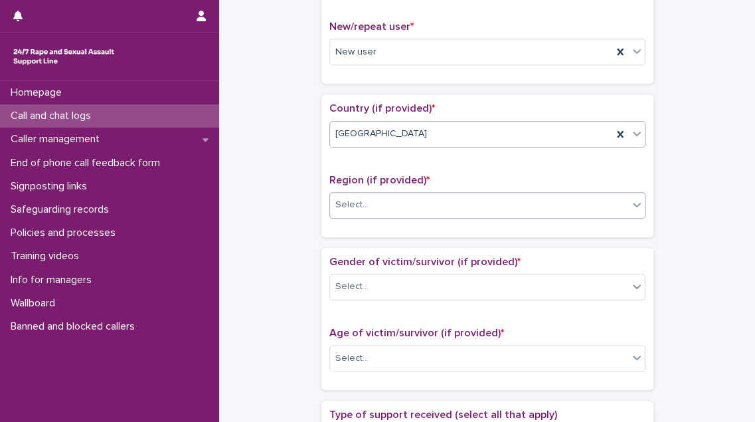
click at [405, 201] on div "Select..." at bounding box center [479, 205] width 298 height 22
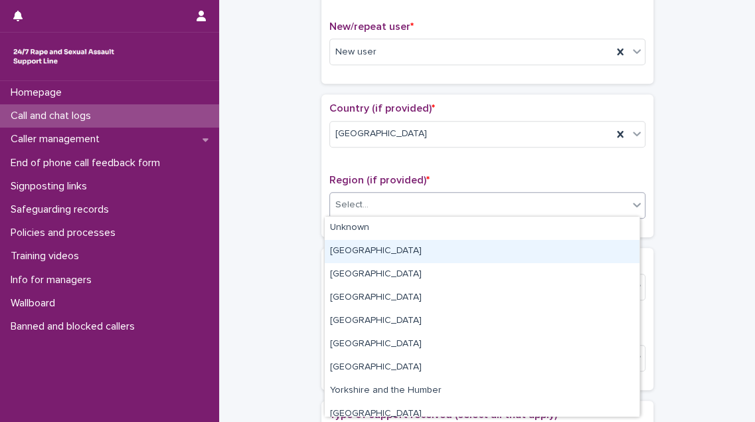
click at [406, 247] on div "[GEOGRAPHIC_DATA]" at bounding box center [482, 251] width 315 height 23
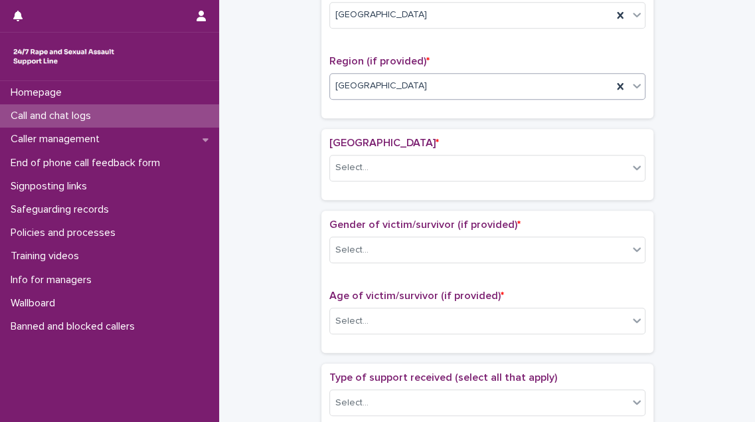
scroll to position [584, 0]
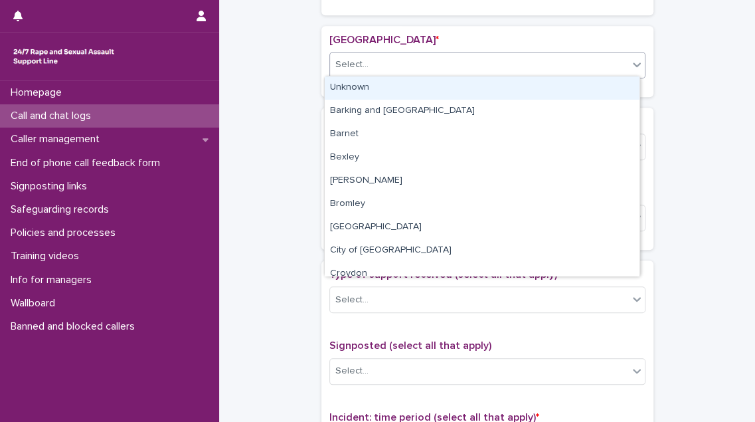
click at [409, 62] on div "Select..." at bounding box center [479, 65] width 298 height 22
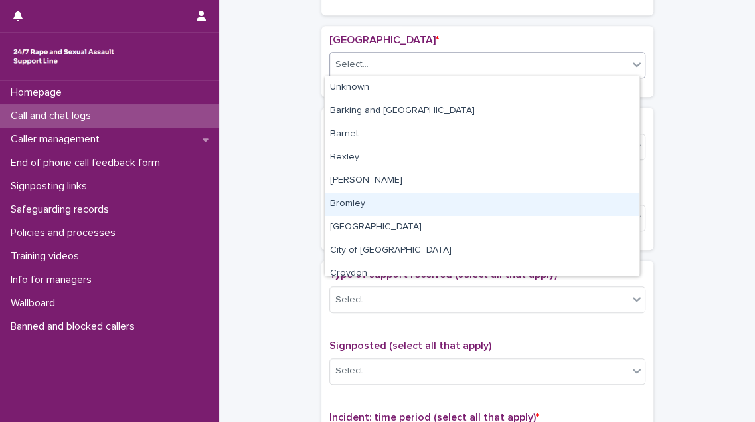
click at [402, 211] on div "Bromley" at bounding box center [482, 204] width 315 height 23
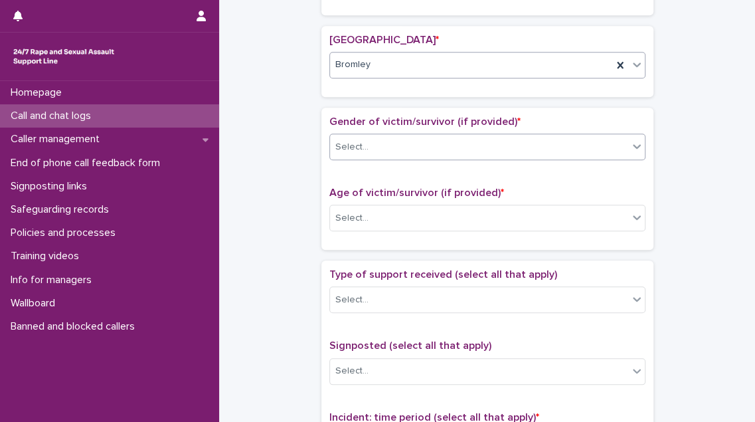
click at [413, 140] on div "Select..." at bounding box center [479, 147] width 298 height 22
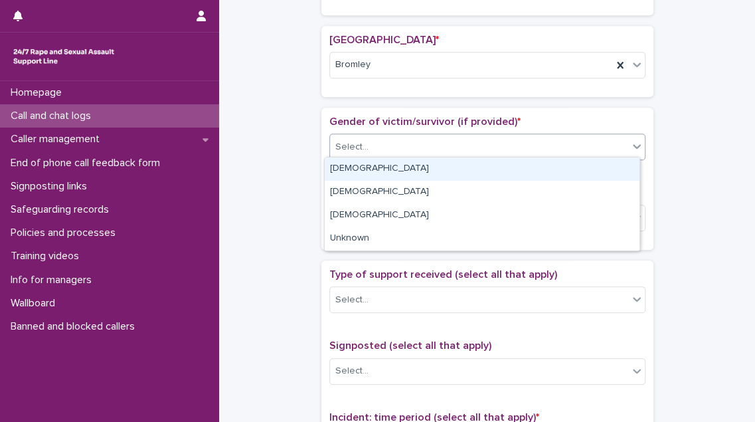
click at [409, 173] on div "[DEMOGRAPHIC_DATA]" at bounding box center [482, 168] width 315 height 23
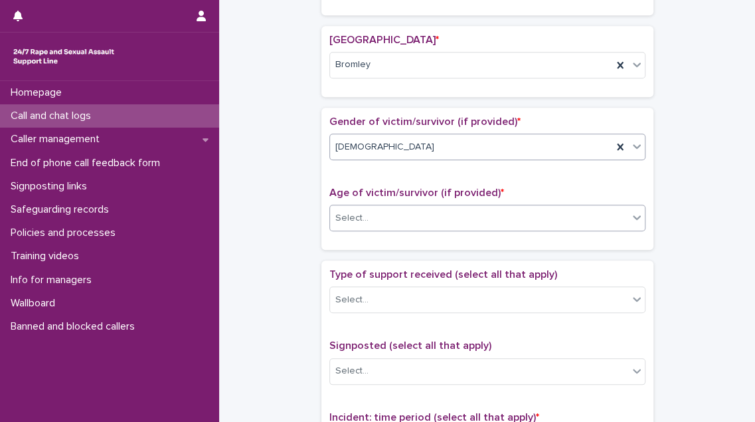
click at [400, 215] on div "Select..." at bounding box center [479, 218] width 298 height 22
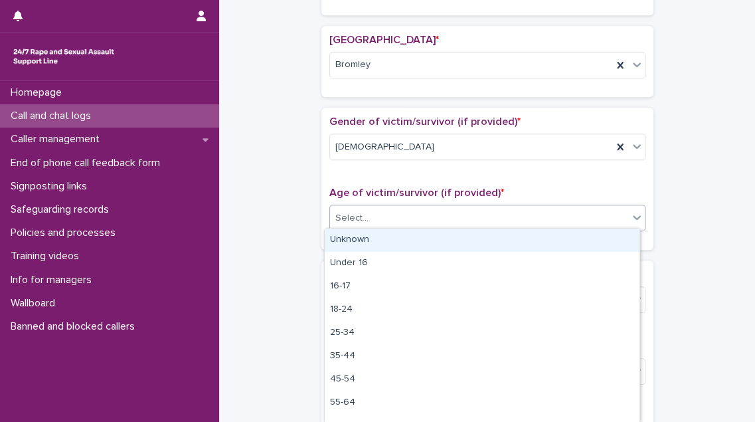
click at [399, 239] on div "Unknown" at bounding box center [482, 240] width 315 height 23
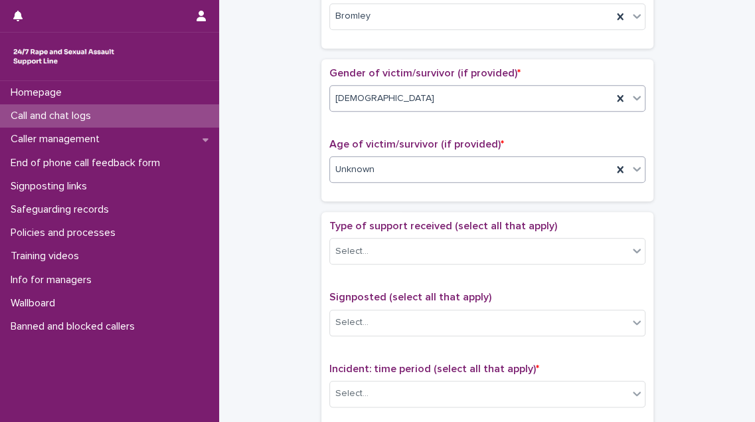
scroll to position [705, 0]
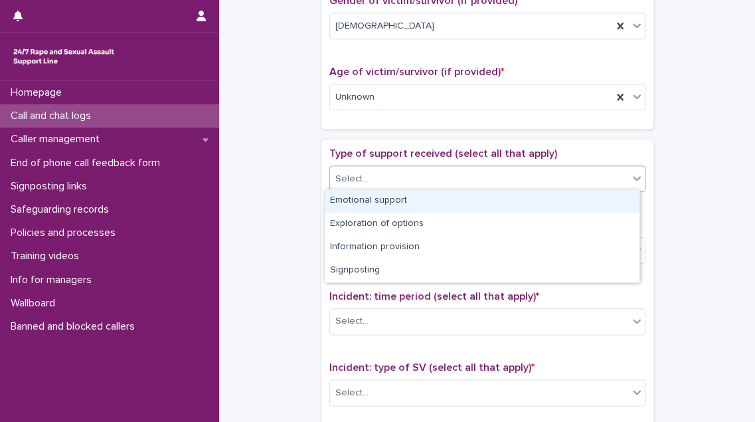
click at [423, 177] on div "Select..." at bounding box center [479, 179] width 298 height 22
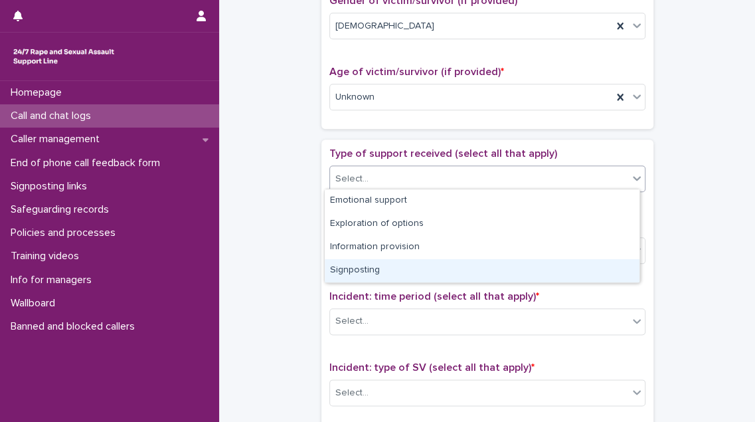
click at [418, 270] on div "Signposting" at bounding box center [482, 270] width 315 height 23
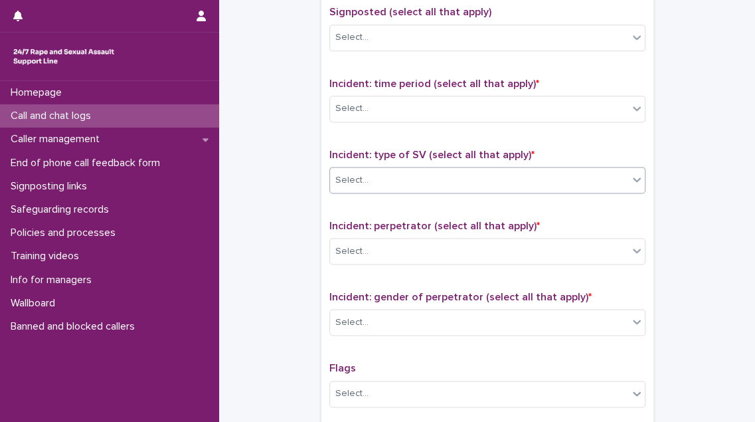
scroll to position [946, 0]
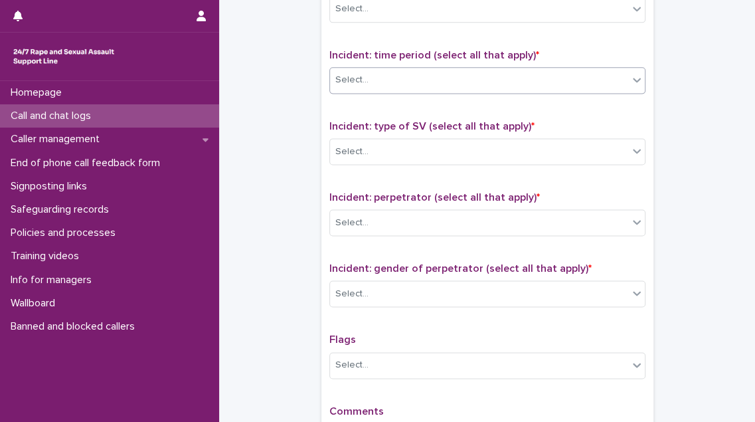
click at [452, 80] on div "Select..." at bounding box center [479, 80] width 298 height 22
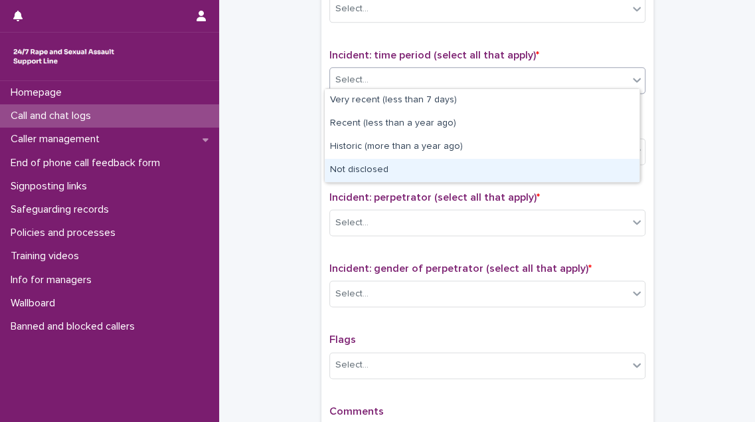
click at [439, 175] on div "Not disclosed" at bounding box center [482, 170] width 315 height 23
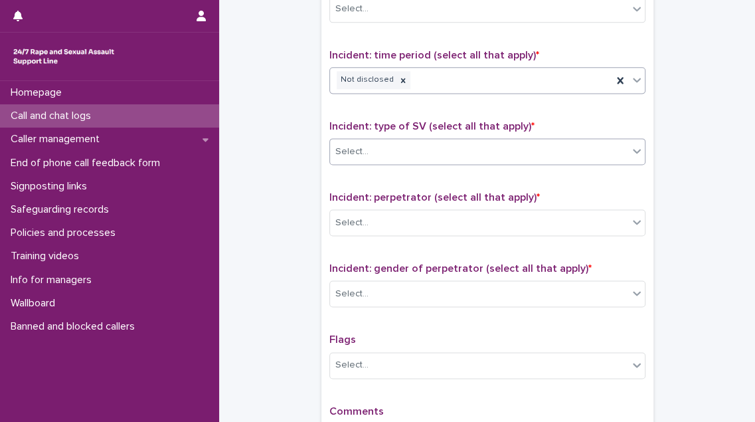
click at [443, 148] on div "Select..." at bounding box center [479, 152] width 298 height 22
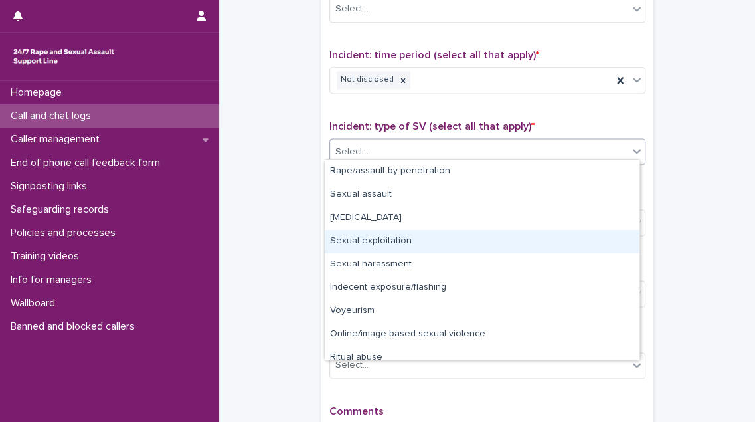
scroll to position [33, 0]
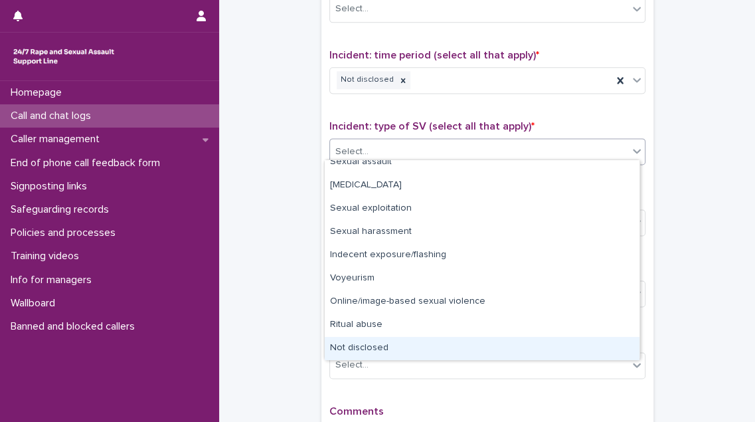
click at [416, 350] on div "Not disclosed" at bounding box center [482, 348] width 315 height 23
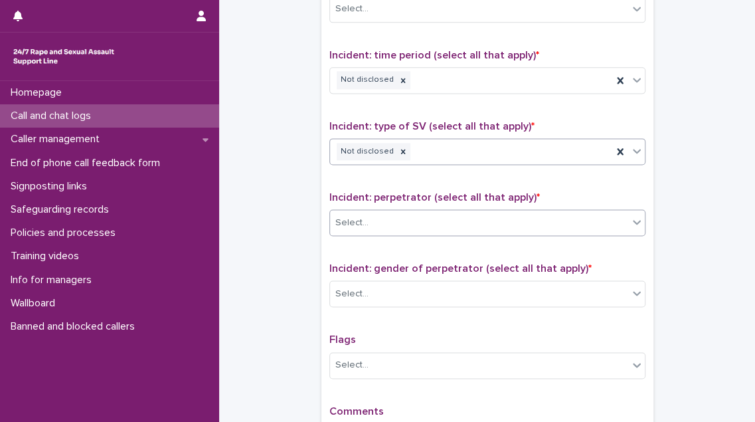
click at [449, 215] on div "Select..." at bounding box center [479, 223] width 298 height 22
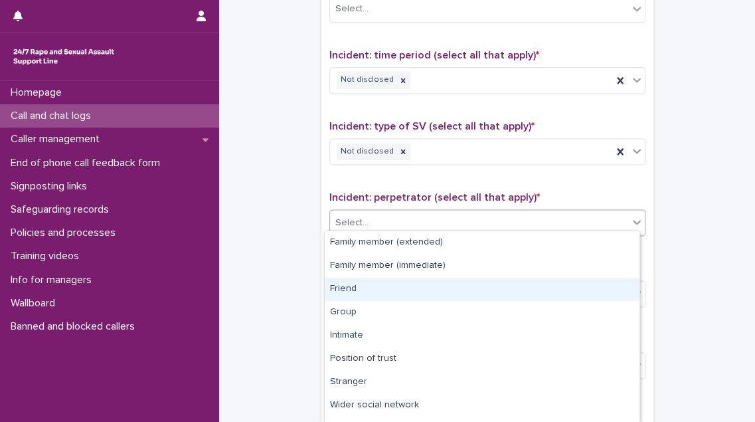
scroll to position [64, 0]
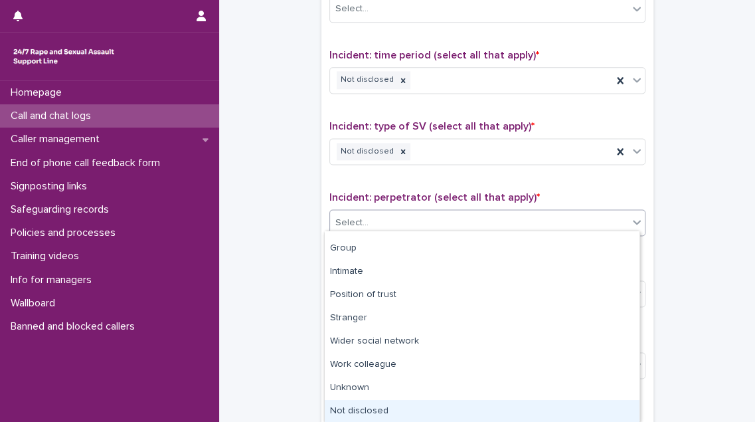
click at [413, 413] on div "Not disclosed" at bounding box center [482, 411] width 315 height 23
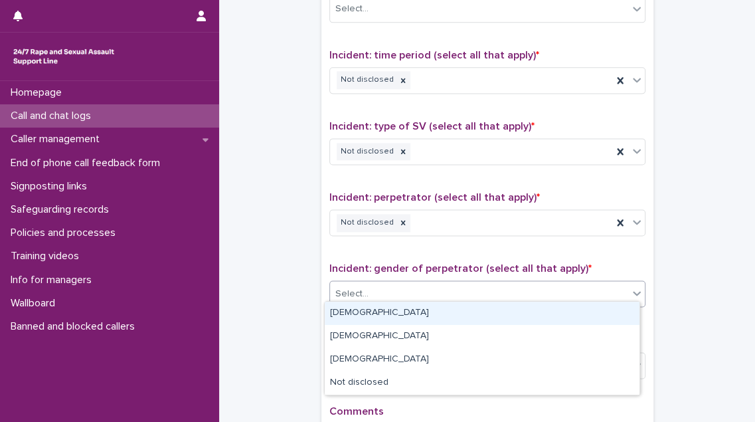
click at [428, 287] on div "Select..." at bounding box center [479, 294] width 298 height 22
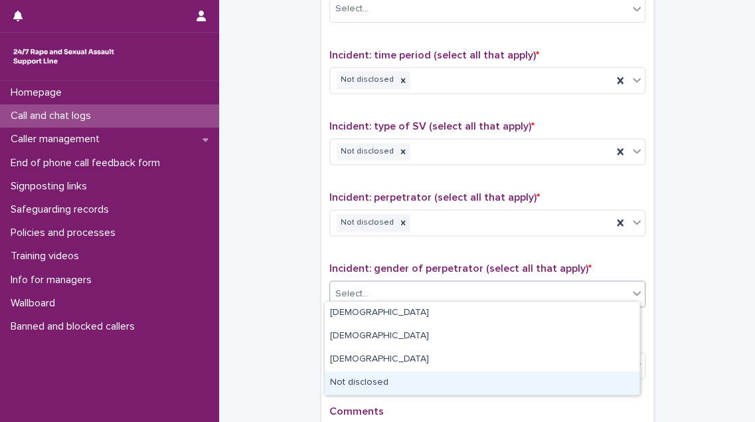
click at [407, 381] on div "Not disclosed" at bounding box center [482, 382] width 315 height 23
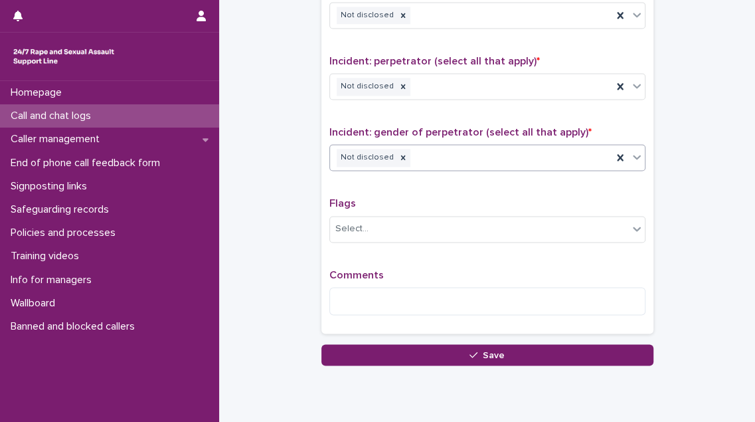
scroll to position [1124, 0]
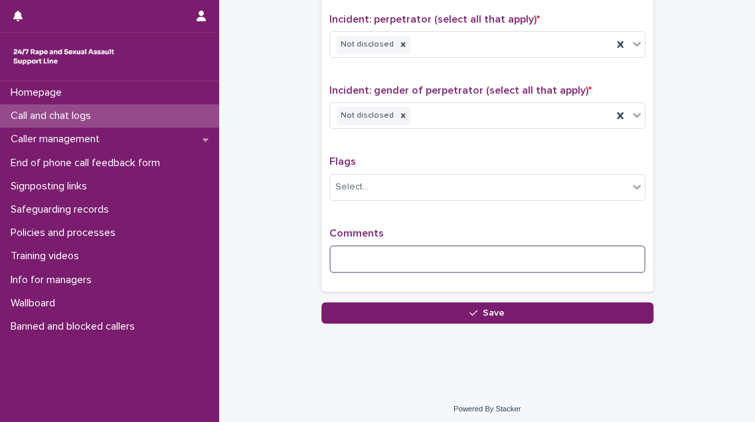
click at [365, 253] on textarea at bounding box center [488, 259] width 316 height 28
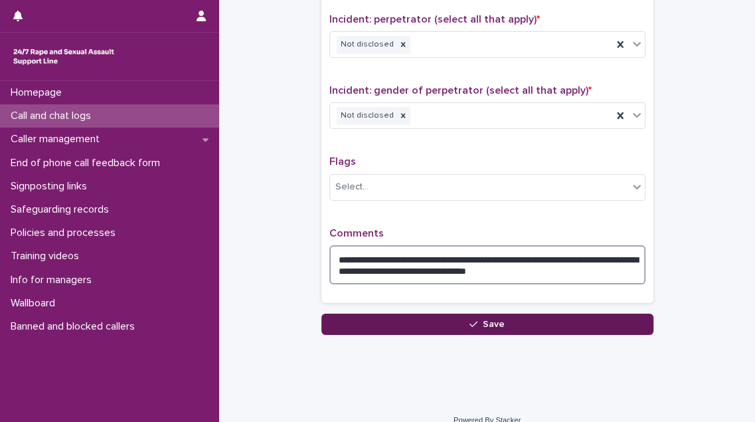
type textarea "**********"
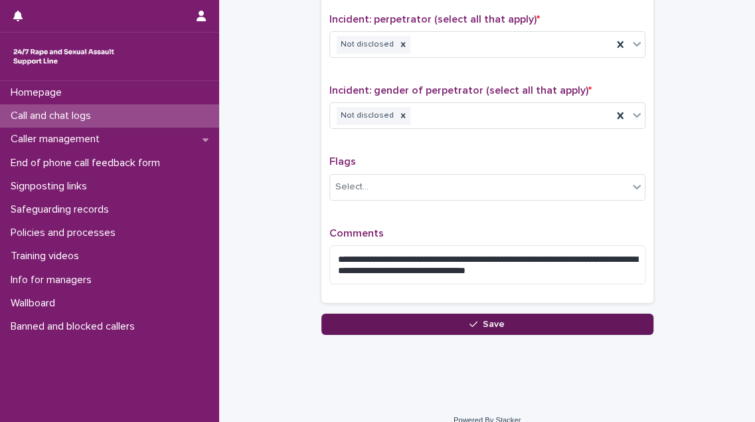
click at [429, 319] on button "Save" at bounding box center [488, 324] width 332 height 21
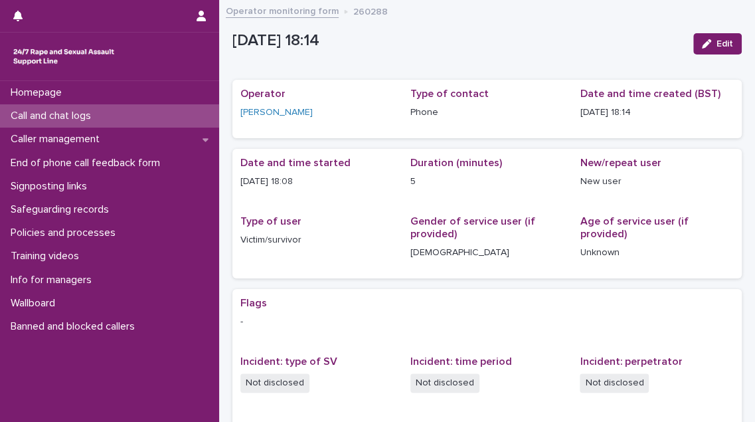
click at [72, 113] on p "Call and chat logs" at bounding box center [53, 116] width 96 height 13
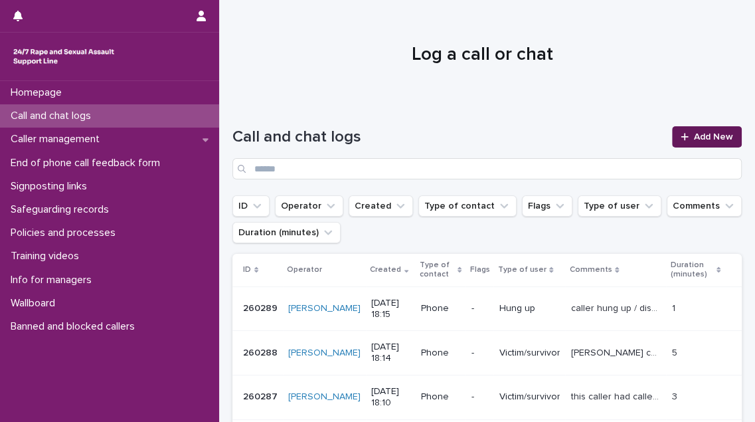
click at [694, 134] on span "Add New" at bounding box center [713, 136] width 39 height 9
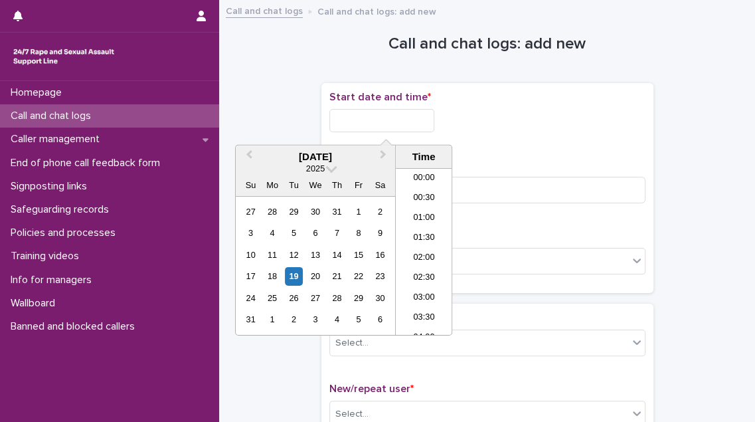
click at [389, 126] on input "text" at bounding box center [382, 120] width 105 height 23
click at [425, 231] on li "18:00" at bounding box center [424, 232] width 56 height 20
click at [405, 124] on input "**********" at bounding box center [382, 120] width 105 height 23
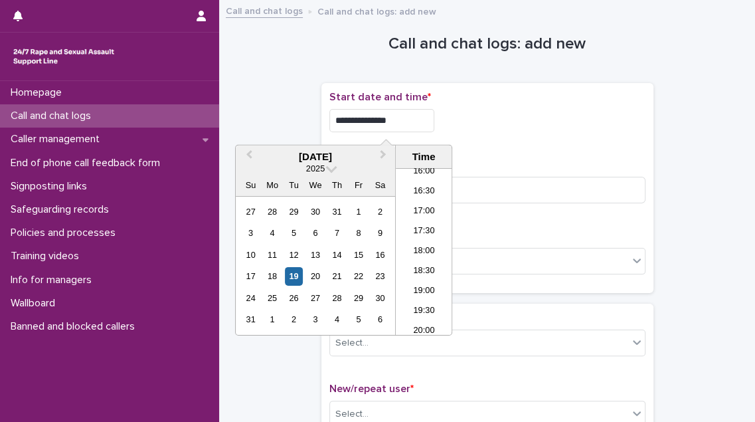
type input "**********"
click at [577, 138] on div "**********" at bounding box center [488, 117] width 316 height 52
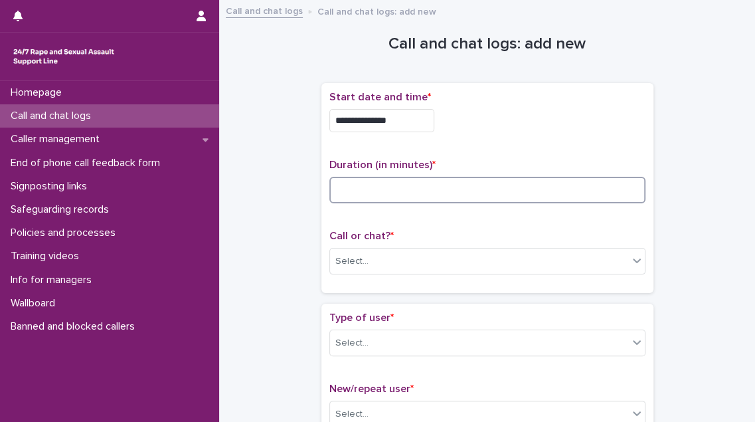
click at [357, 190] on input at bounding box center [488, 190] width 316 height 27
type input "**"
click at [369, 253] on div "Select..." at bounding box center [479, 262] width 298 height 22
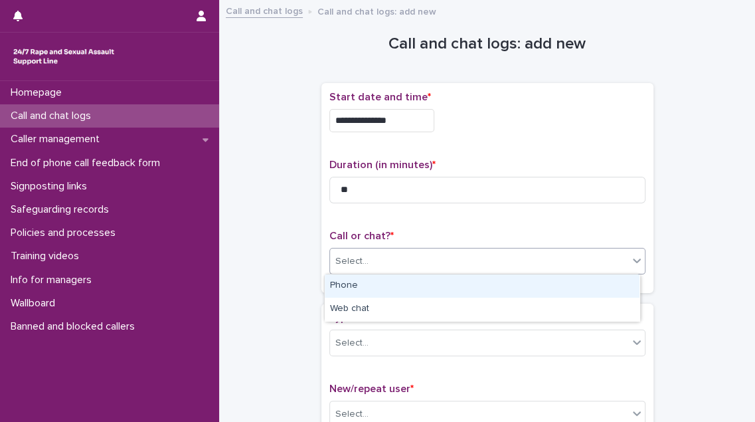
click at [368, 286] on div "Phone" at bounding box center [482, 285] width 315 height 23
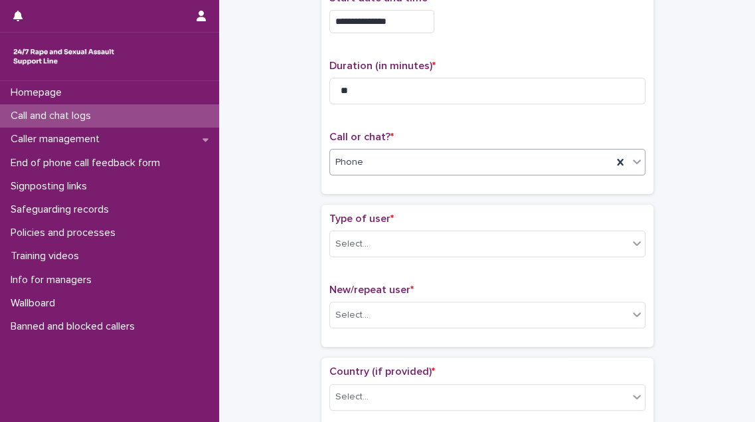
scroll to position [120, 0]
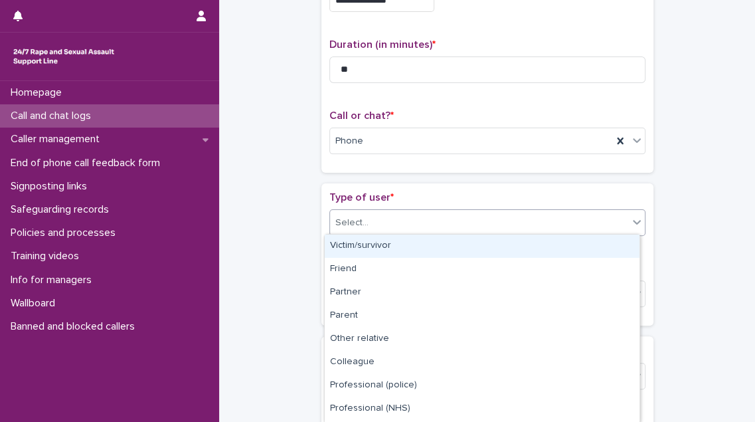
drag, startPoint x: 429, startPoint y: 221, endPoint x: 429, endPoint y: 239, distance: 17.3
click at [429, 224] on div "Select..." at bounding box center [479, 223] width 298 height 22
click at [425, 249] on div "Victim/survivor" at bounding box center [482, 246] width 315 height 23
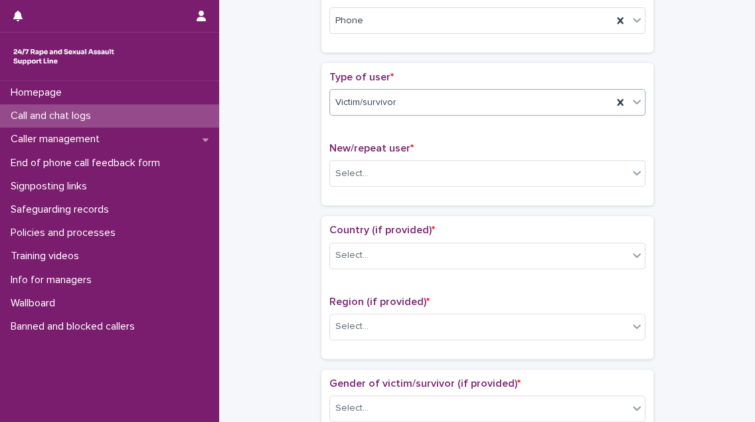
scroll to position [241, 0]
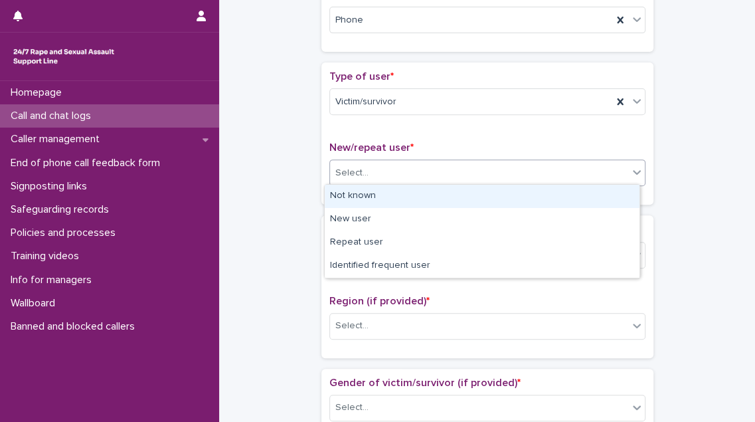
click at [417, 174] on div "Select..." at bounding box center [479, 173] width 298 height 22
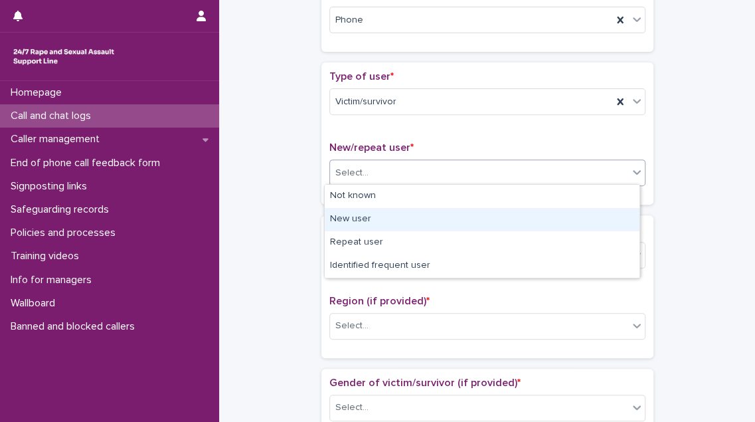
click at [407, 221] on div "New user" at bounding box center [482, 219] width 315 height 23
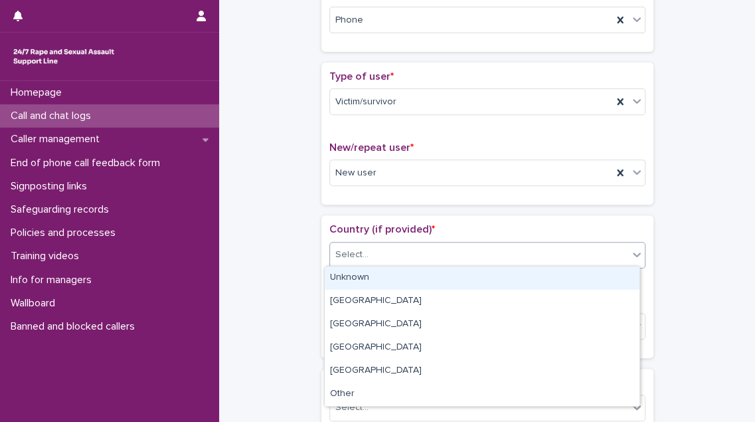
click at [400, 250] on div "Select..." at bounding box center [479, 255] width 298 height 22
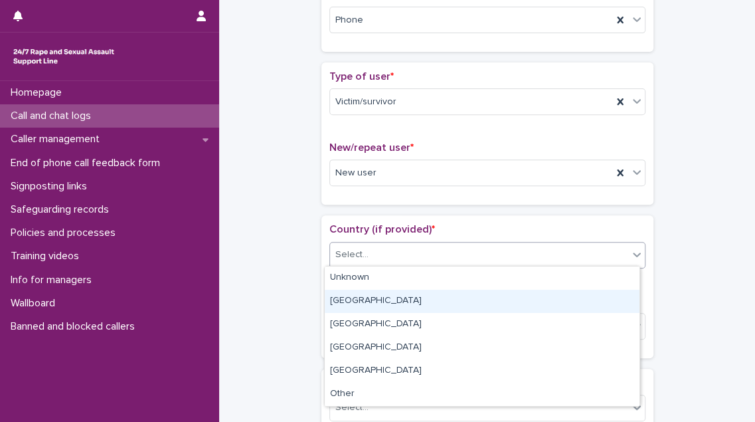
click at [384, 310] on div "[GEOGRAPHIC_DATA]" at bounding box center [482, 301] width 315 height 23
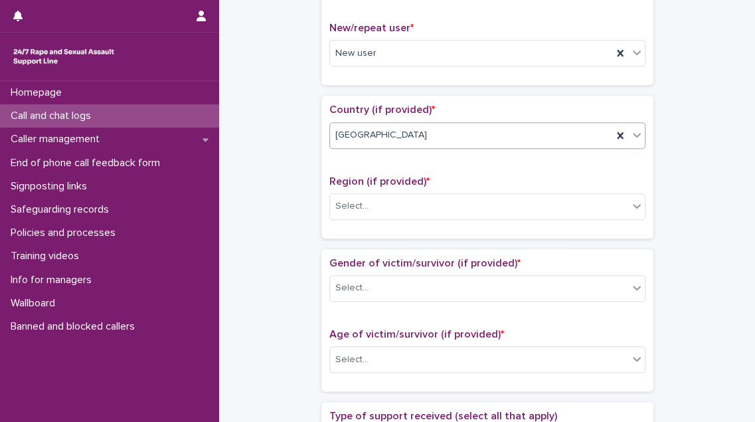
scroll to position [362, 0]
click at [440, 201] on div "Select..." at bounding box center [479, 205] width 298 height 22
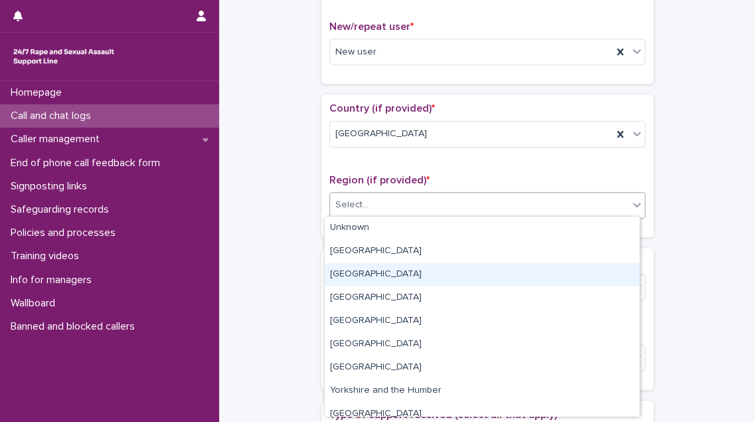
click at [423, 278] on div "[GEOGRAPHIC_DATA]" at bounding box center [482, 274] width 315 height 23
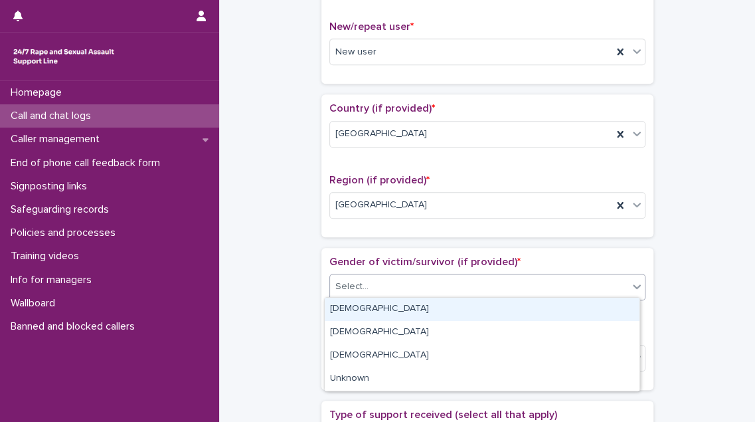
click at [423, 278] on div "Select..." at bounding box center [479, 287] width 298 height 22
click at [422, 310] on div "[DEMOGRAPHIC_DATA]" at bounding box center [482, 309] width 315 height 23
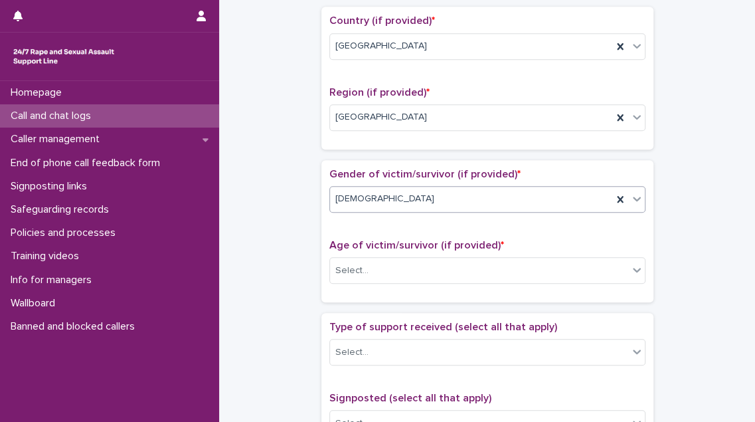
scroll to position [483, 0]
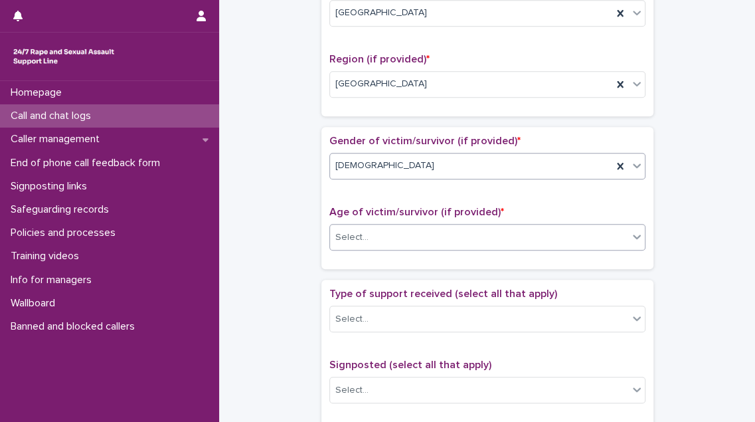
click at [429, 238] on div "Select..." at bounding box center [479, 238] width 298 height 22
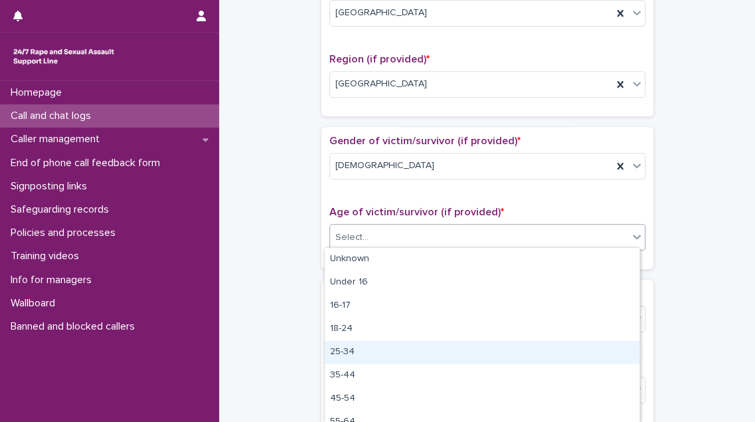
drag, startPoint x: 426, startPoint y: 338, endPoint x: 427, endPoint y: 359, distance: 21.3
click at [427, 359] on div "25-34" at bounding box center [482, 352] width 315 height 23
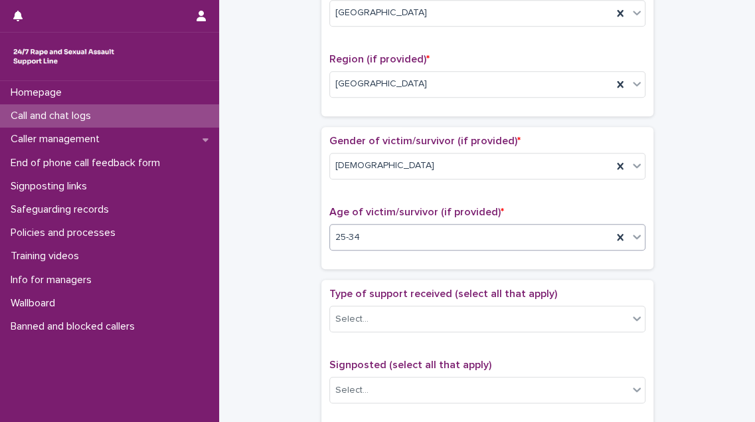
scroll to position [544, 0]
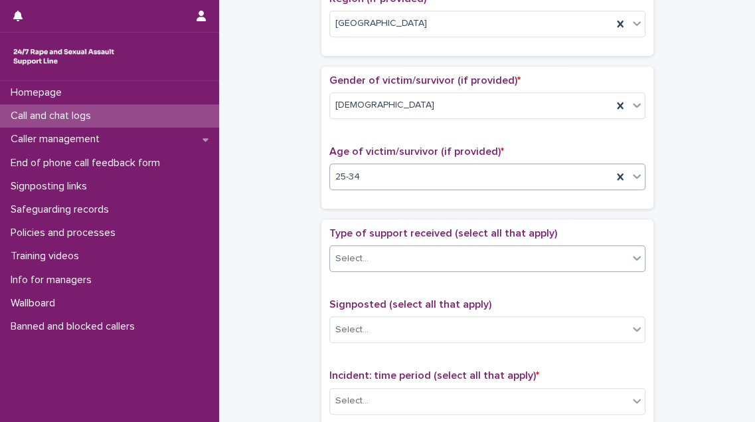
click at [439, 252] on div "Select..." at bounding box center [479, 259] width 298 height 22
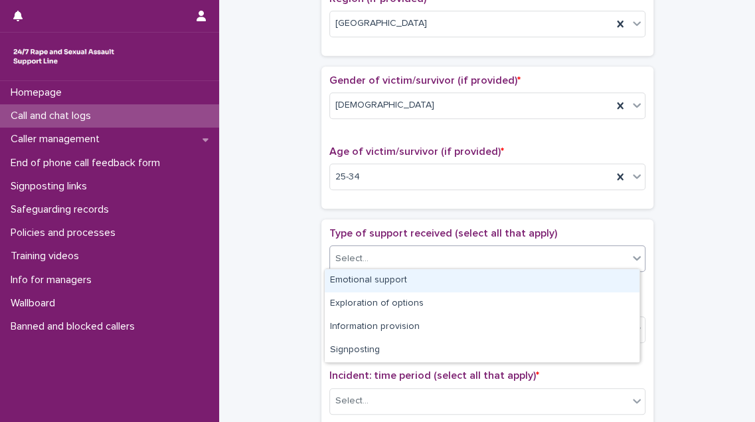
click at [437, 276] on div "Emotional support" at bounding box center [482, 280] width 315 height 23
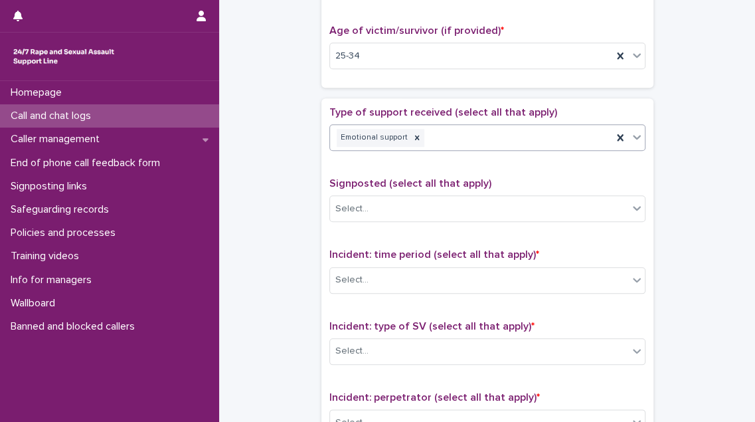
scroll to position [724, 0]
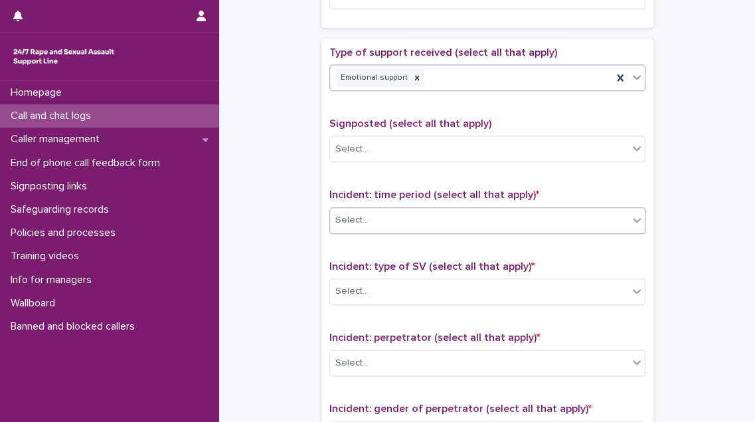
click at [448, 215] on div "Select..." at bounding box center [479, 220] width 298 height 22
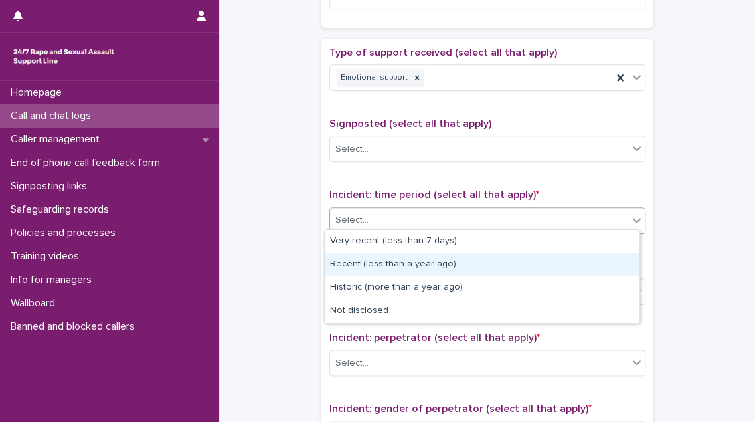
click at [445, 263] on div "Recent (less than a year ago)" at bounding box center [482, 264] width 315 height 23
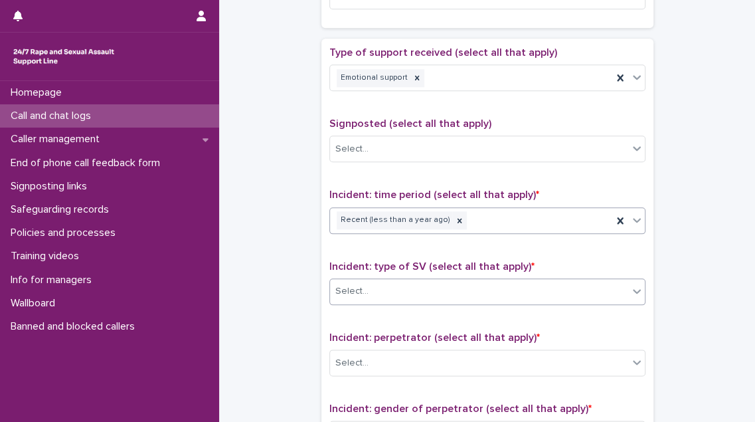
click at [435, 286] on div "Select..." at bounding box center [479, 291] width 298 height 22
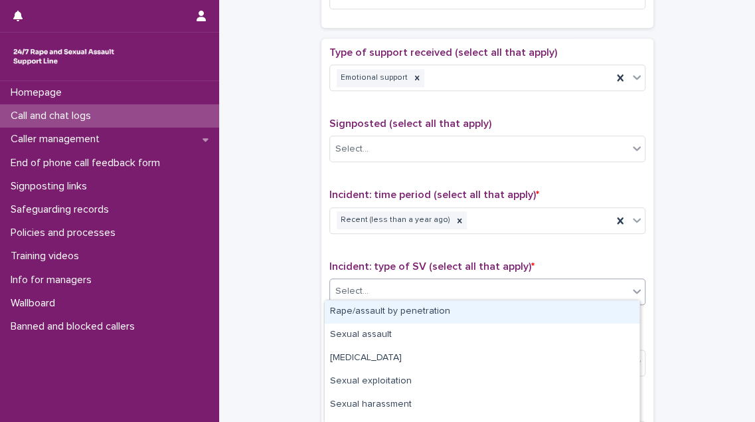
click at [434, 314] on div "Rape/assault by penetration" at bounding box center [482, 311] width 315 height 23
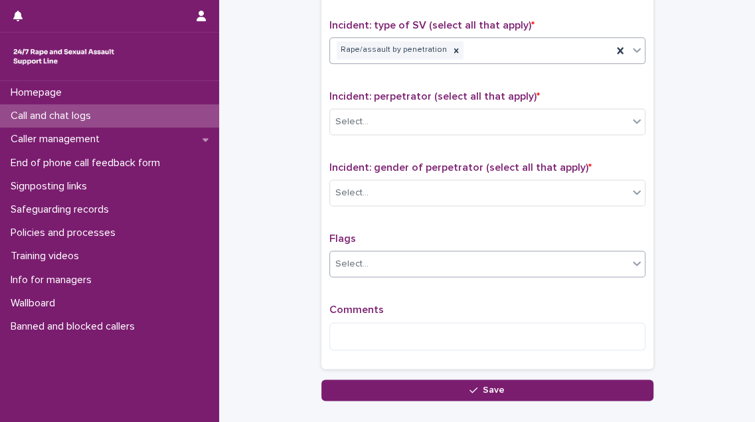
scroll to position [966, 0]
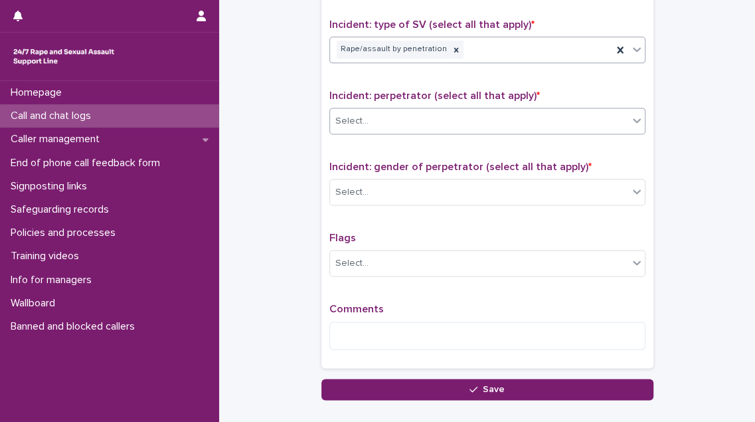
click at [445, 114] on div "Select..." at bounding box center [479, 121] width 298 height 22
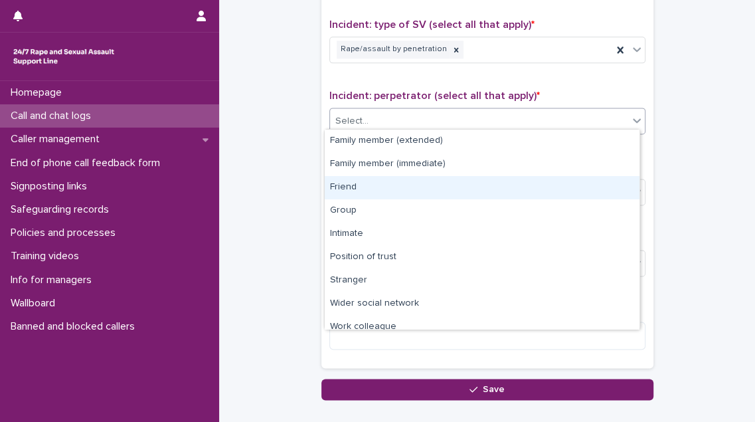
click at [422, 191] on div "Friend" at bounding box center [482, 187] width 315 height 23
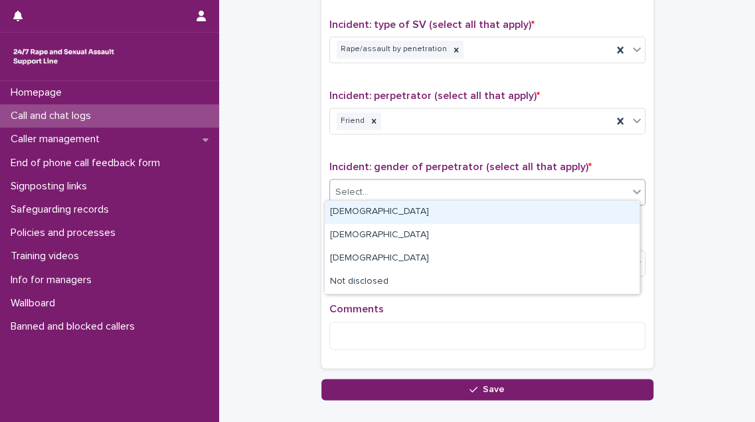
click at [423, 191] on div "Select..." at bounding box center [479, 192] width 298 height 22
click at [418, 213] on div "[DEMOGRAPHIC_DATA]" at bounding box center [482, 212] width 315 height 23
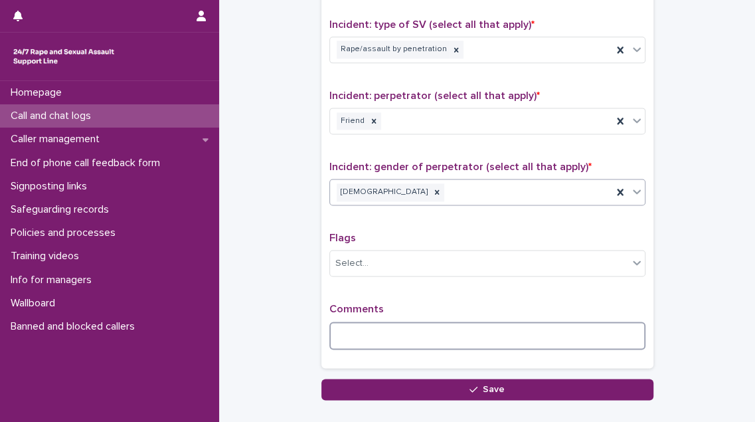
click at [346, 328] on textarea at bounding box center [488, 336] width 316 height 28
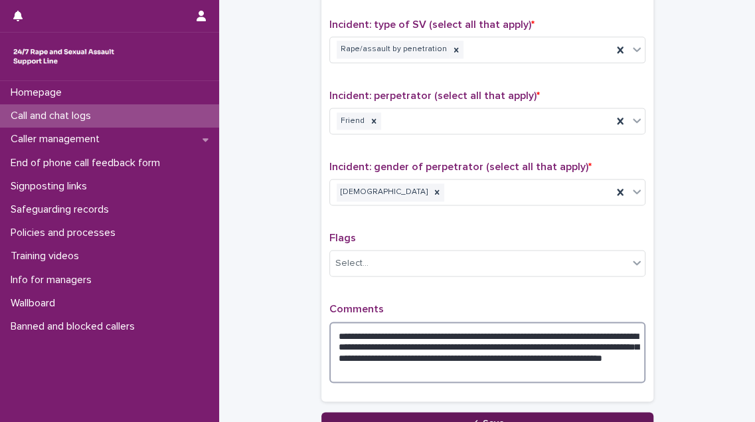
type textarea "**********"
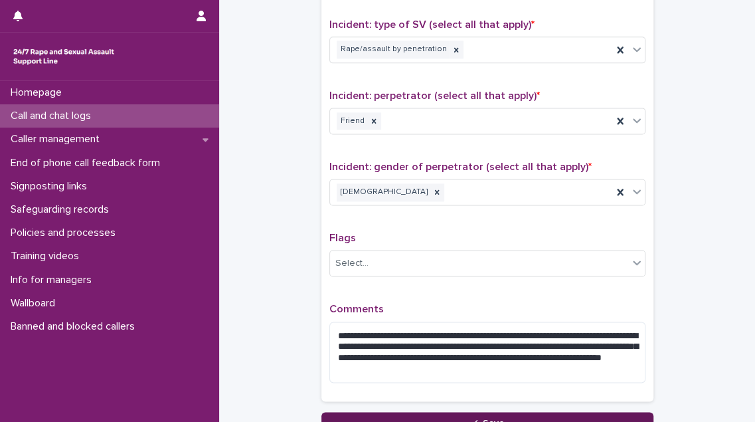
click at [409, 415] on button "Save" at bounding box center [488, 422] width 332 height 21
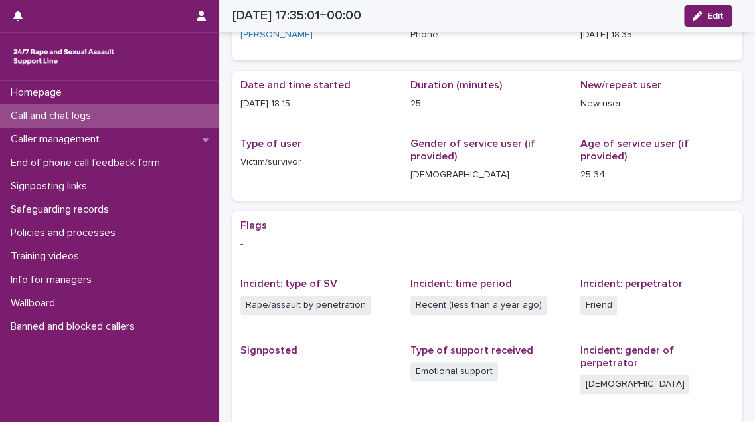
scroll to position [17, 0]
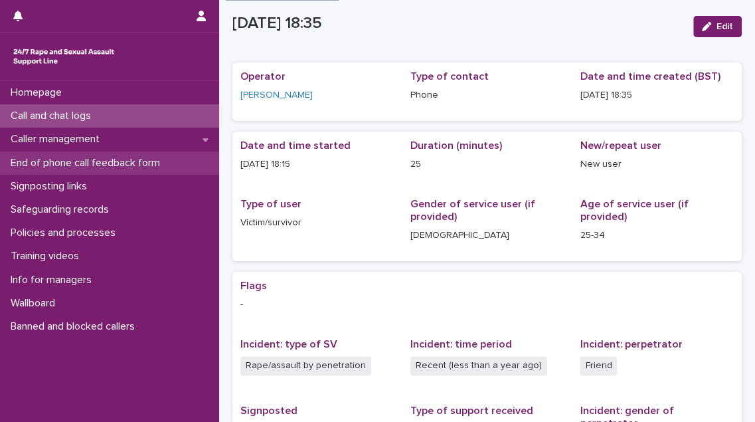
click at [104, 163] on p "End of phone call feedback form" at bounding box center [87, 163] width 165 height 13
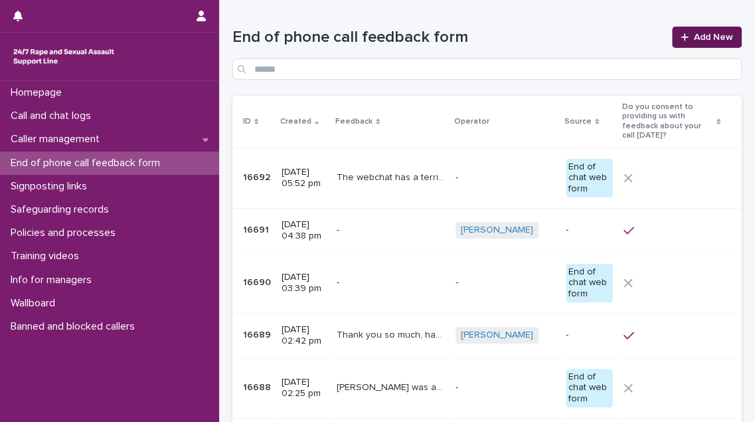
click at [703, 39] on span "Add New" at bounding box center [713, 37] width 39 height 9
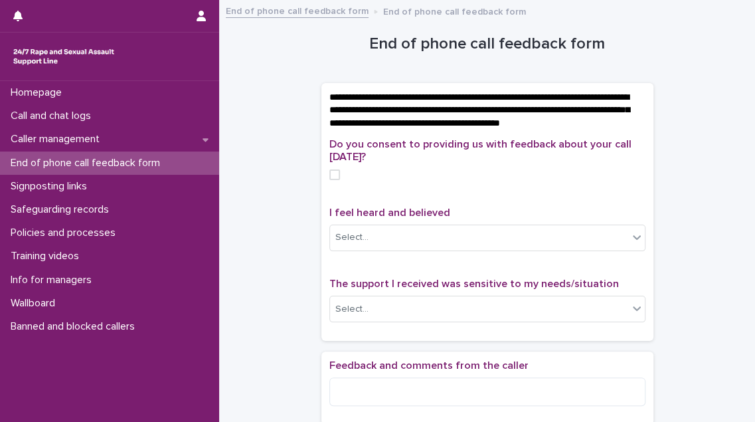
click at [330, 180] on span at bounding box center [335, 174] width 11 height 11
click at [351, 245] on div "Select..." at bounding box center [352, 238] width 33 height 14
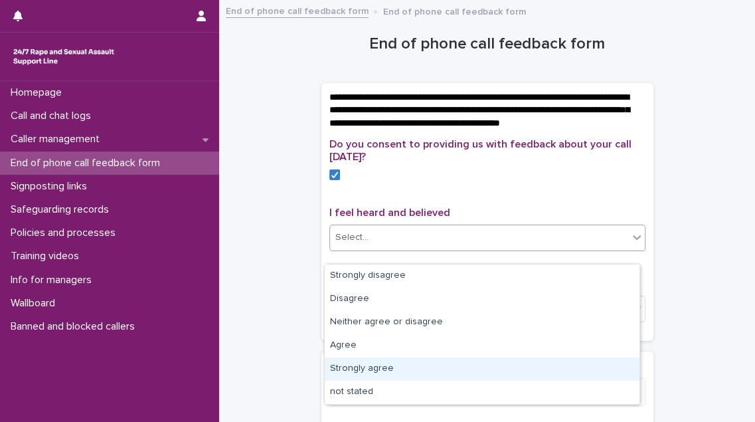
click at [409, 369] on div "Strongly agree" at bounding box center [482, 368] width 315 height 23
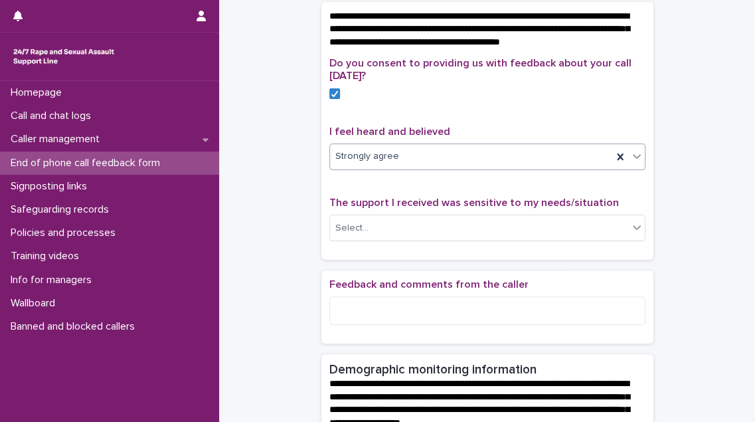
scroll to position [181, 0]
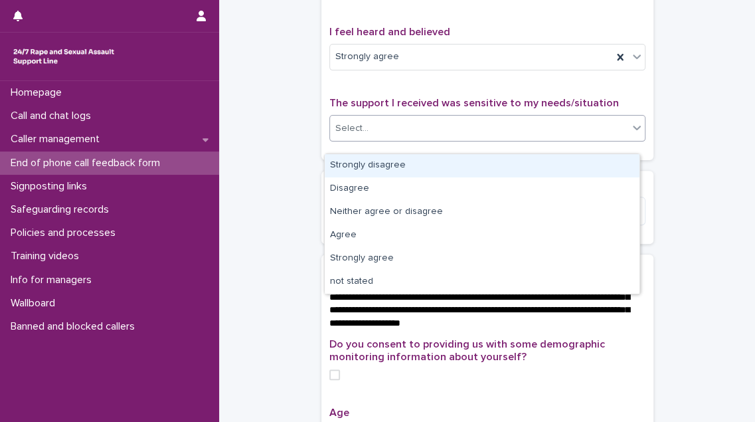
click at [431, 140] on div "Select..." at bounding box center [479, 129] width 298 height 22
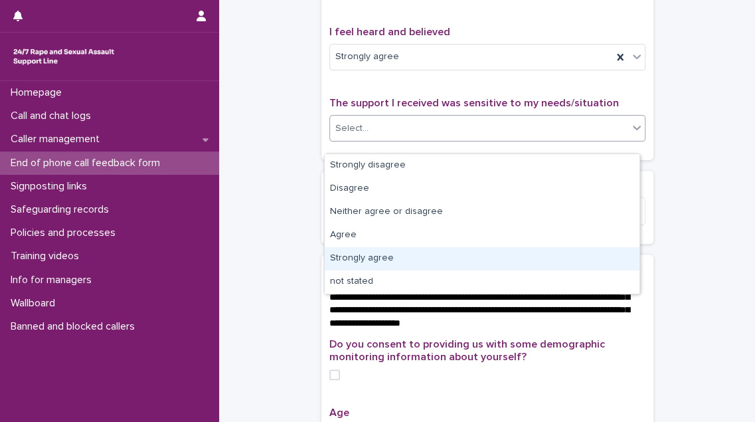
click at [427, 258] on div "Strongly agree" at bounding box center [482, 258] width 315 height 23
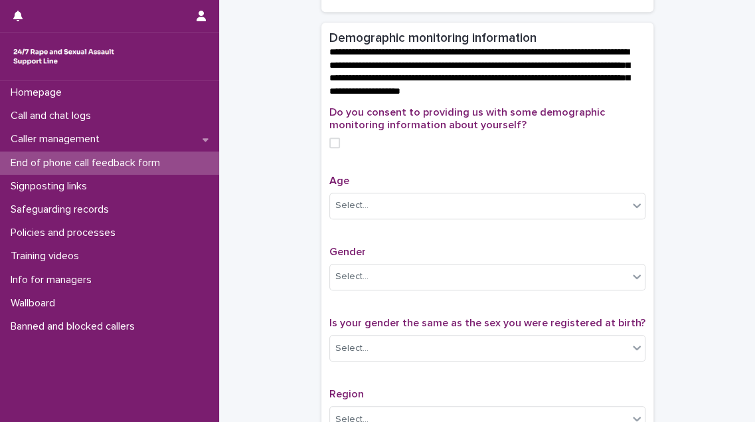
scroll to position [423, 0]
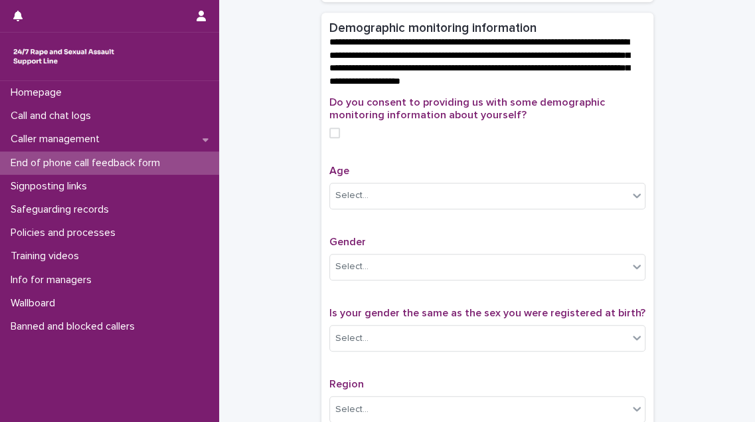
click at [333, 138] on span at bounding box center [335, 133] width 11 height 11
click at [342, 203] on div "Select..." at bounding box center [352, 196] width 33 height 14
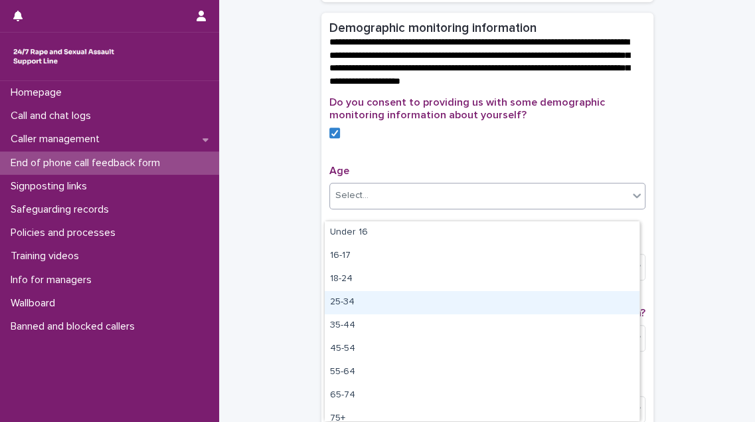
click at [368, 294] on div "25-34" at bounding box center [482, 302] width 315 height 23
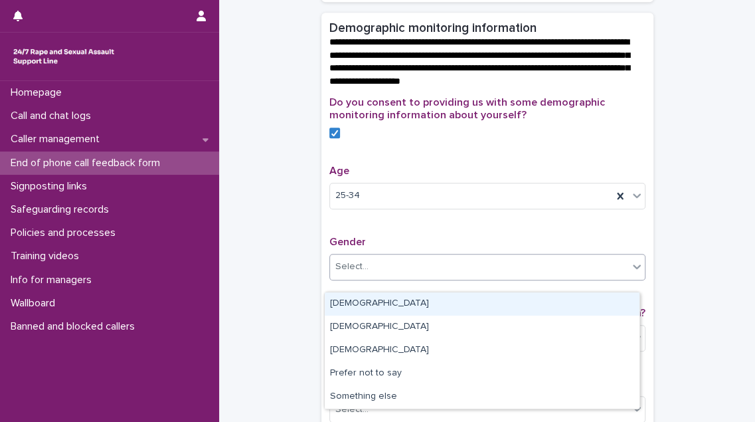
click at [376, 276] on div "Select..." at bounding box center [479, 267] width 298 height 22
click at [372, 298] on div "[DEMOGRAPHIC_DATA]" at bounding box center [482, 303] width 315 height 23
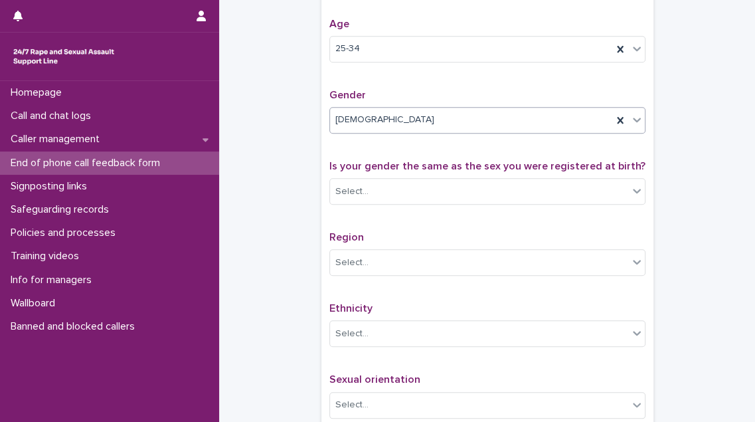
scroll to position [604, 0]
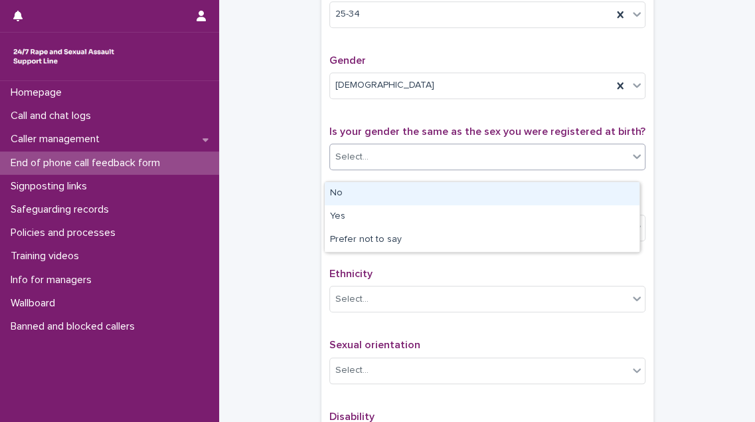
click at [389, 167] on div "Select..." at bounding box center [479, 157] width 298 height 22
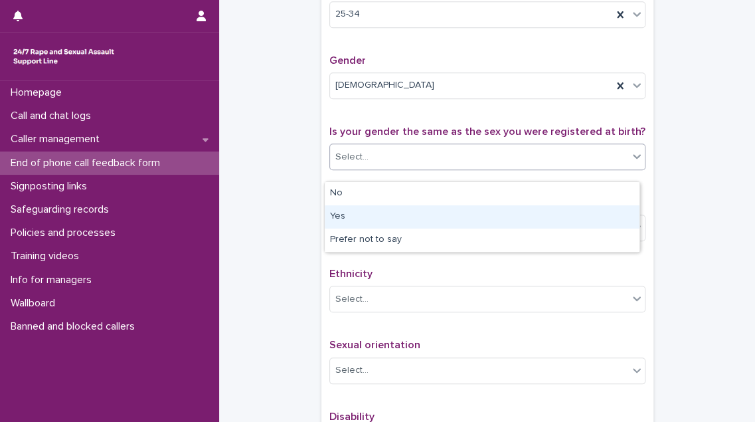
click at [383, 208] on div "Yes" at bounding box center [482, 216] width 315 height 23
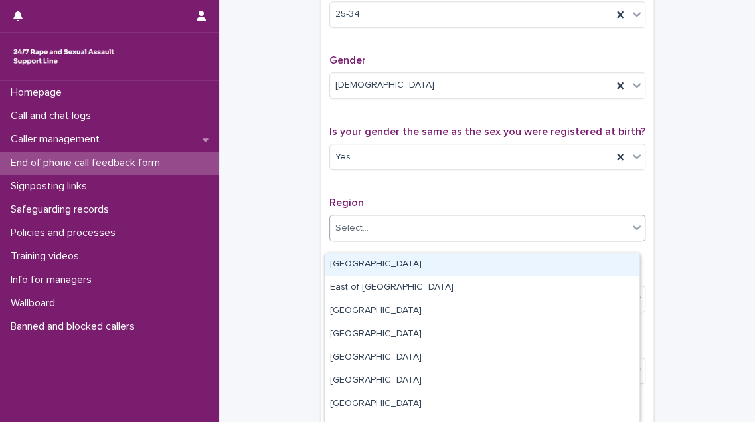
click at [382, 239] on div "Select..." at bounding box center [479, 228] width 298 height 22
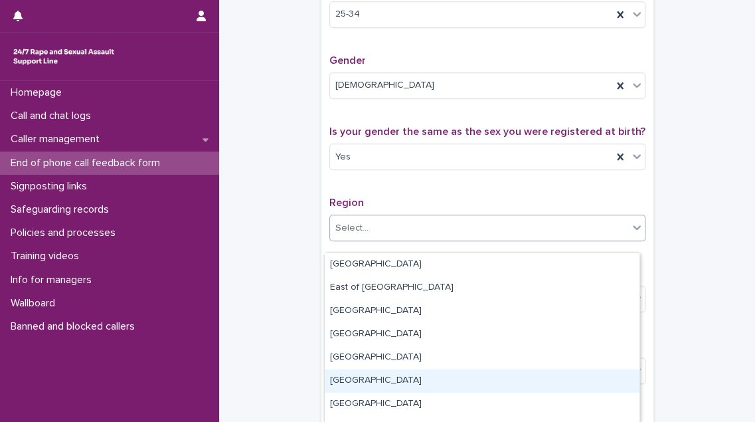
click at [402, 383] on div "[GEOGRAPHIC_DATA]" at bounding box center [482, 380] width 315 height 23
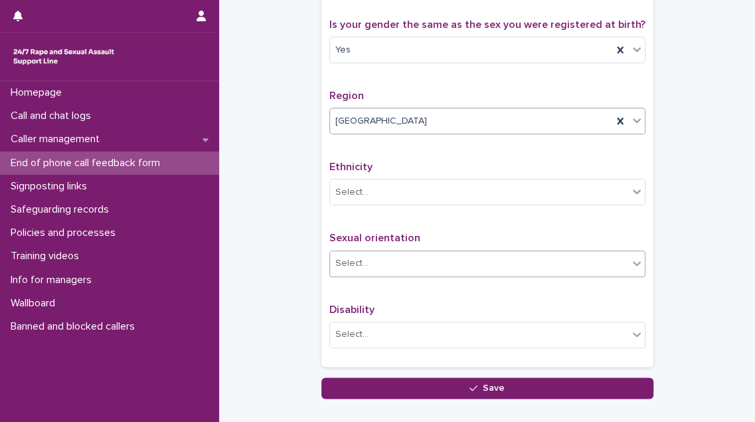
scroll to position [724, 0]
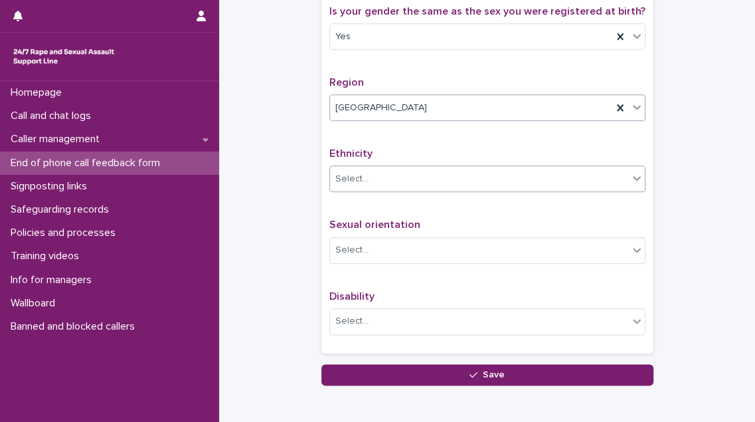
click at [419, 186] on div "Select..." at bounding box center [479, 179] width 298 height 22
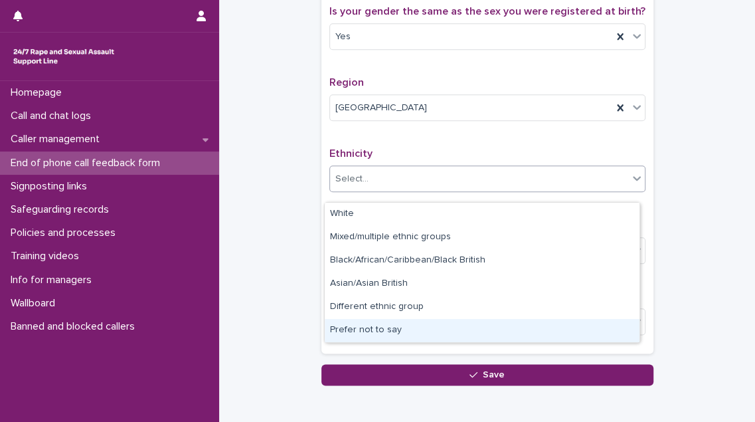
click at [416, 323] on div "Prefer not to say" at bounding box center [482, 330] width 315 height 23
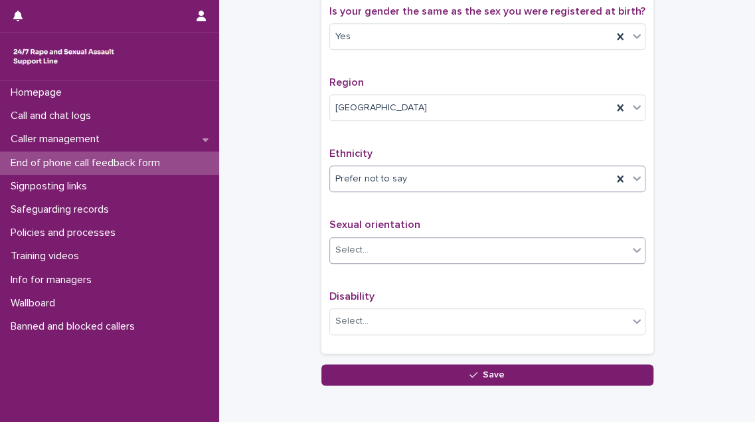
click at [418, 261] on div "Select..." at bounding box center [479, 250] width 298 height 22
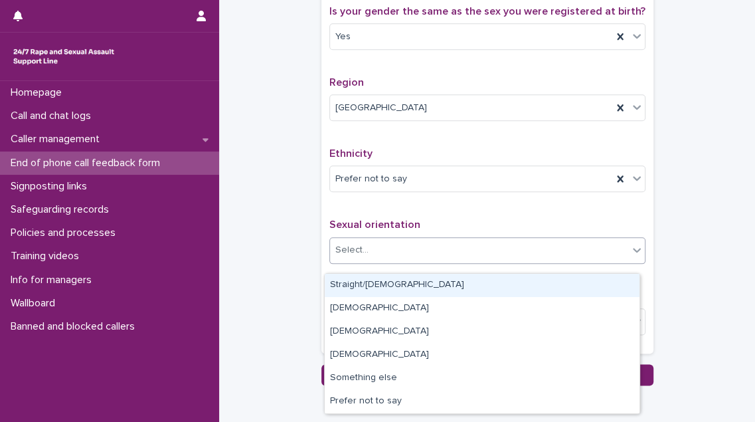
click at [414, 284] on div "Straight/[DEMOGRAPHIC_DATA]" at bounding box center [482, 285] width 315 height 23
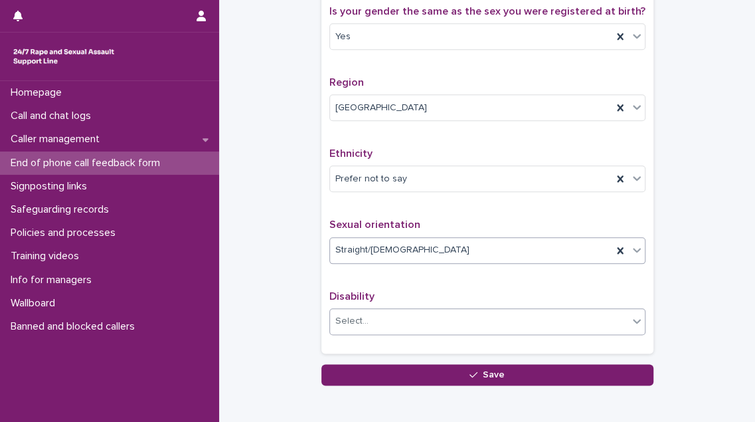
click at [404, 332] on div "Select..." at bounding box center [479, 321] width 298 height 22
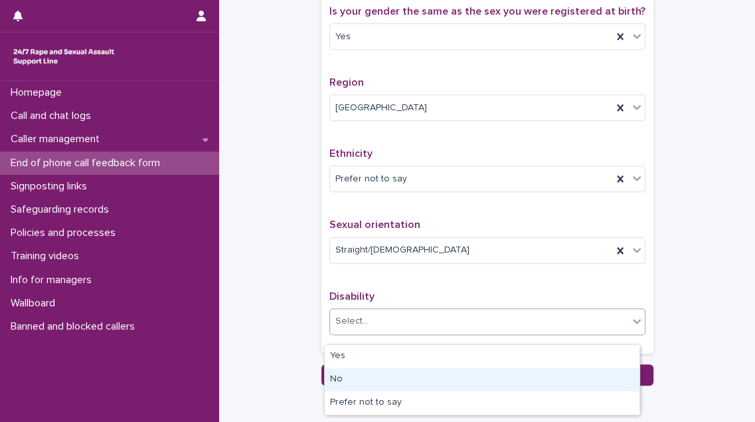
click at [393, 375] on div "No" at bounding box center [482, 379] width 315 height 23
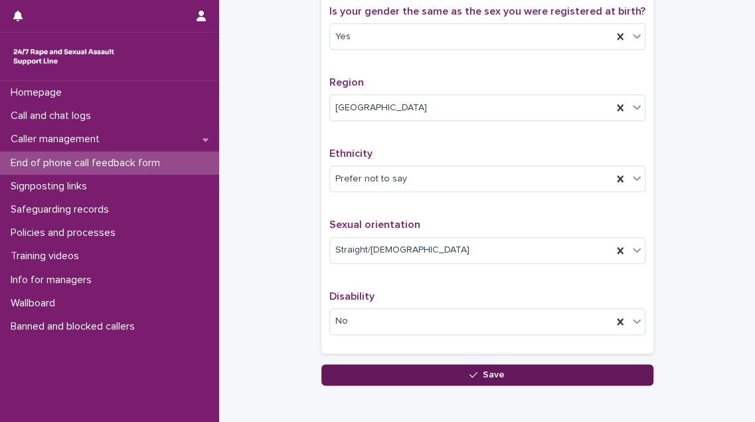
click at [396, 383] on button "Save" at bounding box center [488, 374] width 332 height 21
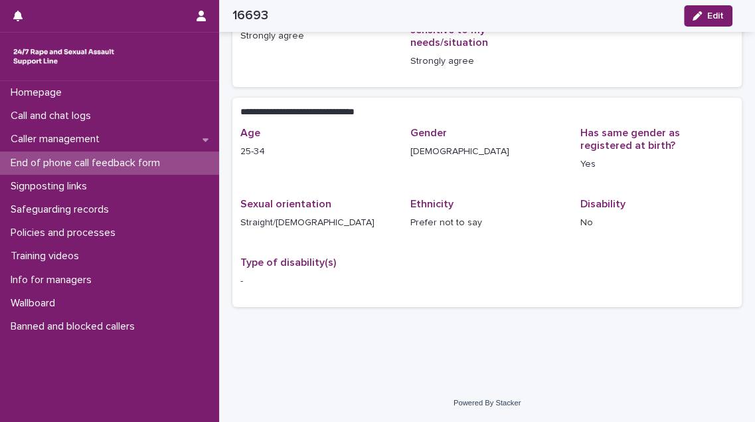
scroll to position [191, 0]
